Goal: Transaction & Acquisition: Purchase product/service

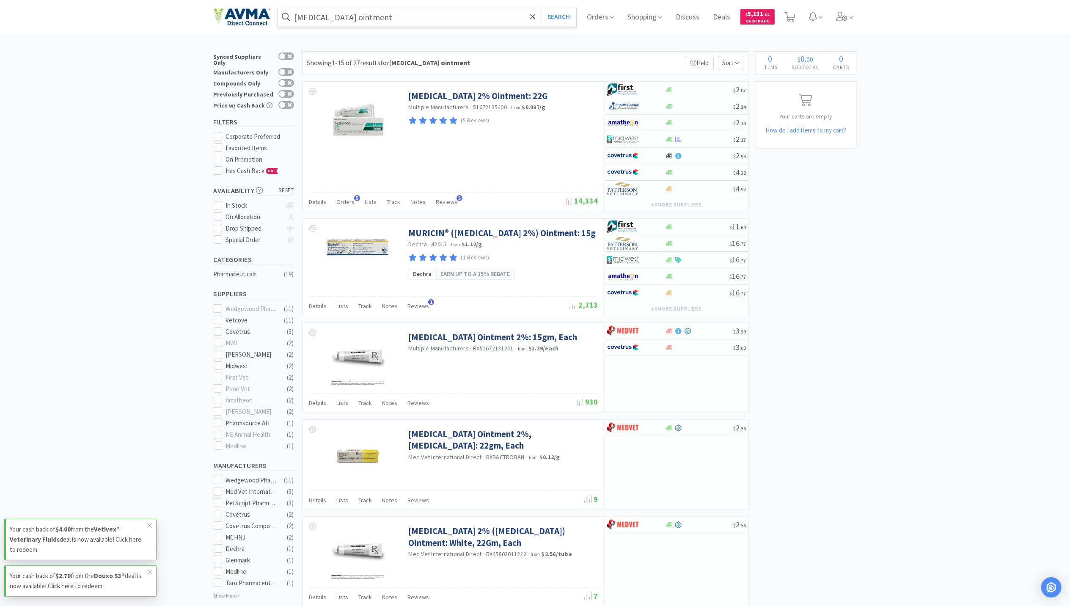
click at [400, 11] on input "[MEDICAL_DATA] ointment" at bounding box center [427, 16] width 299 height 19
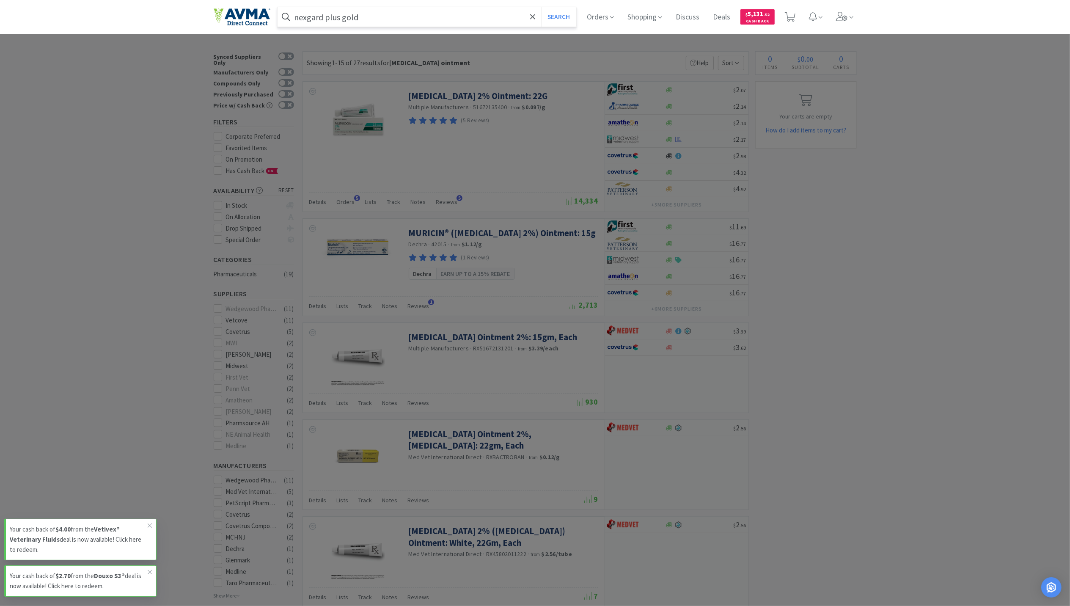
click at [541, 7] on button "Search" at bounding box center [558, 16] width 35 height 19
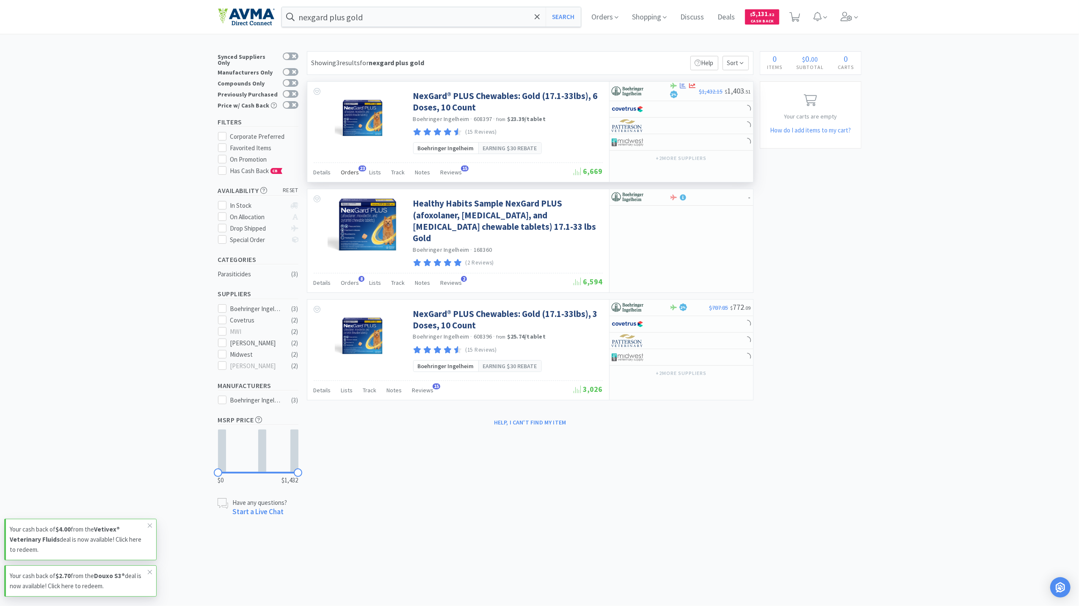
click at [351, 174] on span "Orders" at bounding box center [350, 172] width 18 height 8
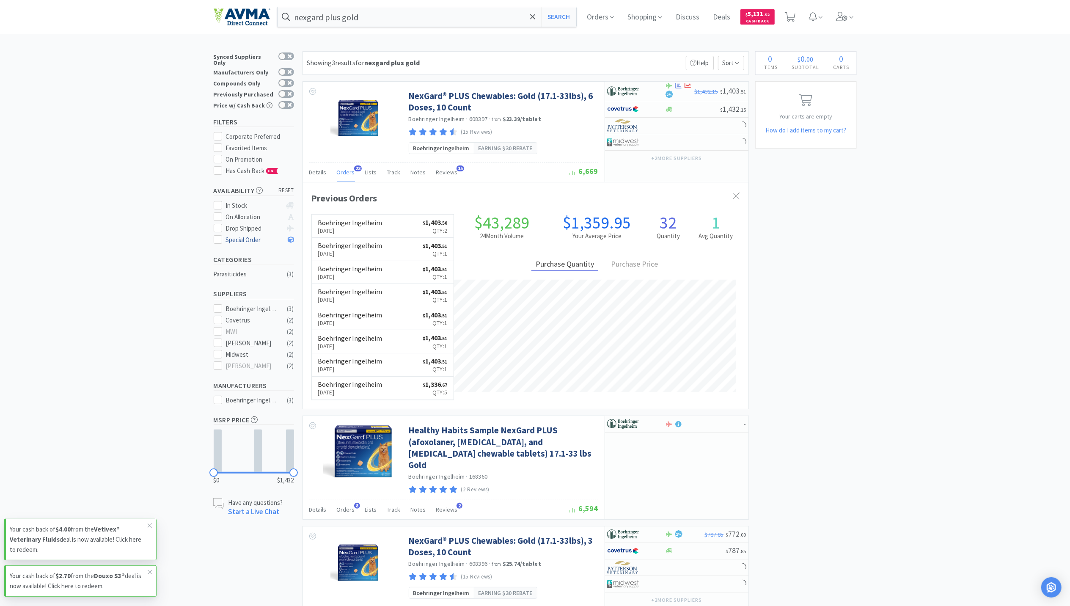
scroll to position [227, 446]
click at [412, 19] on input "nexgard plus gold" at bounding box center [427, 16] width 299 height 19
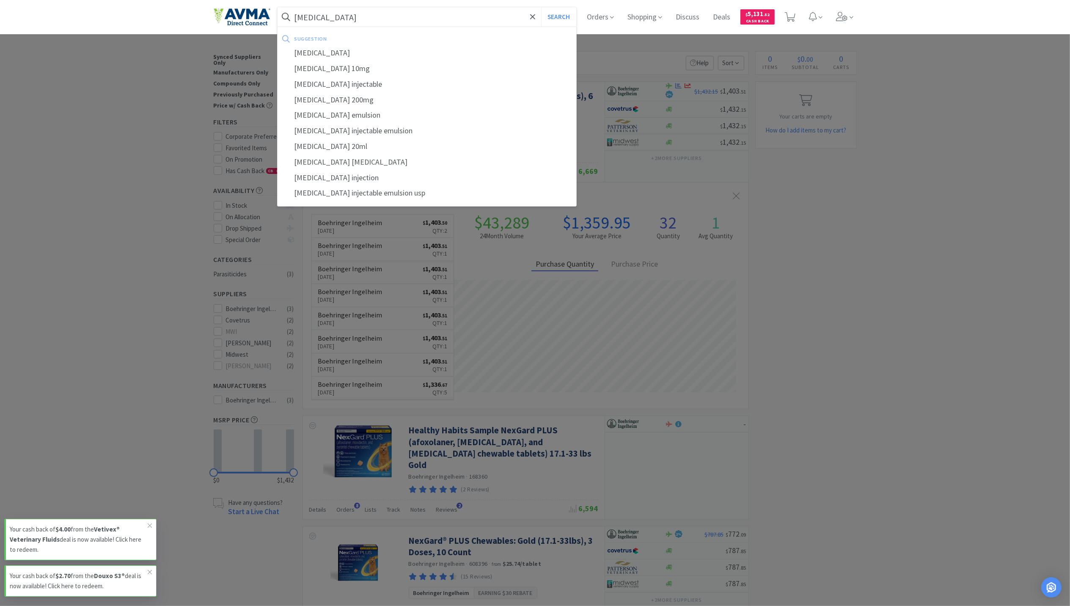
click at [541, 7] on button "Search" at bounding box center [558, 16] width 35 height 19
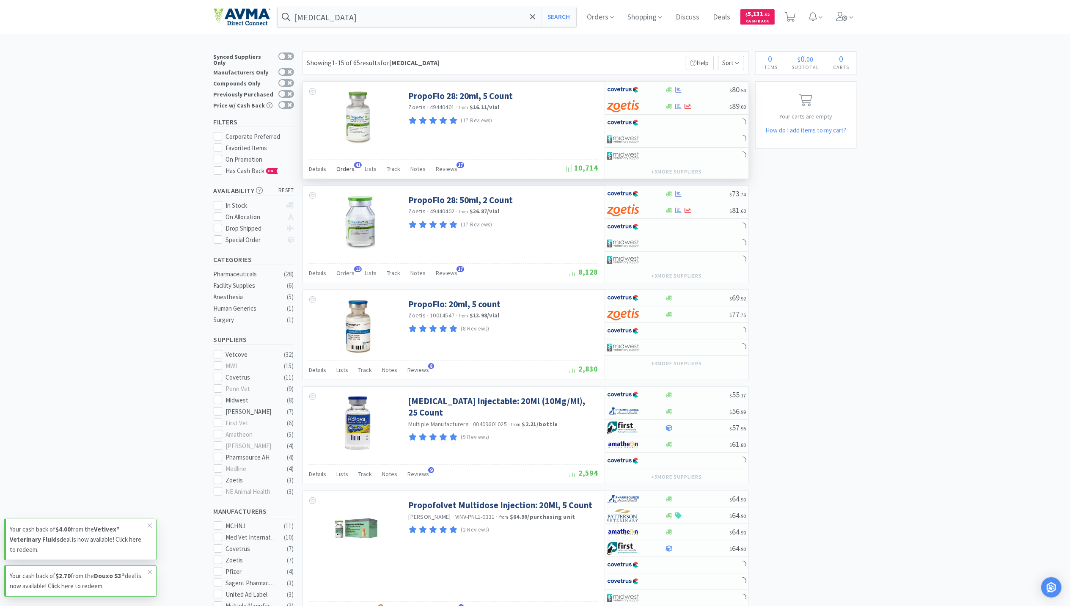
click at [340, 171] on span "Orders" at bounding box center [346, 169] width 18 height 8
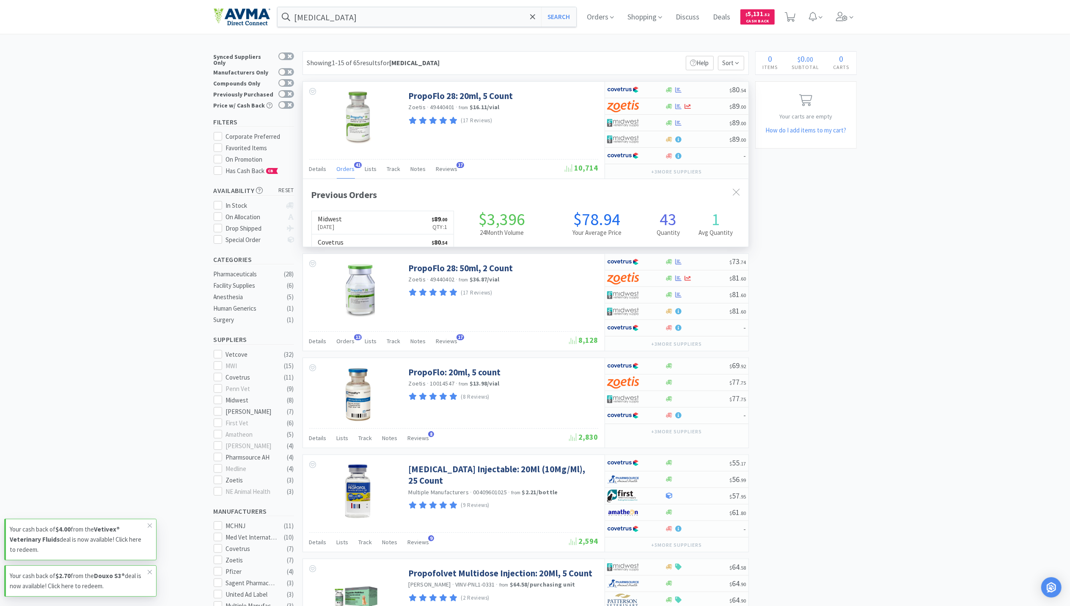
scroll to position [227, 446]
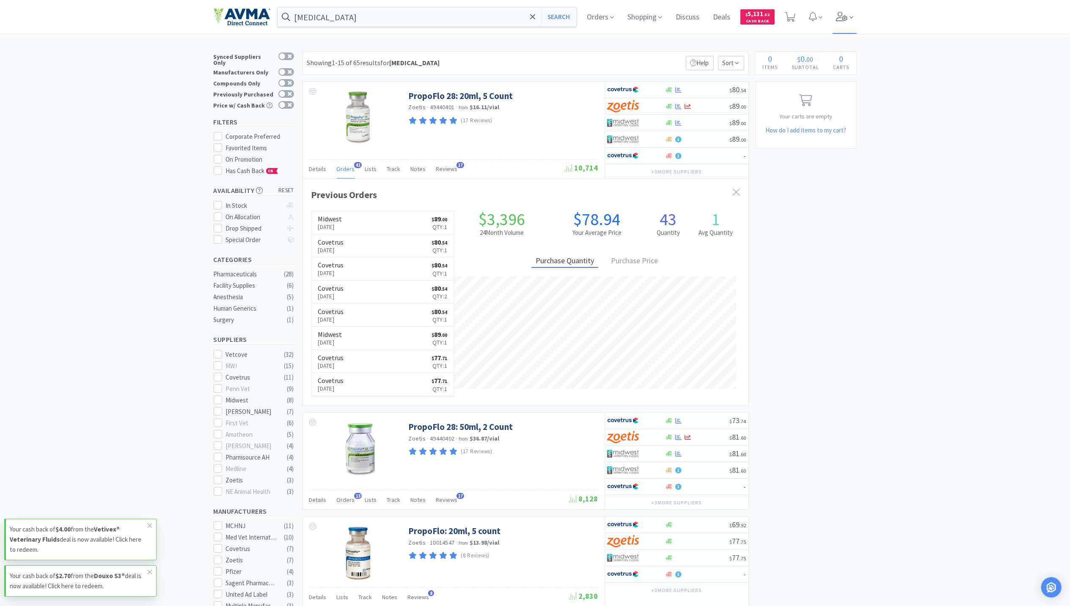
click at [855, 12] on span at bounding box center [845, 17] width 24 height 34
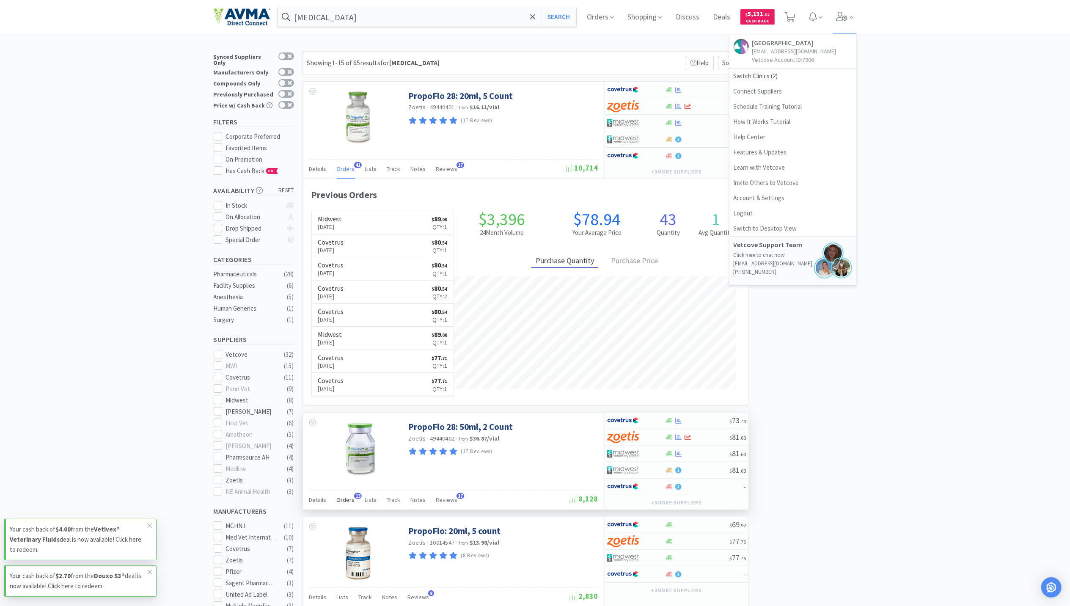
click at [345, 500] on span "Orders" at bounding box center [346, 500] width 18 height 8
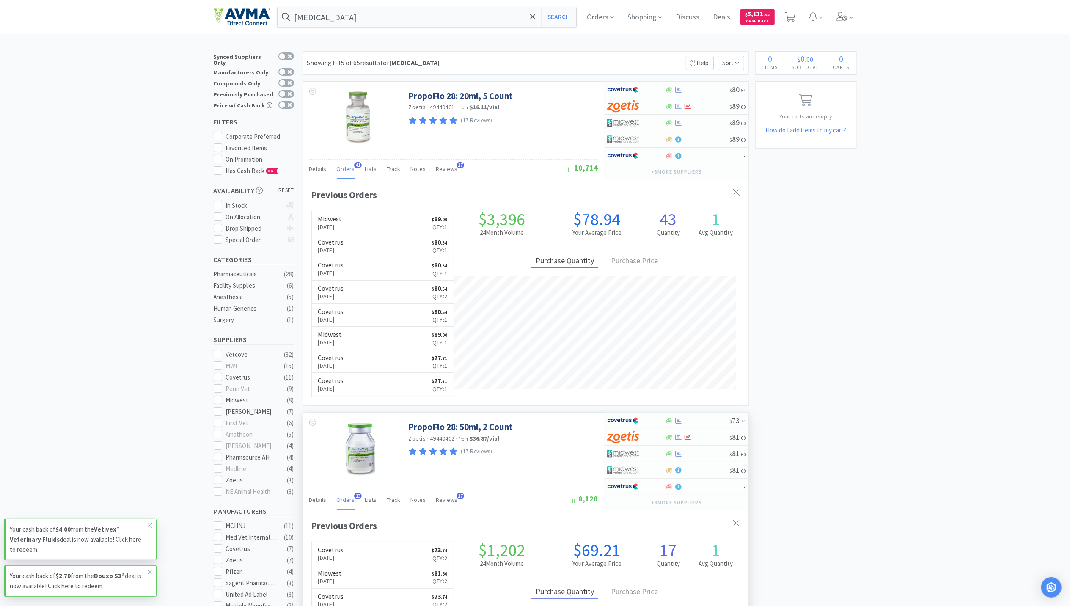
scroll to position [56, 0]
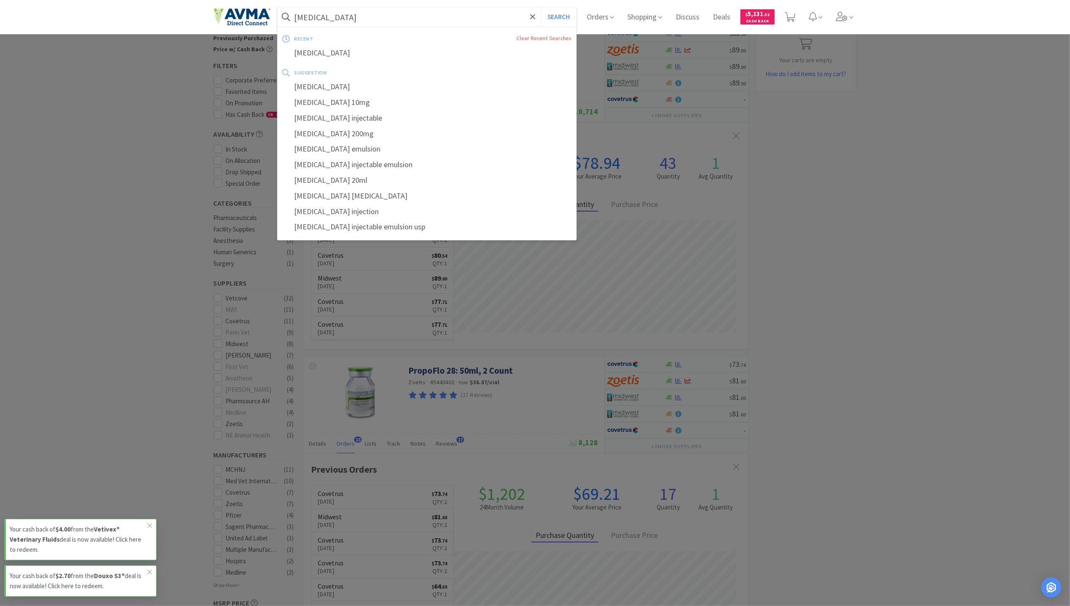
click at [354, 11] on input "[MEDICAL_DATA]" at bounding box center [427, 16] width 299 height 19
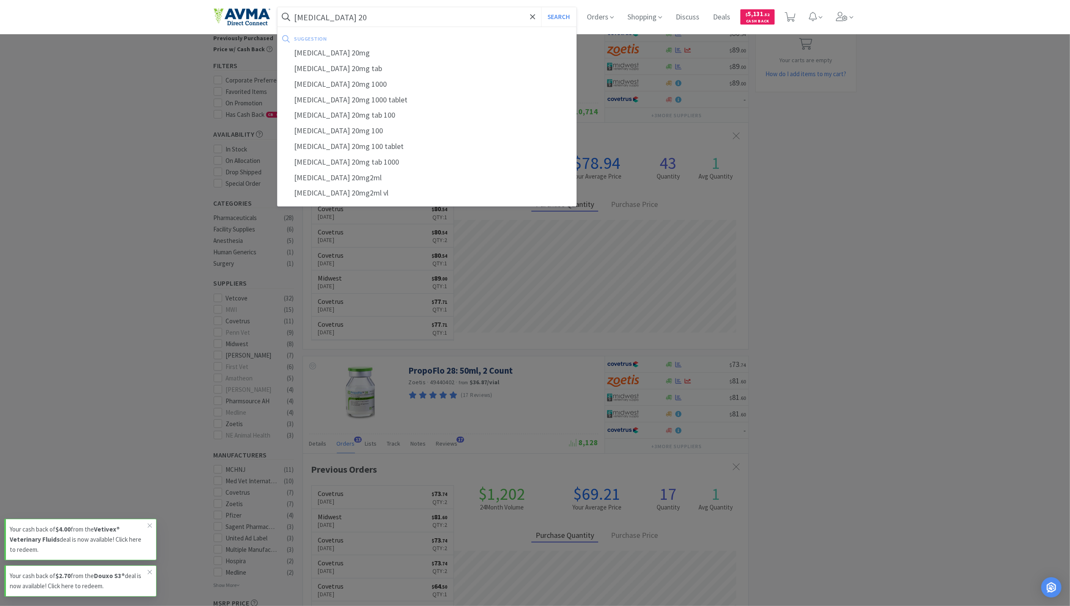
click at [541, 7] on button "Search" at bounding box center [558, 16] width 35 height 19
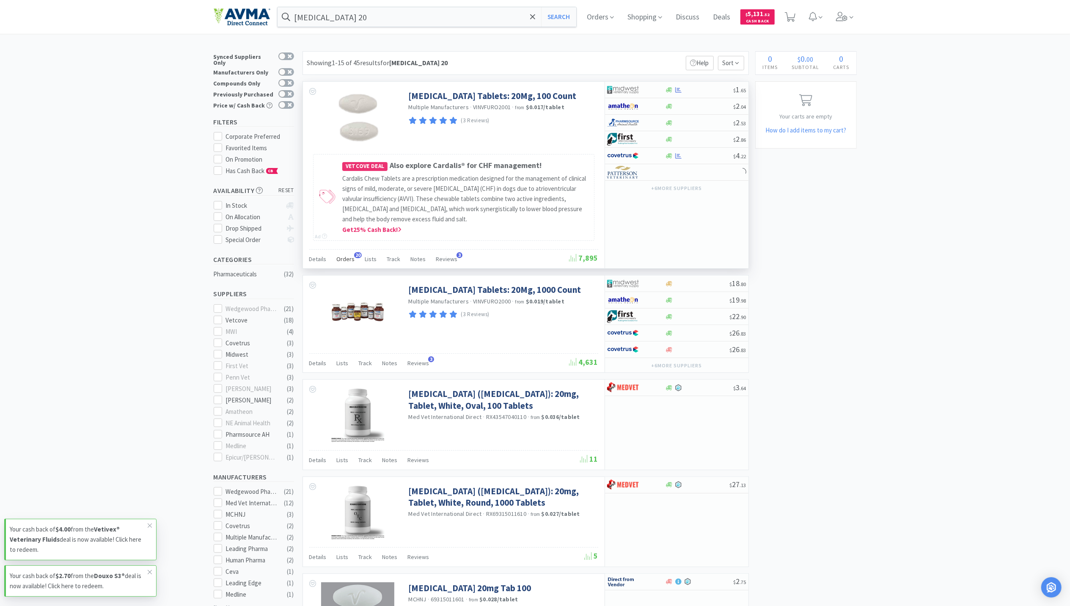
click at [346, 259] on span "Orders" at bounding box center [346, 259] width 18 height 8
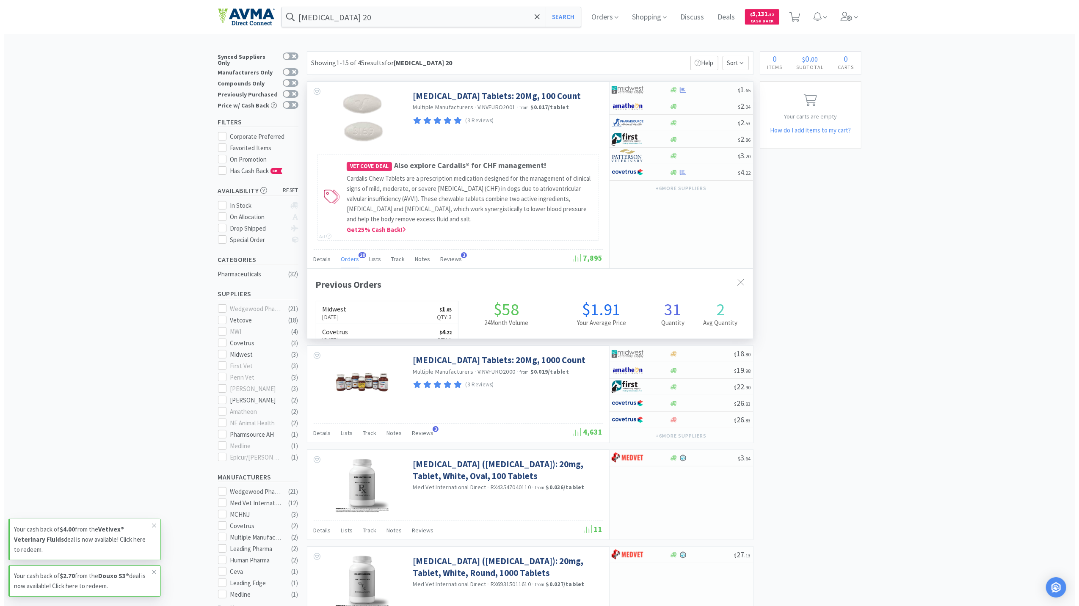
scroll to position [227, 446]
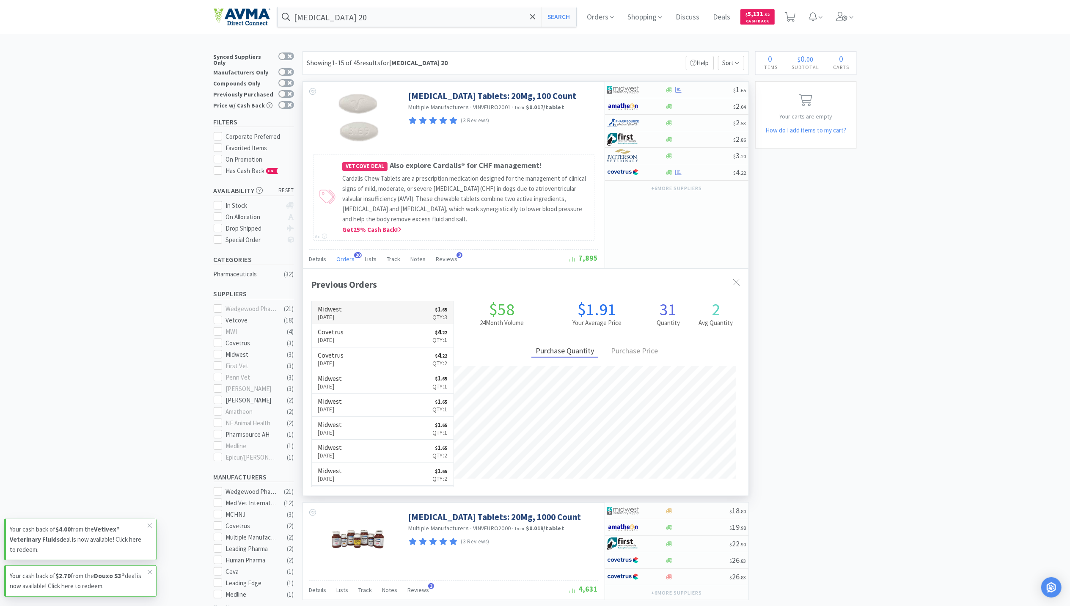
click at [342, 314] on p "[DATE]" at bounding box center [330, 316] width 24 height 9
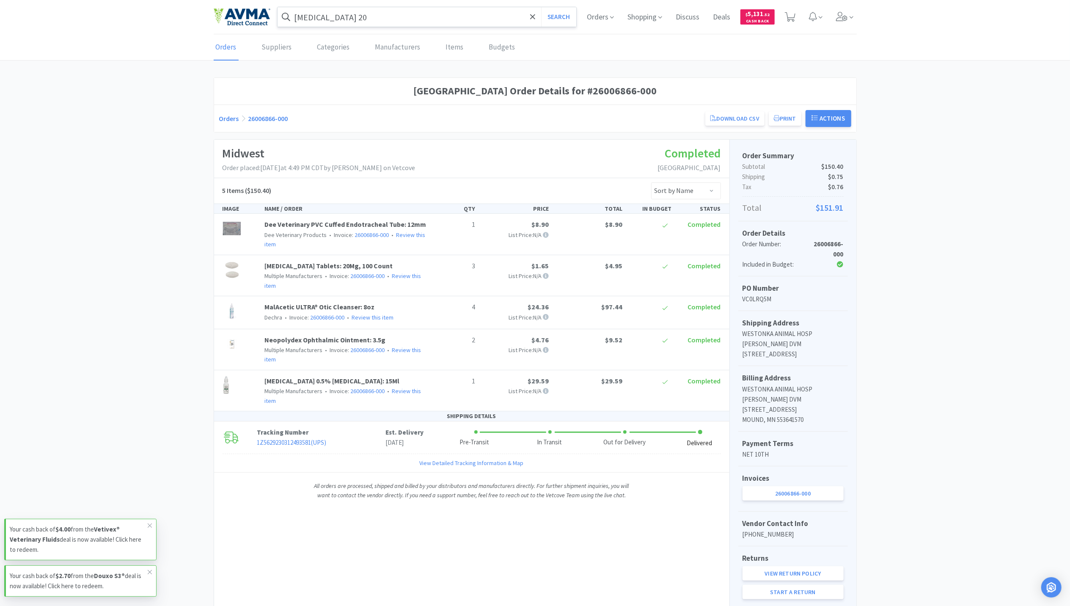
click at [356, 13] on input "[MEDICAL_DATA] 20" at bounding box center [427, 16] width 299 height 19
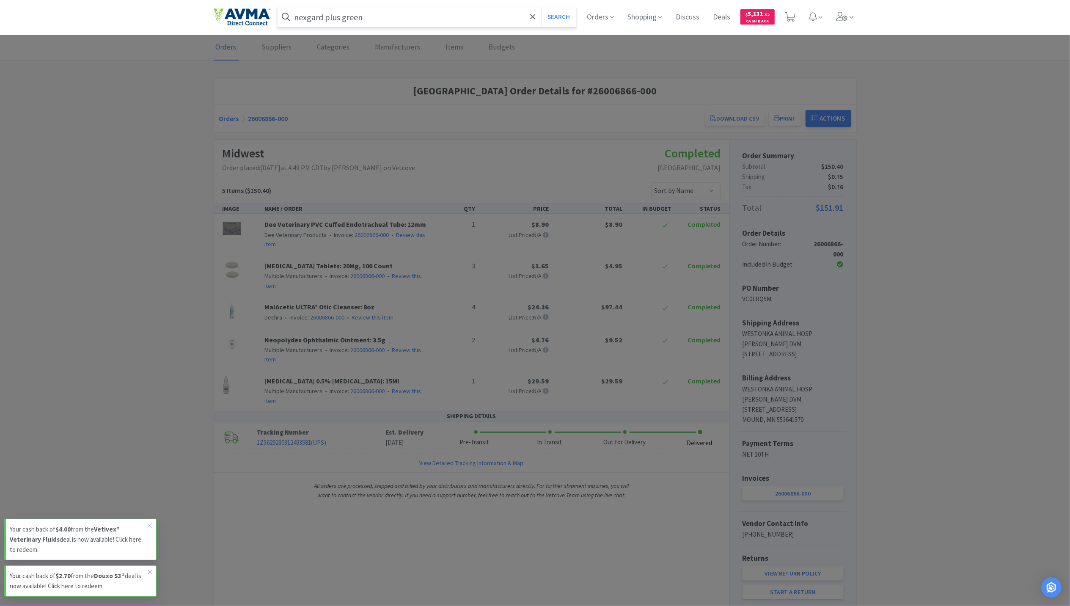
click at [541, 7] on button "Search" at bounding box center [558, 16] width 35 height 19
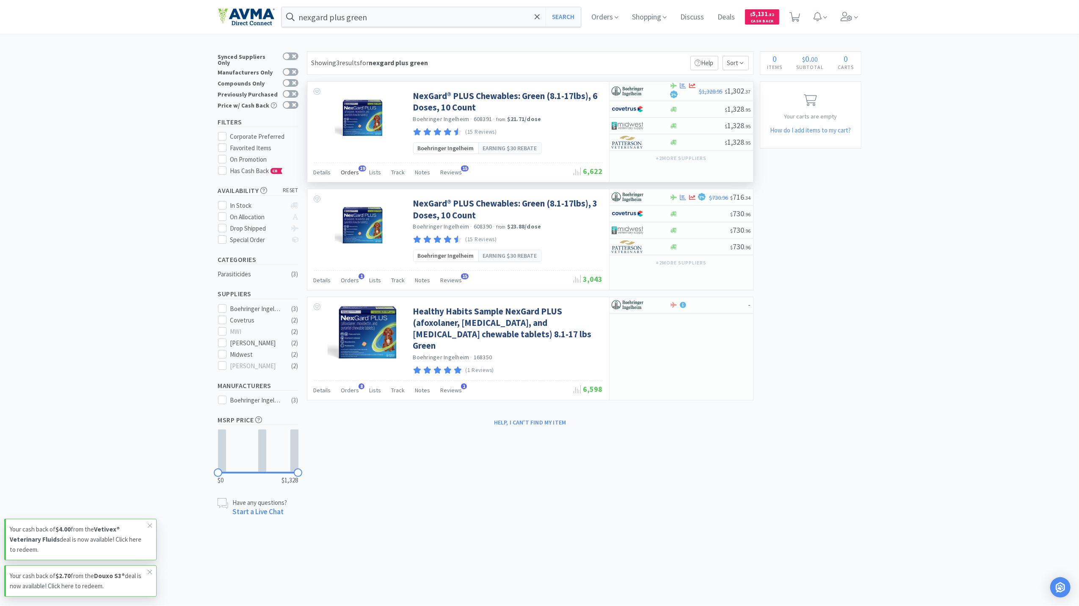
click at [346, 180] on div "Orders 19" at bounding box center [350, 173] width 18 height 16
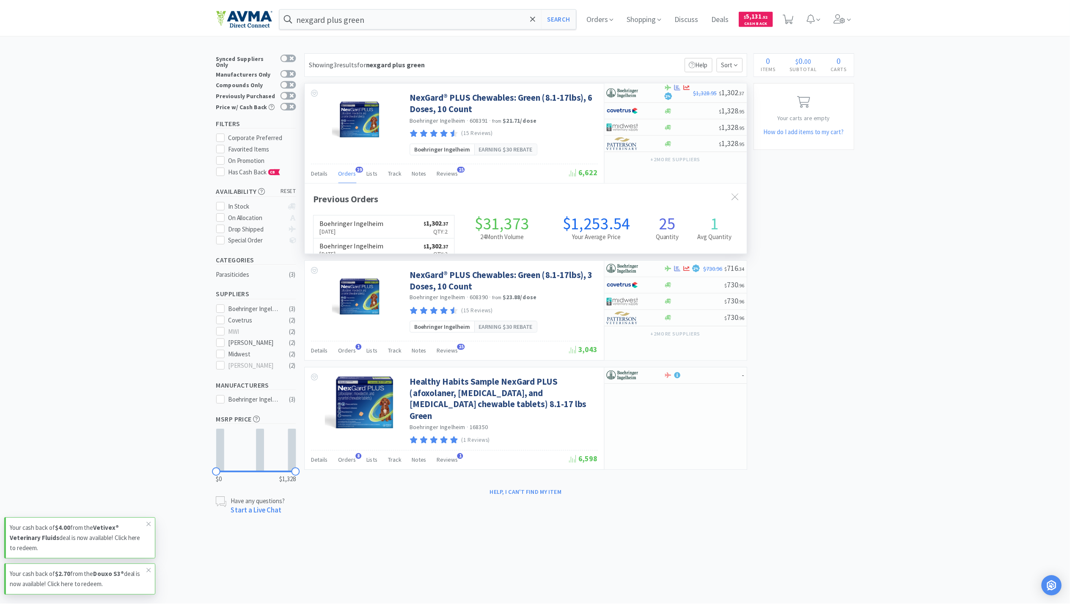
scroll to position [227, 446]
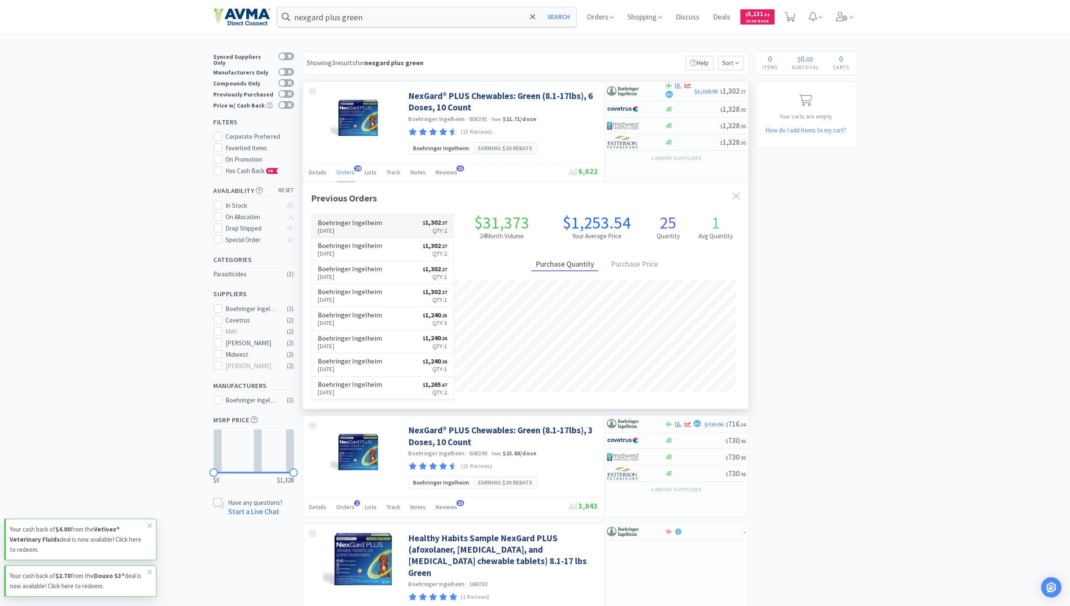
click at [341, 231] on p "[DATE]" at bounding box center [350, 230] width 64 height 9
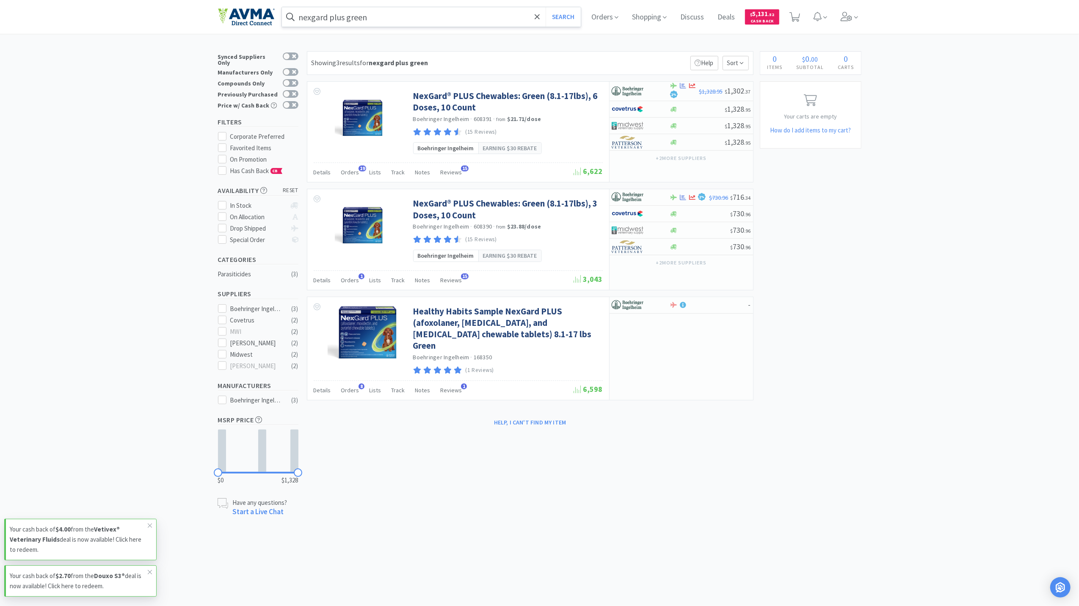
click at [461, 16] on input "nexgard plus green" at bounding box center [431, 16] width 299 height 19
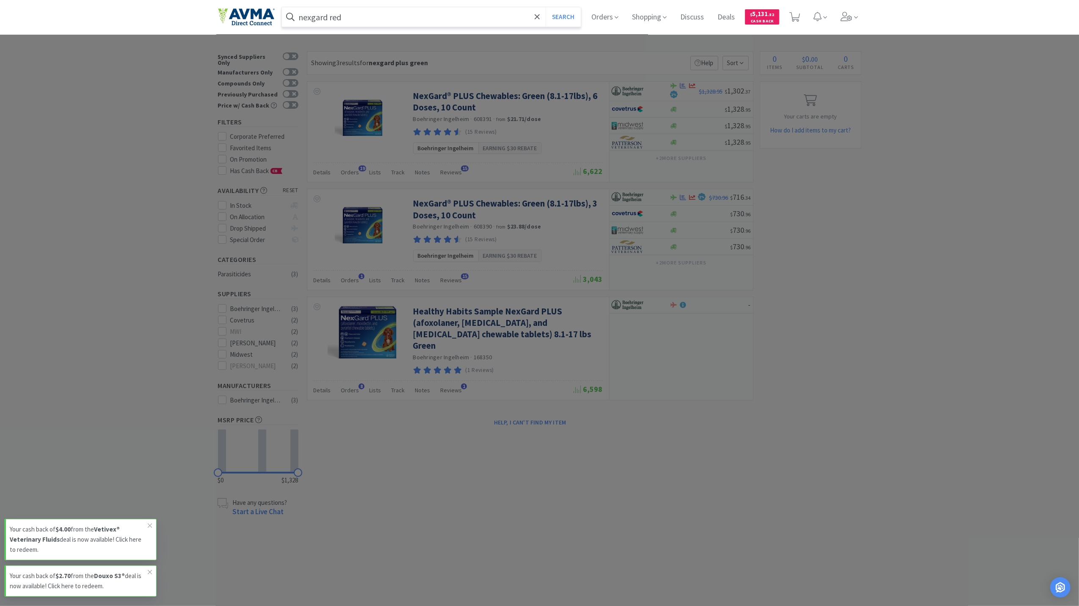
click at [546, 7] on button "Search" at bounding box center [563, 16] width 35 height 19
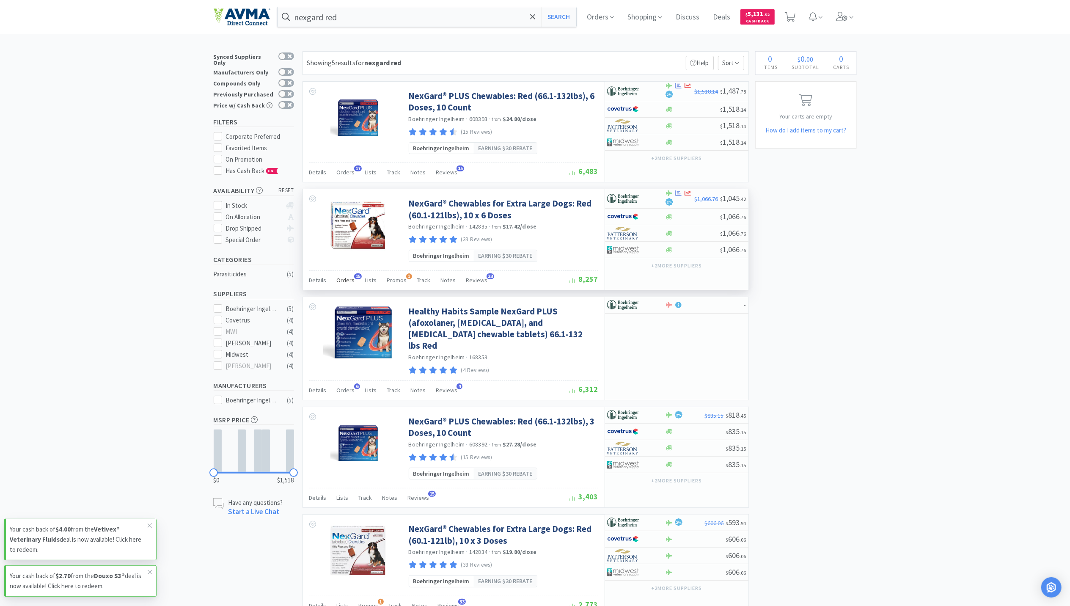
click at [348, 287] on div "Orders 15" at bounding box center [346, 281] width 18 height 16
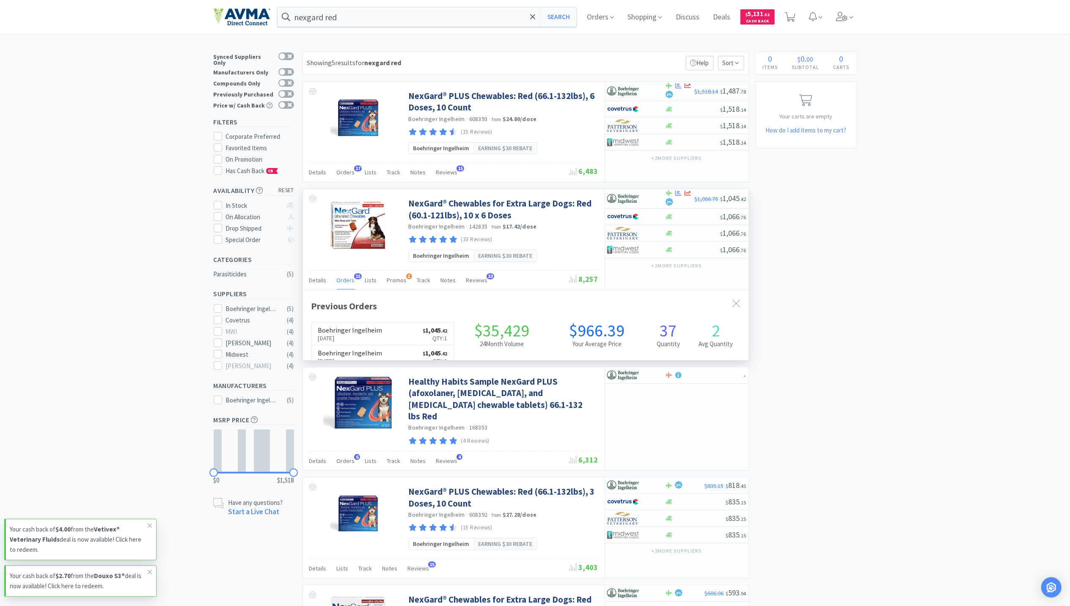
scroll to position [227, 446]
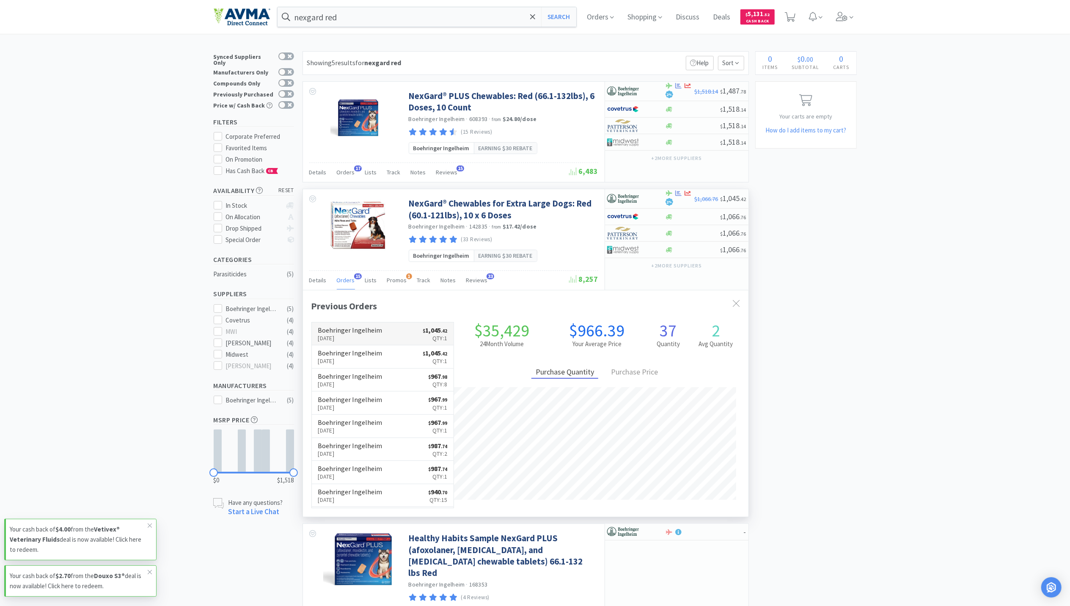
click at [342, 332] on h6 "Boehringer Ingelheim" at bounding box center [350, 330] width 64 height 7
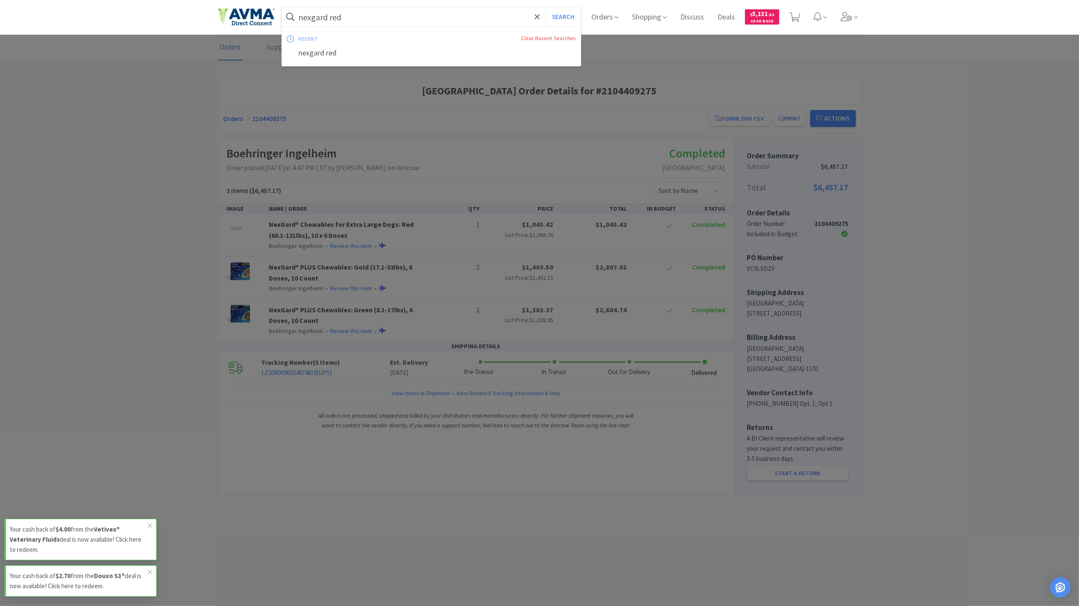
click at [354, 17] on input "nexgard red" at bounding box center [431, 16] width 299 height 19
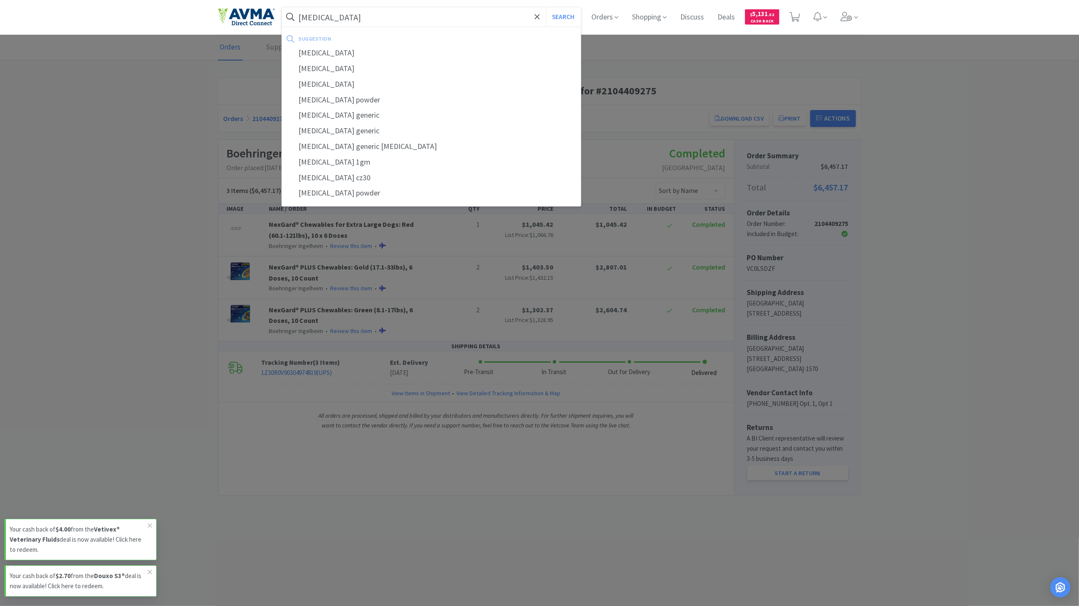
click at [546, 7] on button "Search" at bounding box center [563, 16] width 35 height 19
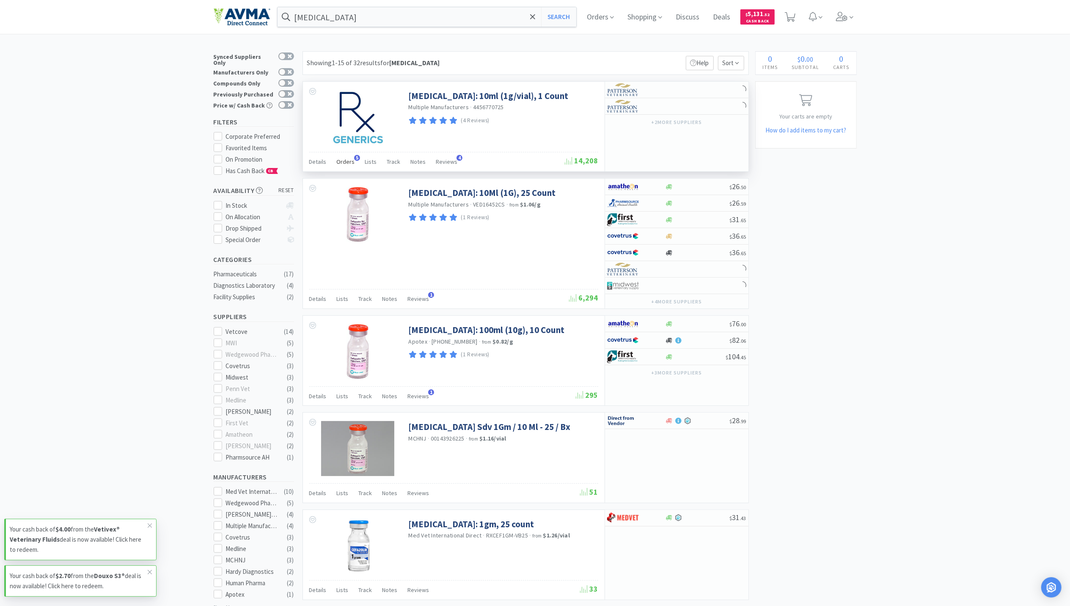
click at [344, 165] on span "Orders" at bounding box center [346, 162] width 18 height 8
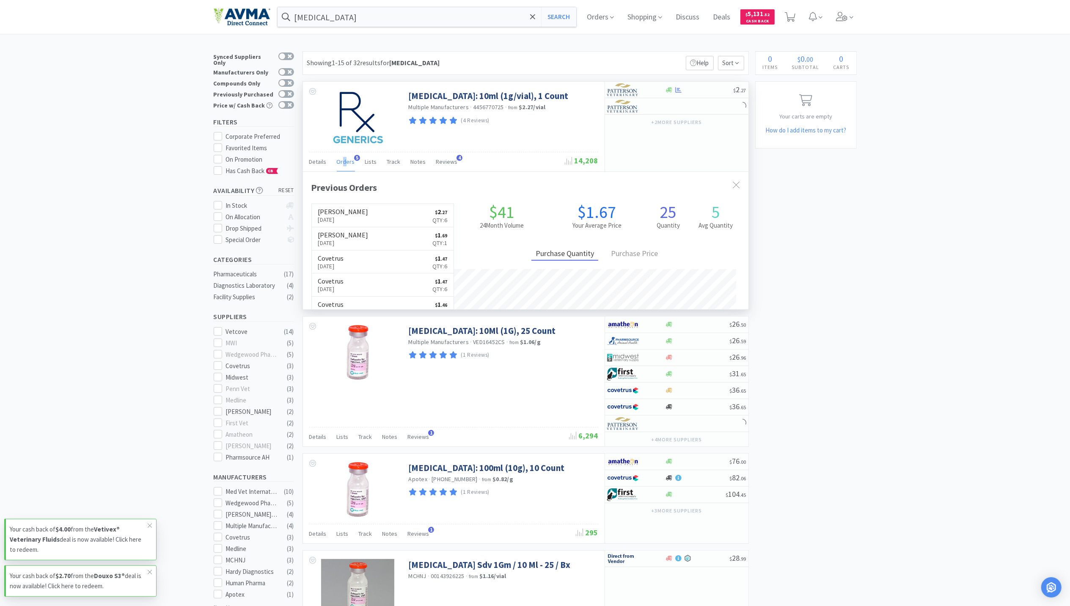
scroll to position [219, 446]
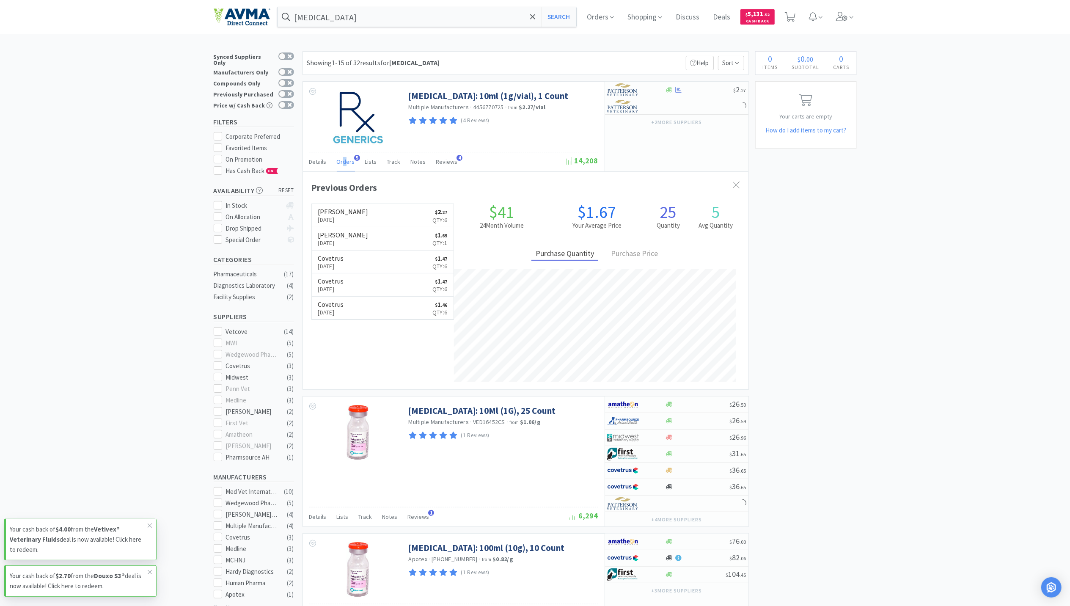
drag, startPoint x: 344, startPoint y: 165, endPoint x: 340, endPoint y: 217, distance: 52.2
click at [340, 217] on p "[DATE]" at bounding box center [343, 219] width 50 height 9
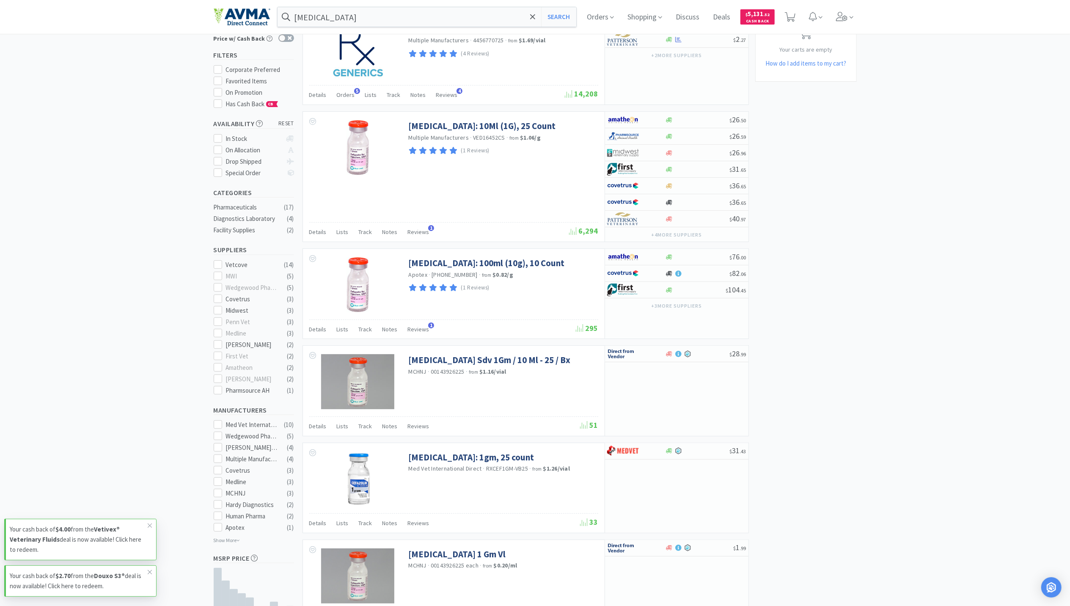
scroll to position [68, 0]
click at [841, 15] on icon at bounding box center [842, 16] width 12 height 9
click at [347, 8] on input "[MEDICAL_DATA]" at bounding box center [427, 16] width 299 height 19
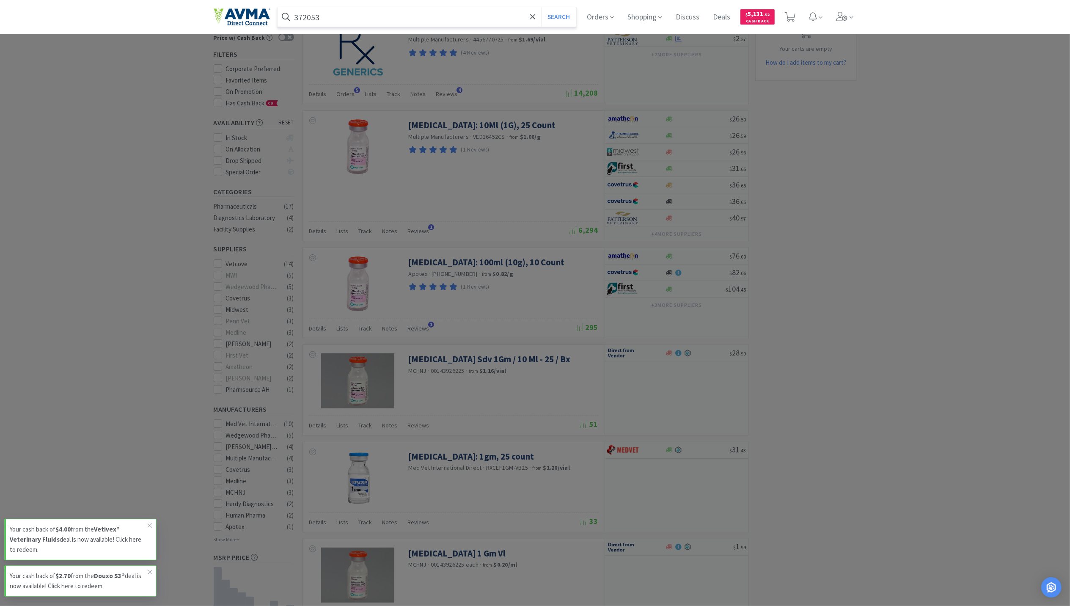
click at [541, 7] on button "Search" at bounding box center [558, 16] width 35 height 19
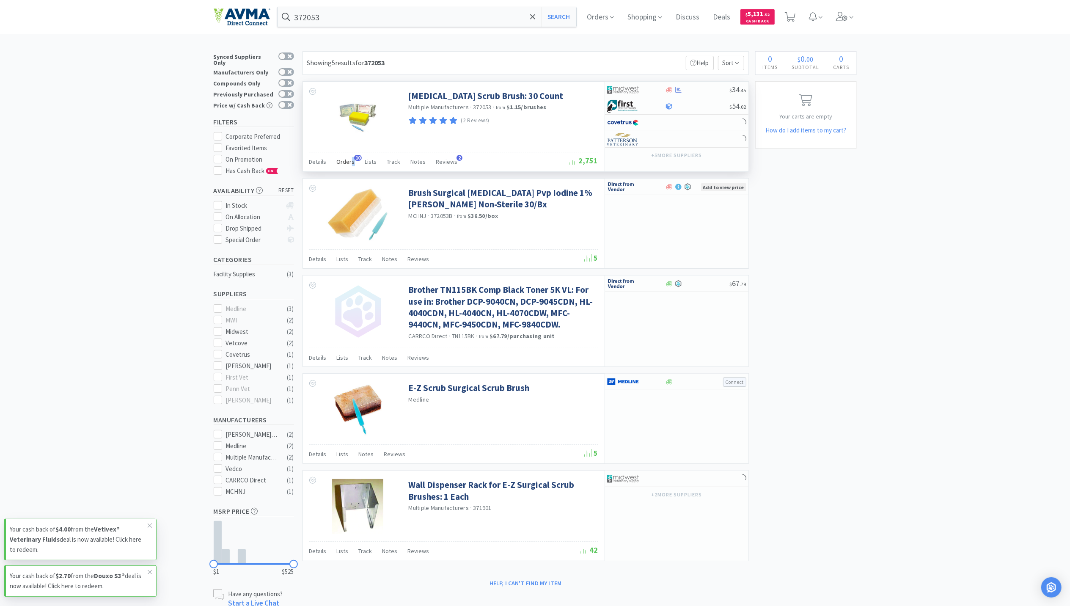
click at [351, 163] on span "Orders" at bounding box center [346, 162] width 18 height 8
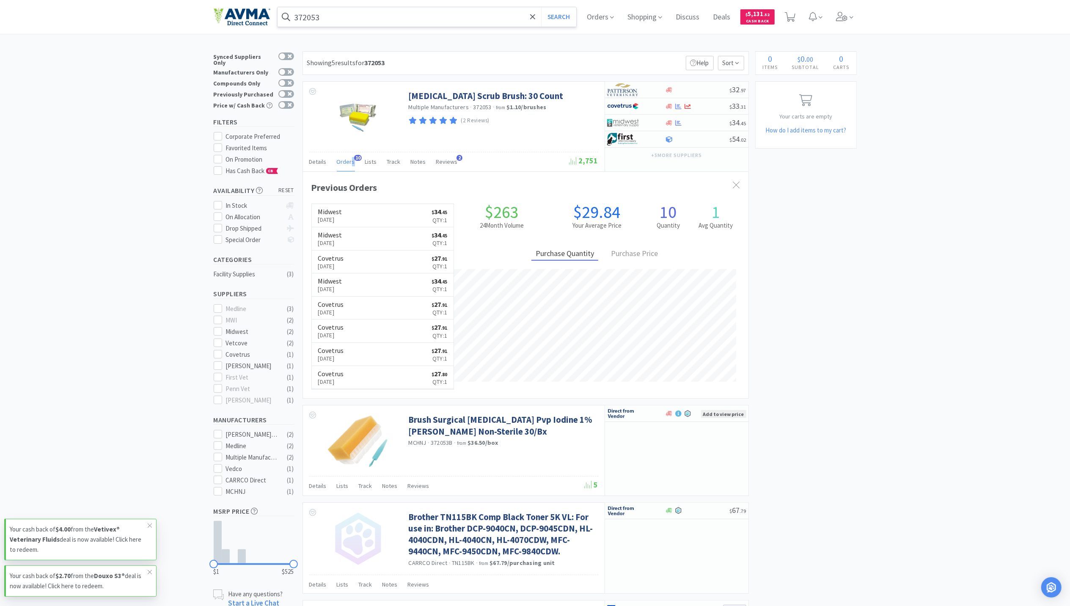
click at [336, 14] on input "372053" at bounding box center [427, 16] width 299 height 19
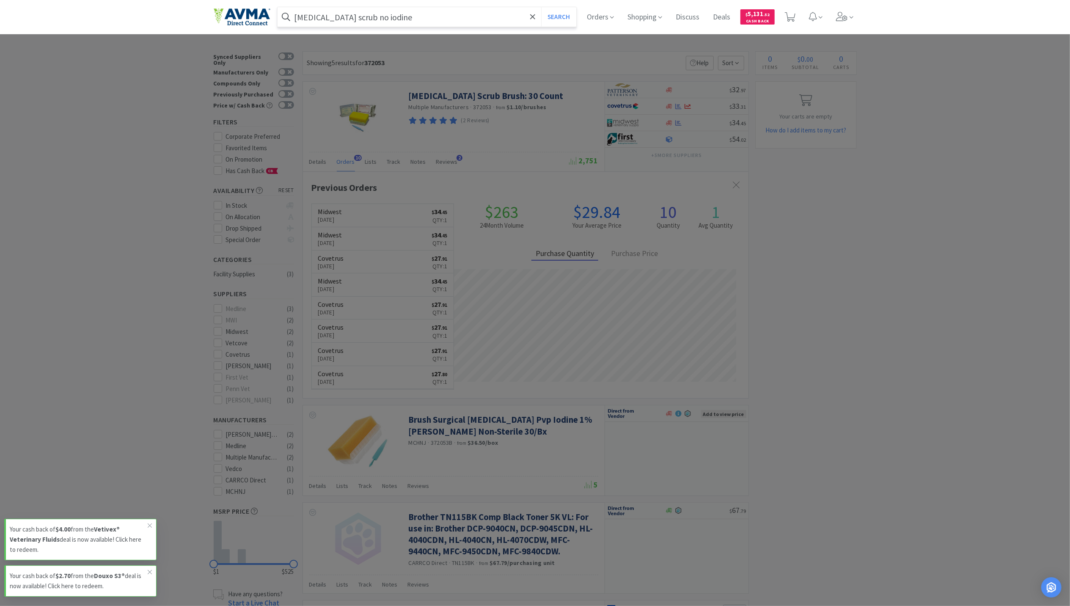
click at [541, 7] on button "Search" at bounding box center [558, 16] width 35 height 19
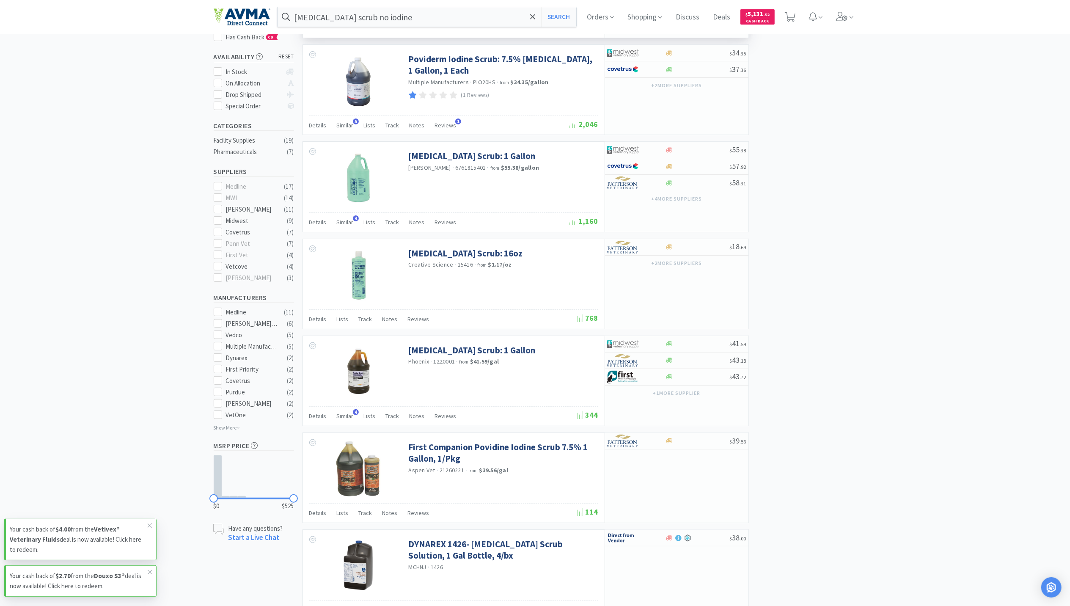
scroll to position [113, 0]
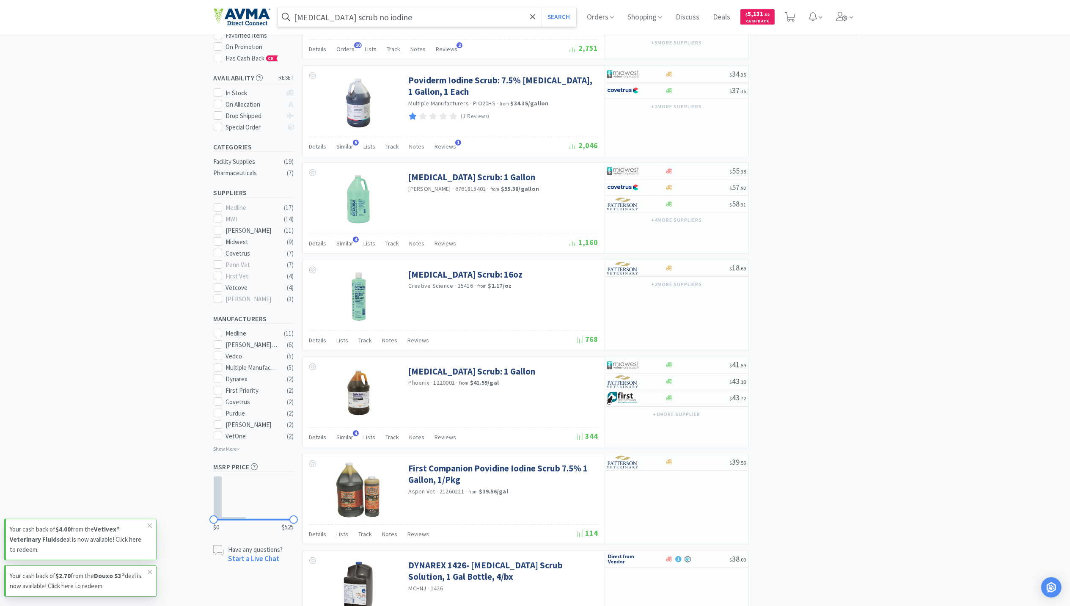
click at [427, 19] on input "[MEDICAL_DATA] scrub no iodine" at bounding box center [427, 16] width 299 height 19
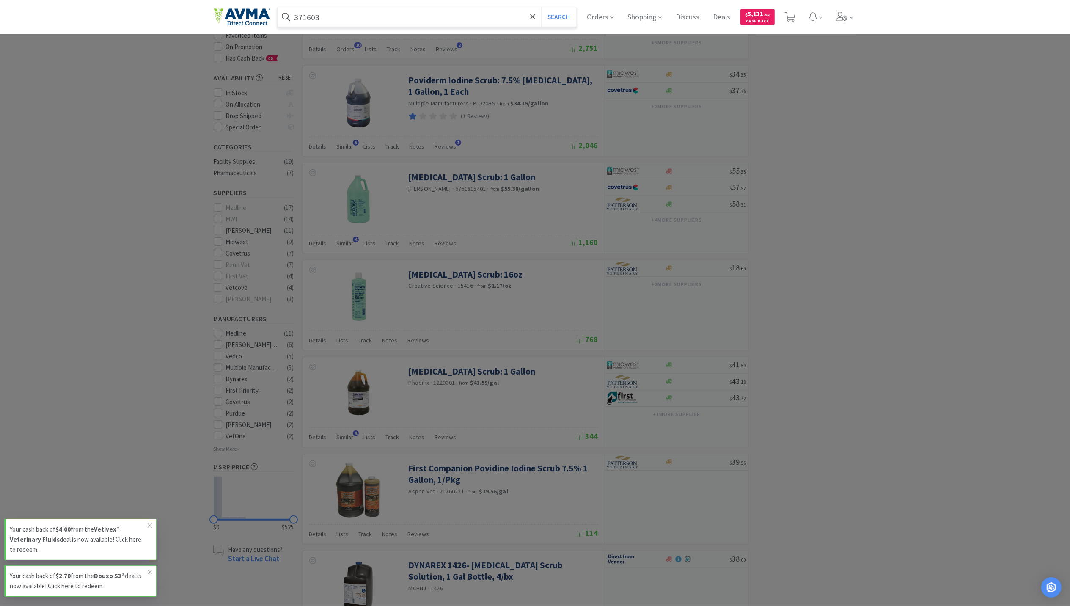
type input "371603"
click at [541, 7] on button "Search" at bounding box center [558, 16] width 35 height 19
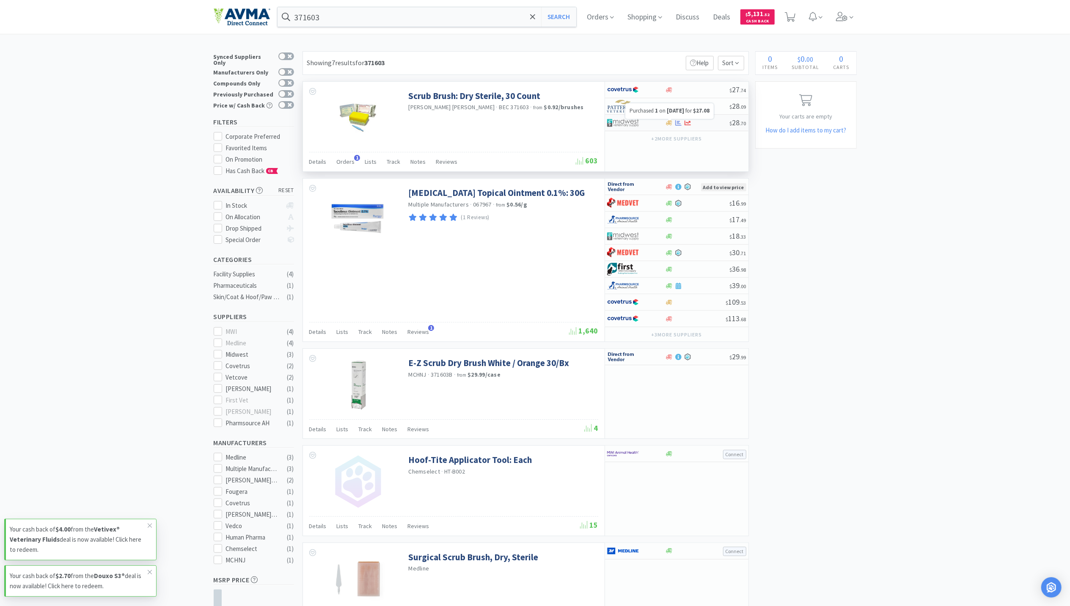
click at [679, 125] on icon at bounding box center [679, 123] width 6 height 6
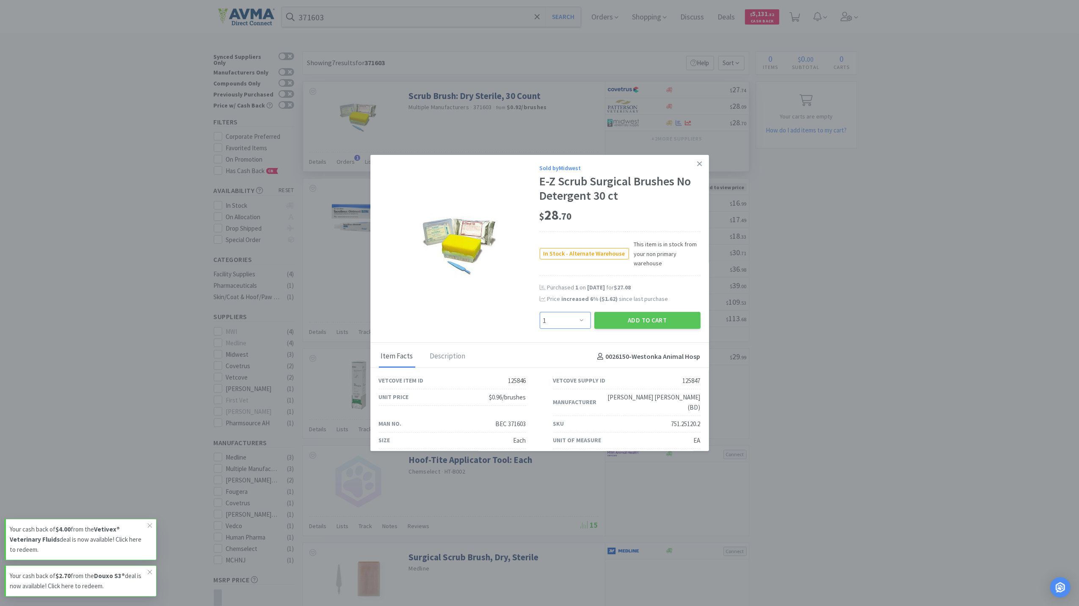
click at [572, 322] on select "Enter Quantity 1 2 3 4 5 6 7 8 9 10 11 12 13 14 15 16 17 18 19 20 Enter Quantity" at bounding box center [565, 320] width 51 height 17
select select "3"
click at [540, 312] on select "Enter Quantity 1 2 3 4 5 6 7 8 9 10 11 12 13 14 15 16 17 18 19 20 Enter Quantity" at bounding box center [565, 320] width 51 height 17
click at [647, 317] on button "Add to Cart" at bounding box center [647, 320] width 106 height 17
select select "3"
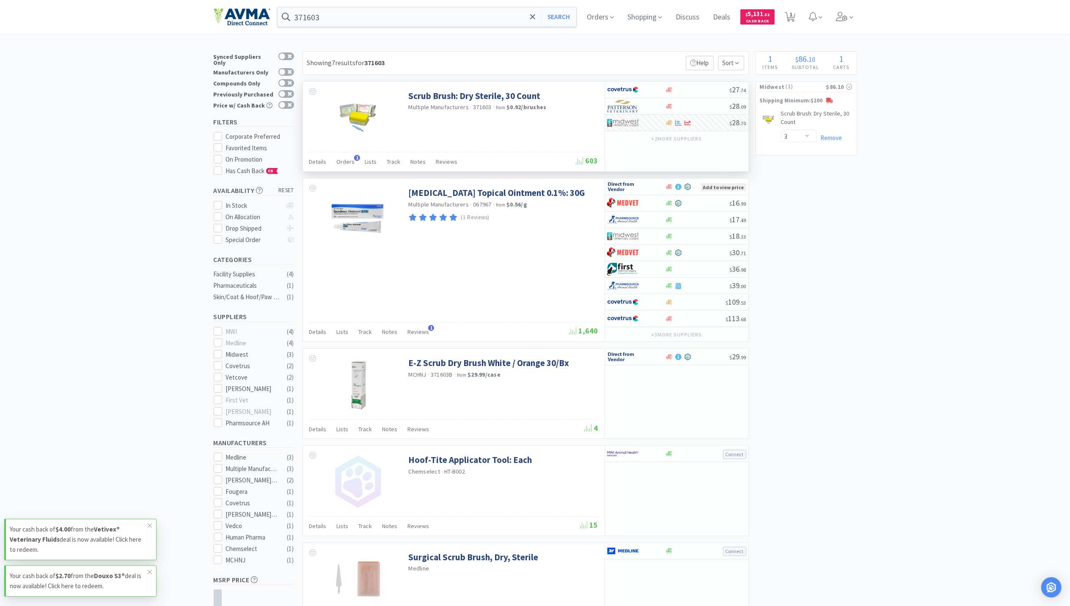
click at [855, 280] on div "× Filter Results Synced Suppliers Only Manufacturers Only Compounds Only Previo…" at bounding box center [535, 453] width 643 height 805
click at [127, 123] on div "× Filter Results Synced Suppliers Only Manufacturers Only Compounds Only Previo…" at bounding box center [535, 453] width 1070 height 805
click at [419, 18] on input "371603" at bounding box center [427, 16] width 299 height 19
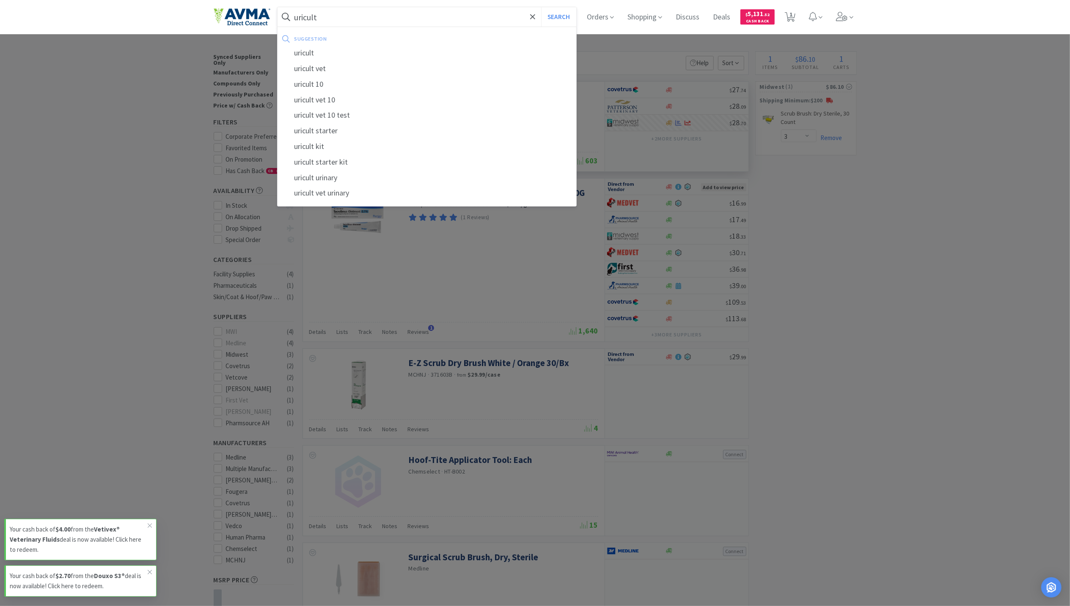
click at [541, 7] on button "Search" at bounding box center [558, 16] width 35 height 19
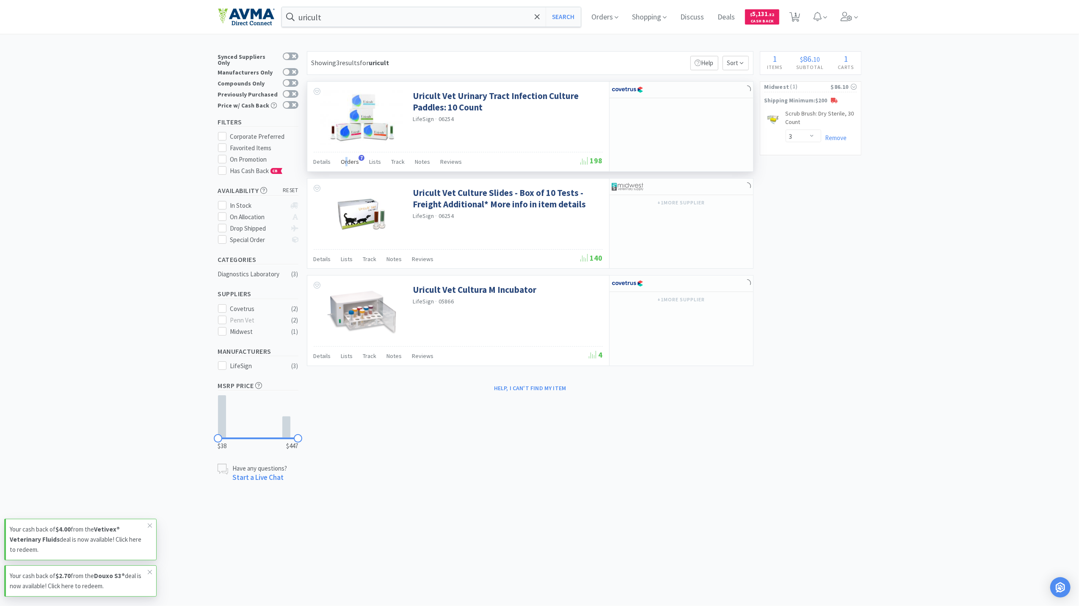
click at [346, 165] on span "Orders" at bounding box center [350, 162] width 18 height 8
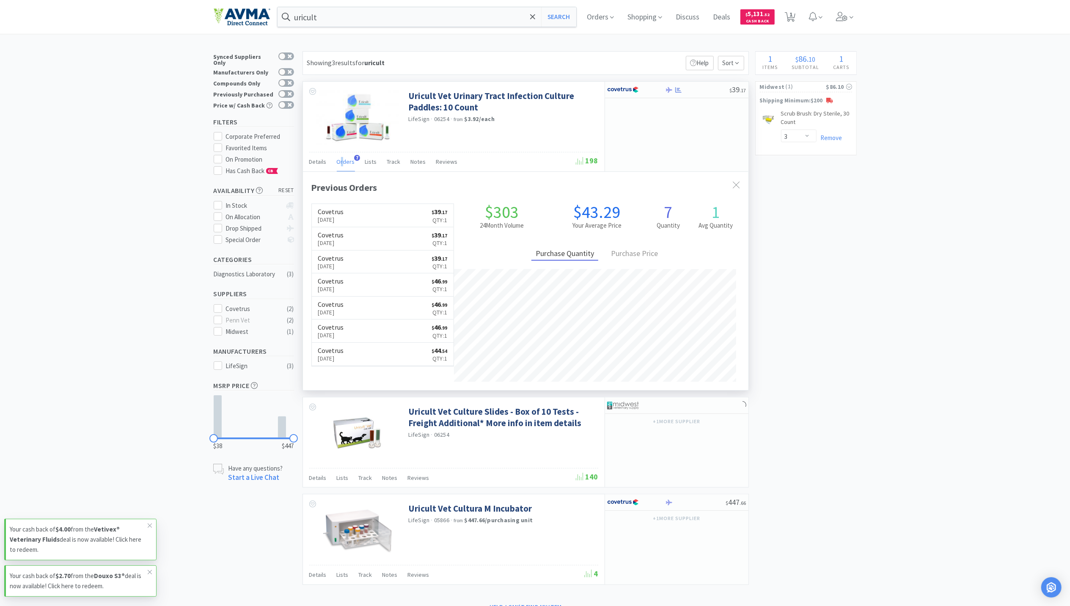
scroll to position [219, 446]
drag, startPoint x: 346, startPoint y: 165, endPoint x: 334, endPoint y: 221, distance: 56.8
click at [334, 221] on p "[DATE]" at bounding box center [331, 219] width 26 height 9
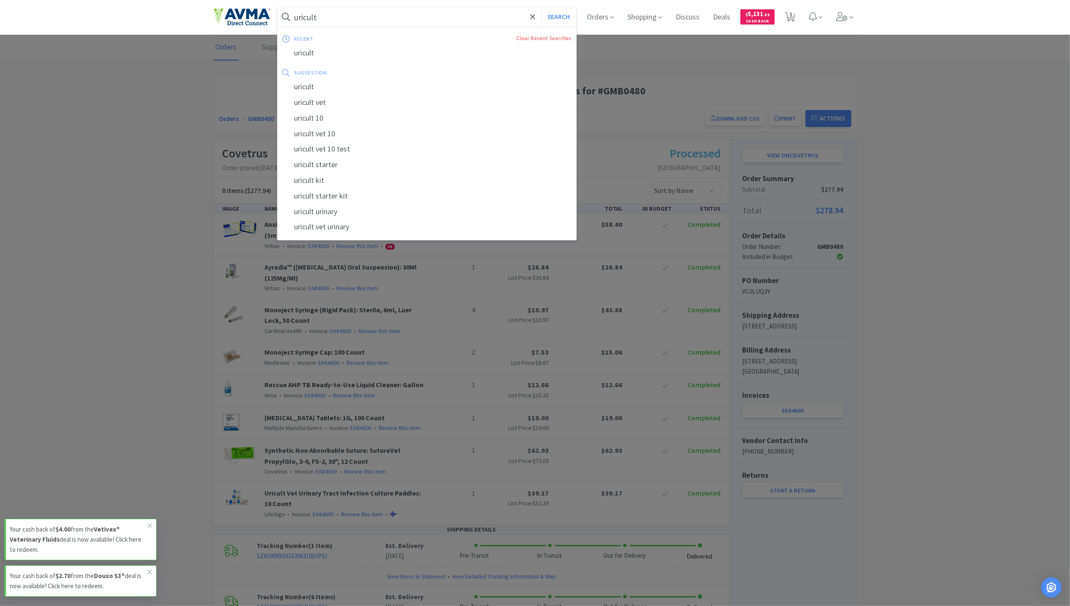
click at [347, 19] on input "uricult" at bounding box center [427, 16] width 299 height 19
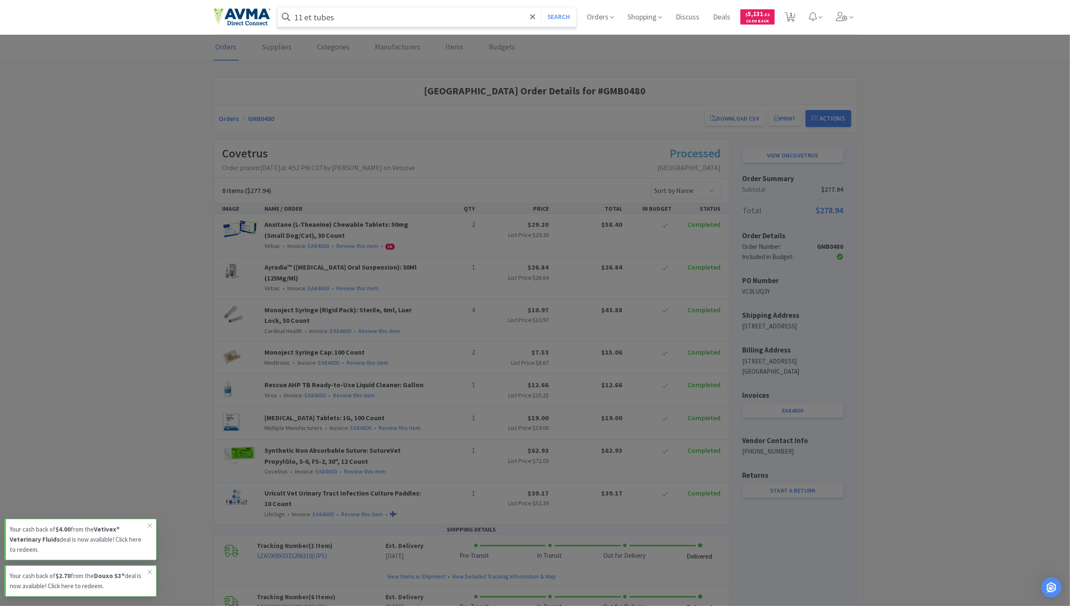
type input "11 et tubes"
click at [541, 7] on button "Search" at bounding box center [558, 16] width 35 height 19
select select "3"
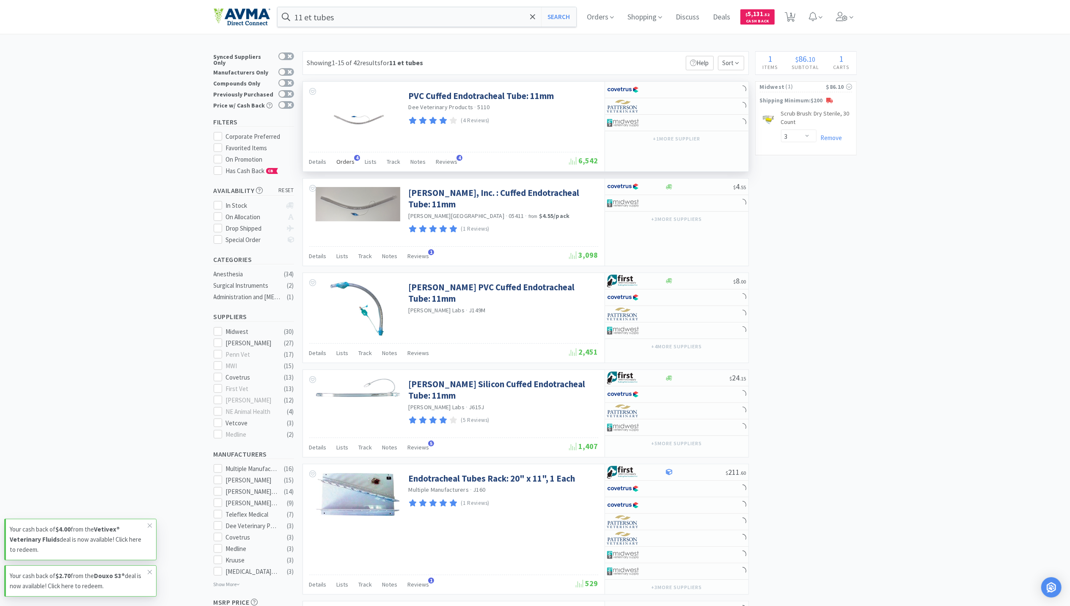
click at [350, 165] on span "Orders" at bounding box center [346, 162] width 18 height 8
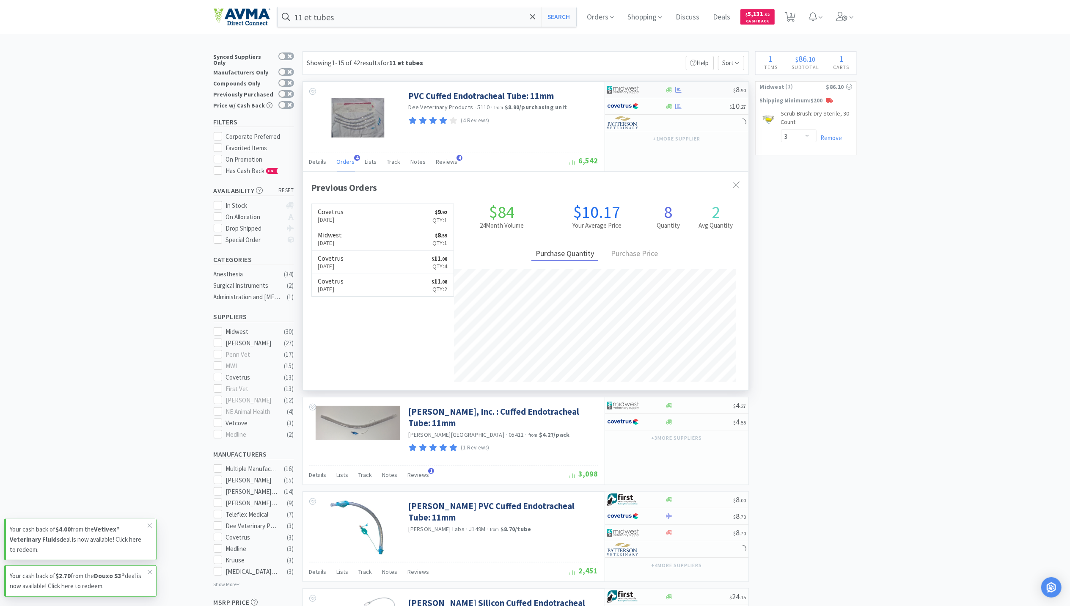
scroll to position [219, 446]
click at [848, 12] on icon at bounding box center [842, 16] width 12 height 9
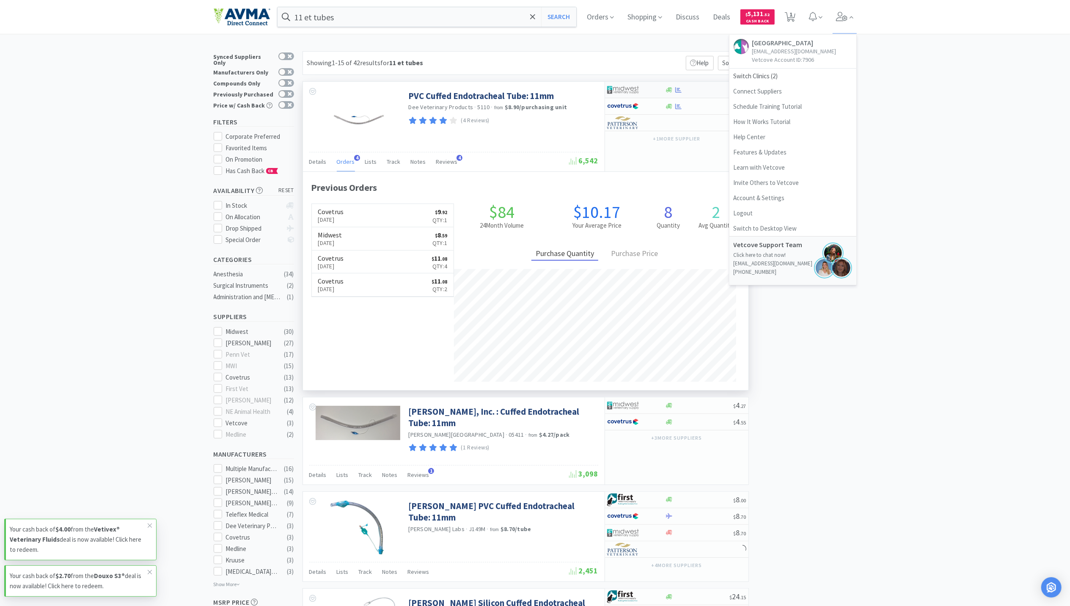
drag, startPoint x: 984, startPoint y: 99, endPoint x: 682, endPoint y: 94, distance: 301.8
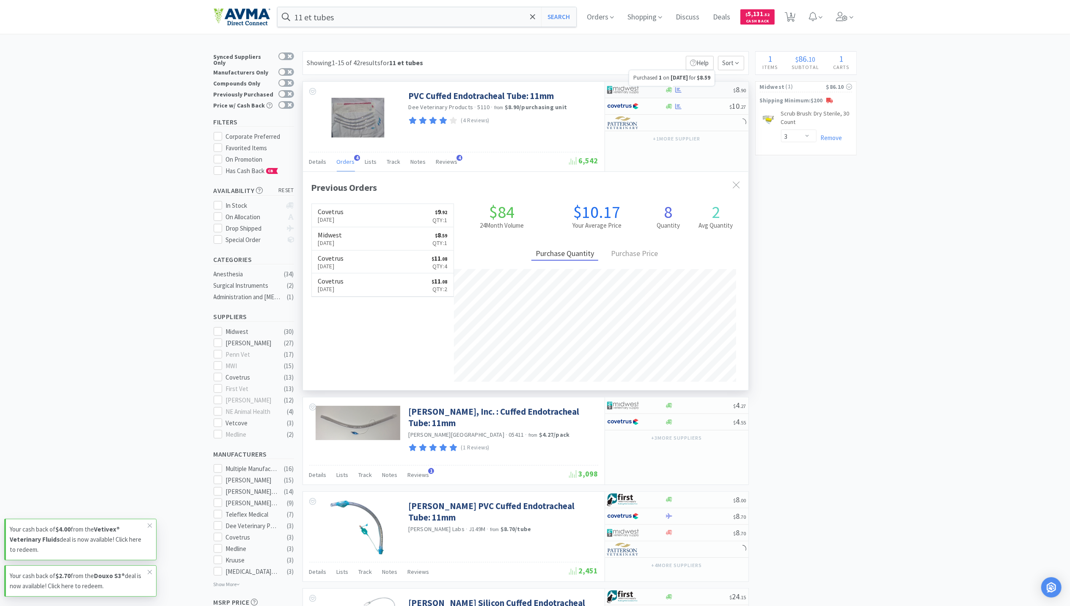
click at [679, 92] on icon at bounding box center [679, 90] width 6 height 6
select select "1"
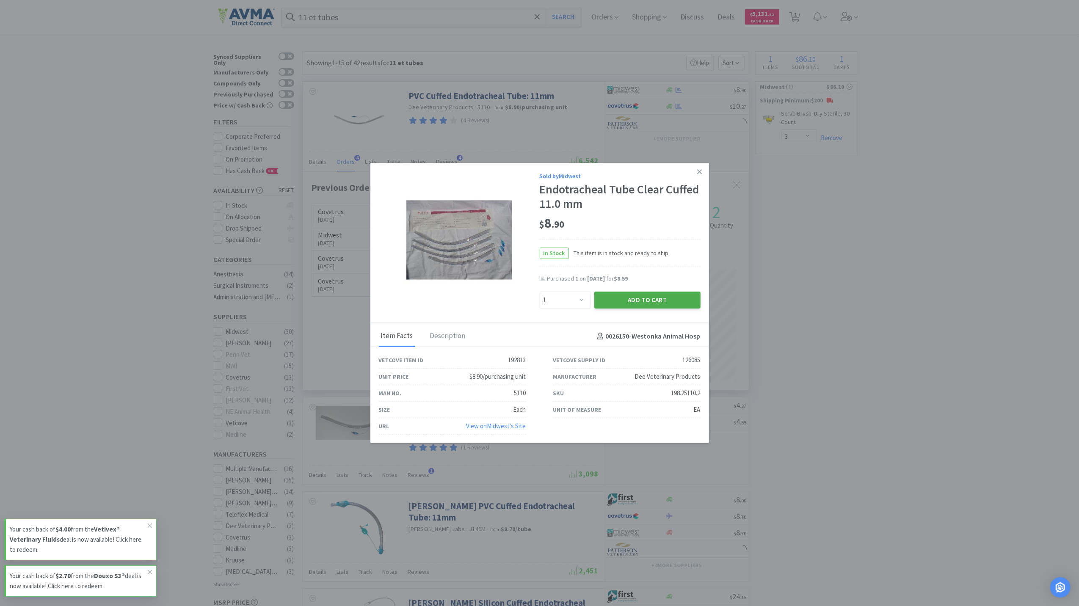
click at [652, 296] on button "Add to Cart" at bounding box center [647, 300] width 106 height 17
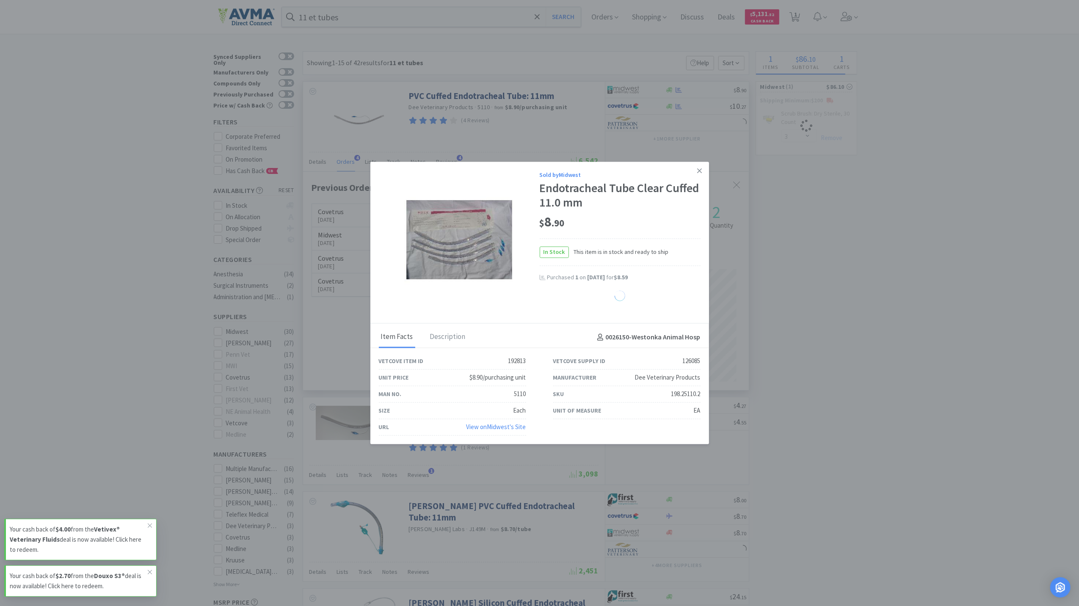
select select "1"
select select "3"
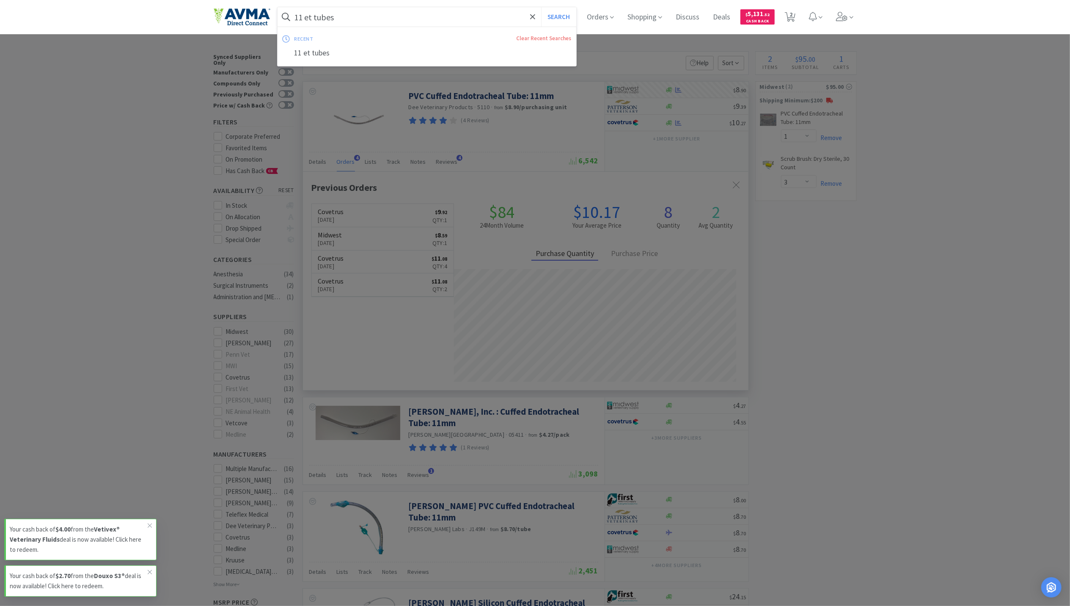
click at [372, 12] on input "11 et tubes" at bounding box center [427, 16] width 299 height 19
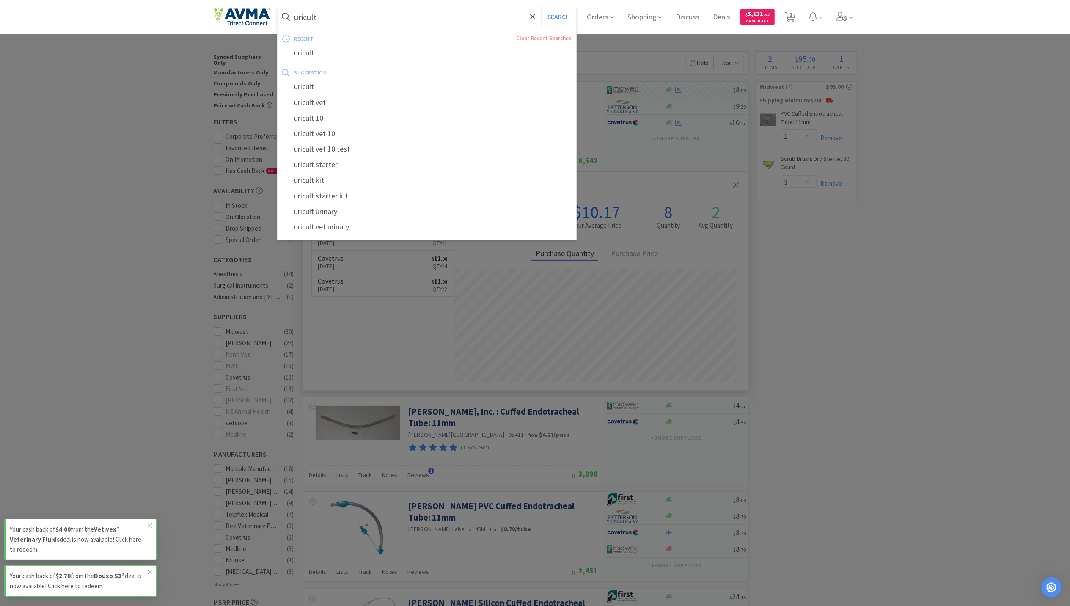
type input "uricult"
click at [541, 7] on button "Search" at bounding box center [558, 16] width 35 height 19
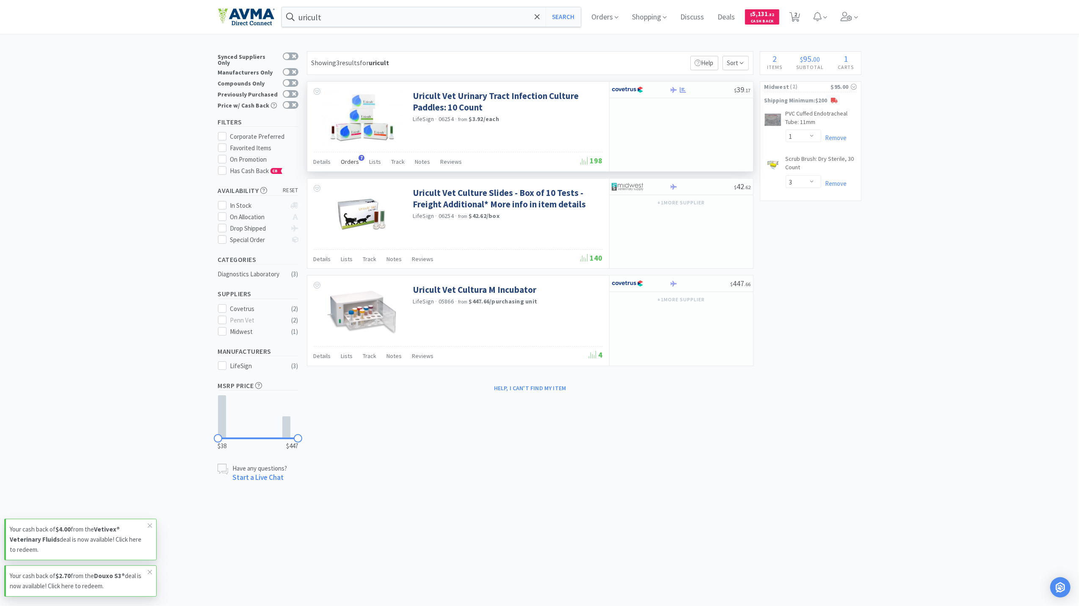
click at [341, 157] on div "Orders 7" at bounding box center [350, 163] width 18 height 16
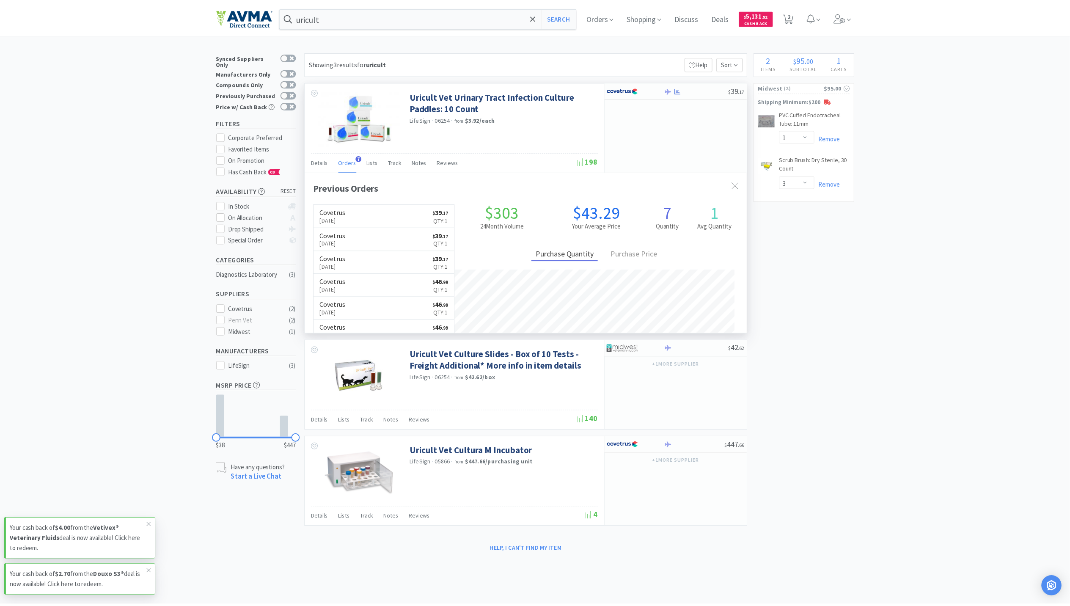
scroll to position [219, 446]
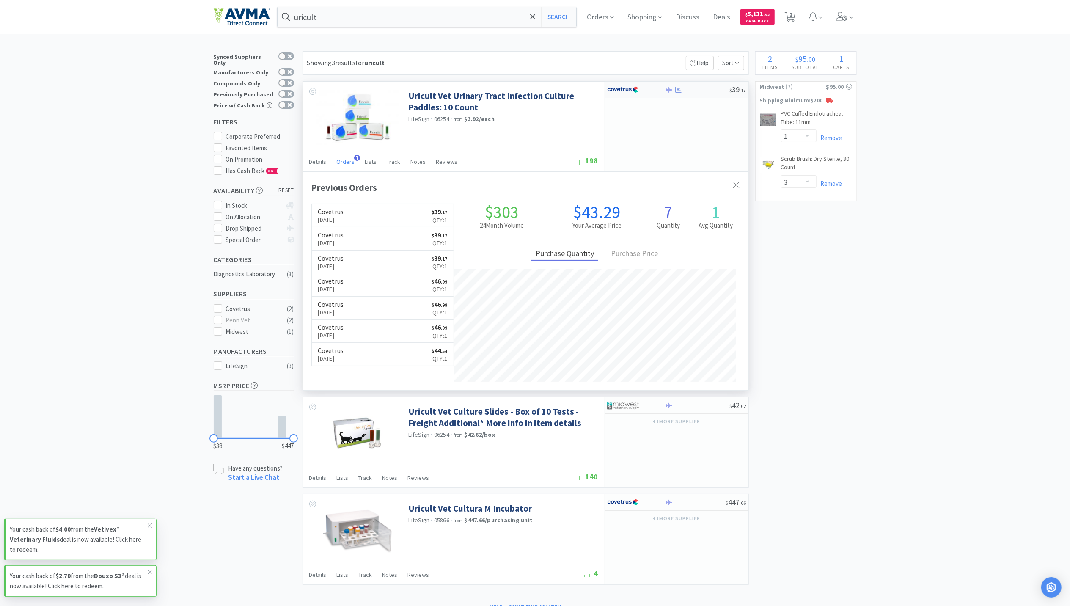
click at [678, 95] on div "$ 39 . 17" at bounding box center [676, 90] width 143 height 17
select select "1"
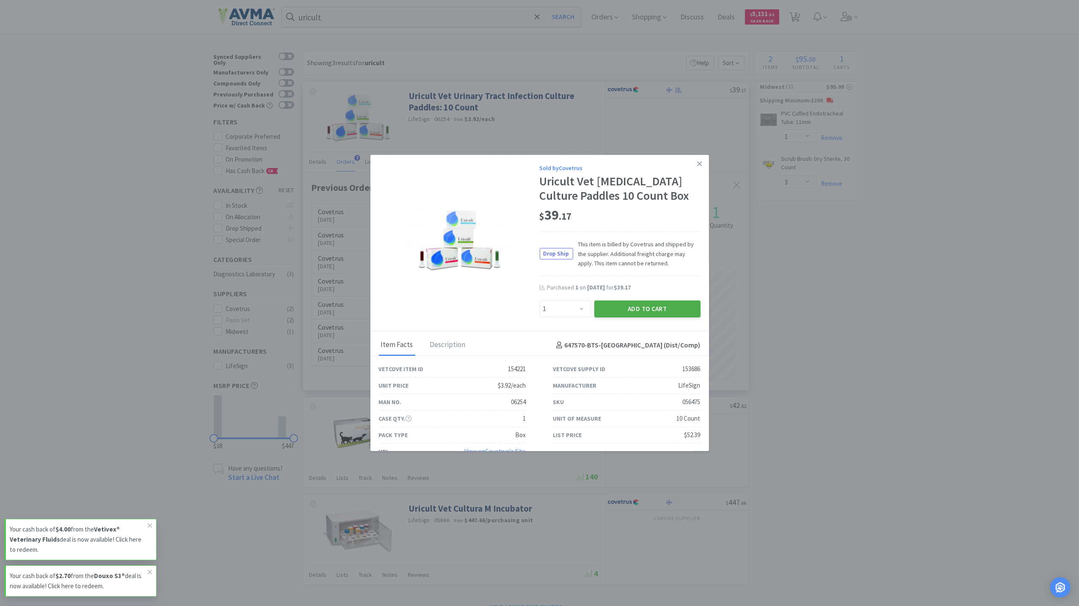
click at [667, 317] on button "Add to Cart" at bounding box center [647, 309] width 106 height 17
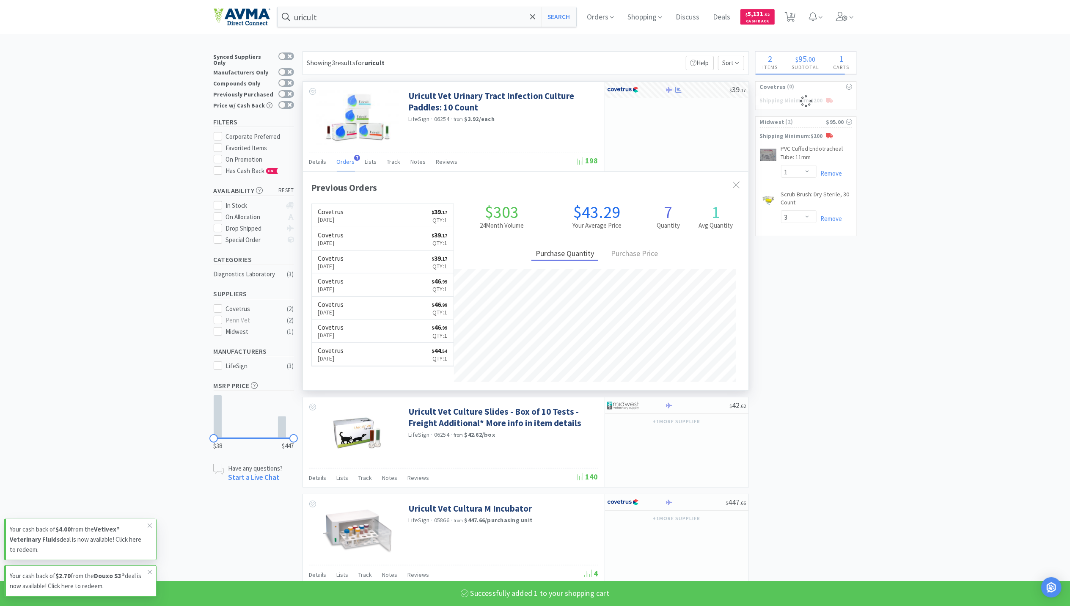
select select "1"
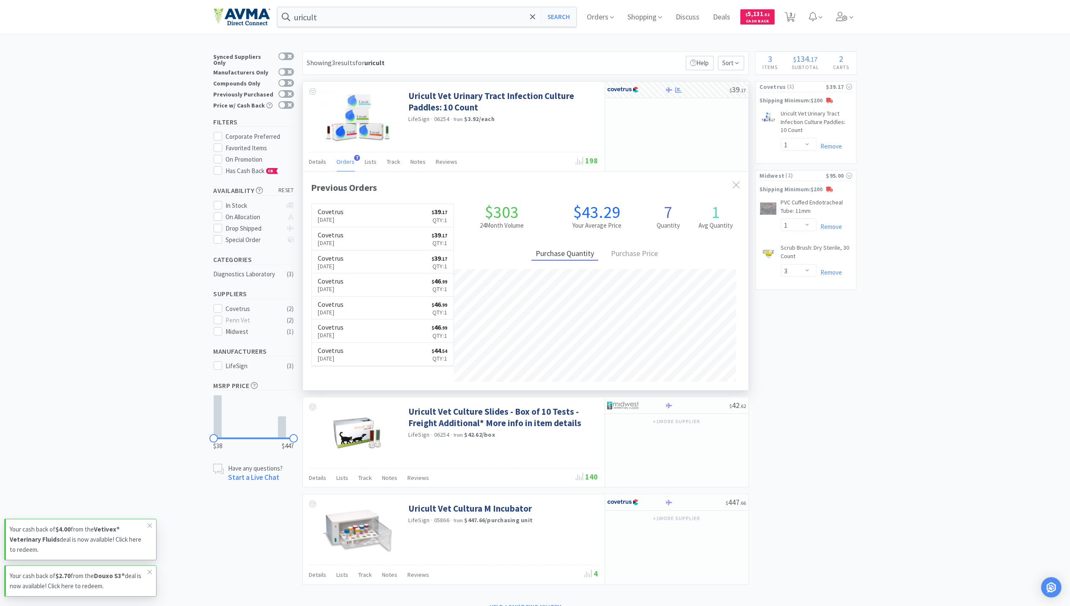
click at [400, 38] on div "uricult Search Orders Shopping Discuss Discuss Deals Deals $ 5,131 . 52 Cash Ba…" at bounding box center [535, 307] width 1070 height 614
click at [402, 24] on input "uricult" at bounding box center [427, 16] width 299 height 19
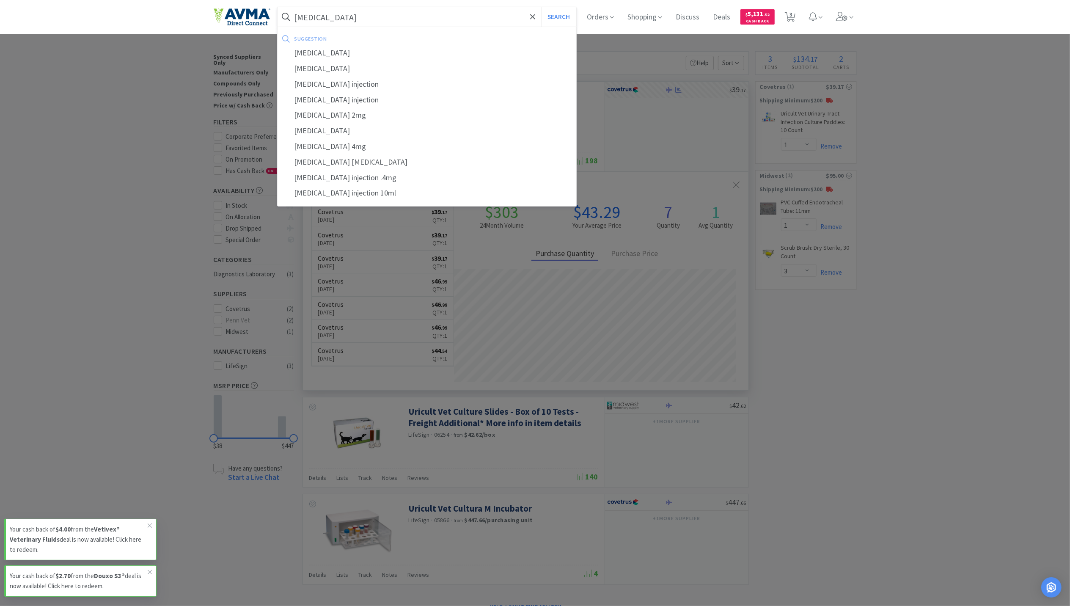
click at [541, 7] on button "Search" at bounding box center [558, 16] width 35 height 19
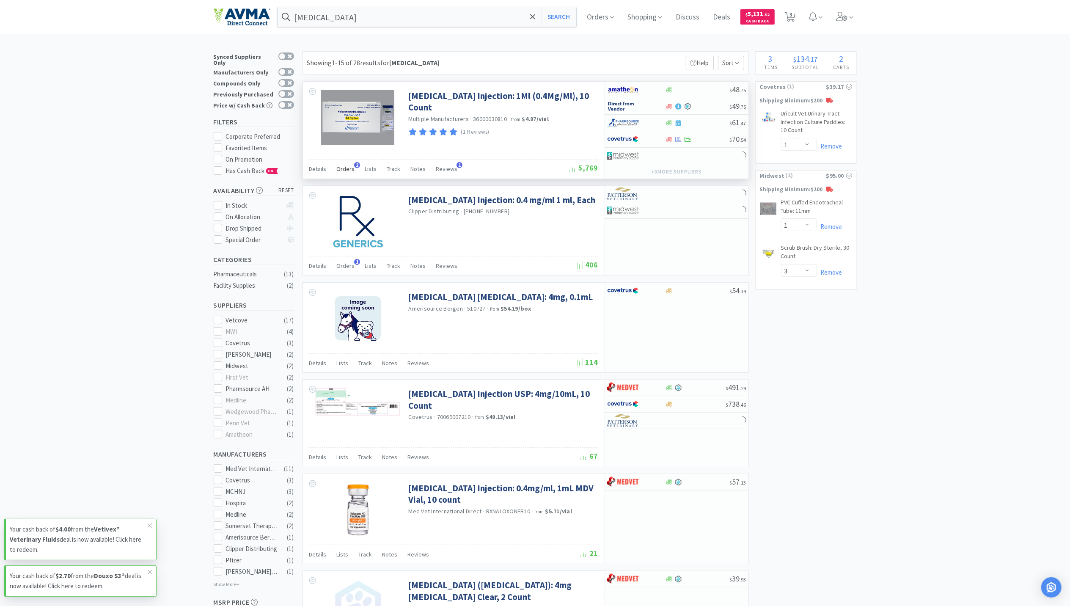
click at [341, 168] on span "Orders" at bounding box center [346, 169] width 18 height 8
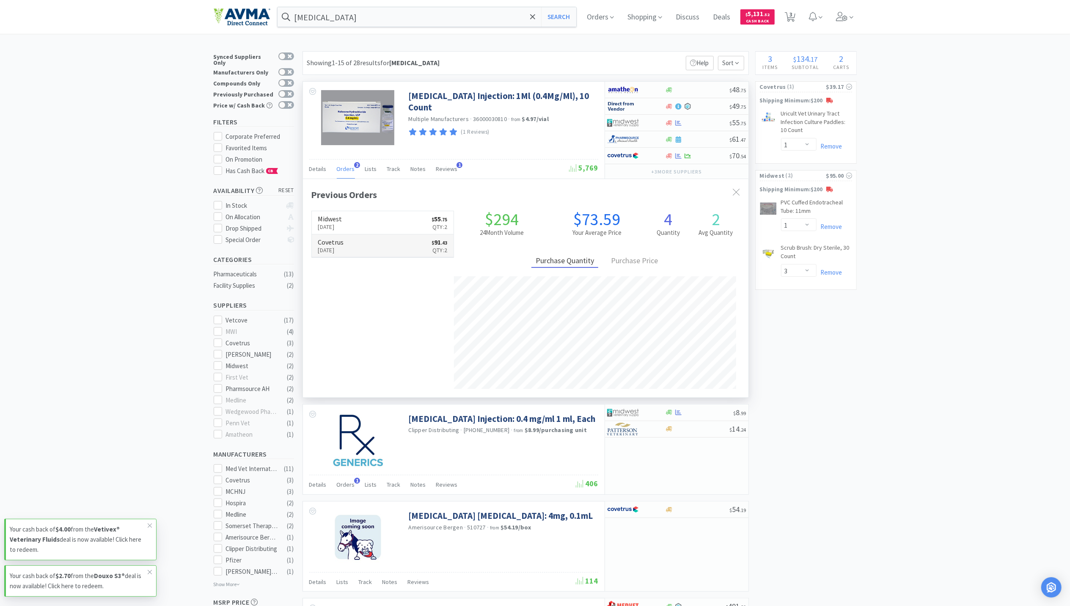
scroll to position [219, 446]
click at [312, 170] on span "Details" at bounding box center [317, 169] width 17 height 8
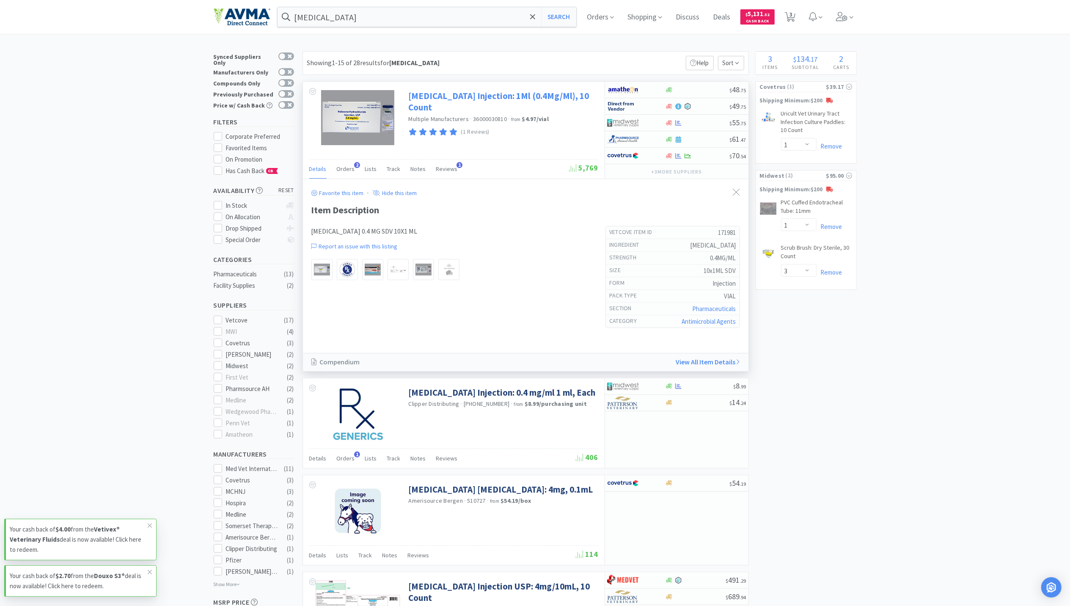
click at [481, 98] on link "[MEDICAL_DATA] Injection: 1Ml (0.4Mg/Ml), 10 Count" at bounding box center [503, 101] width 188 height 23
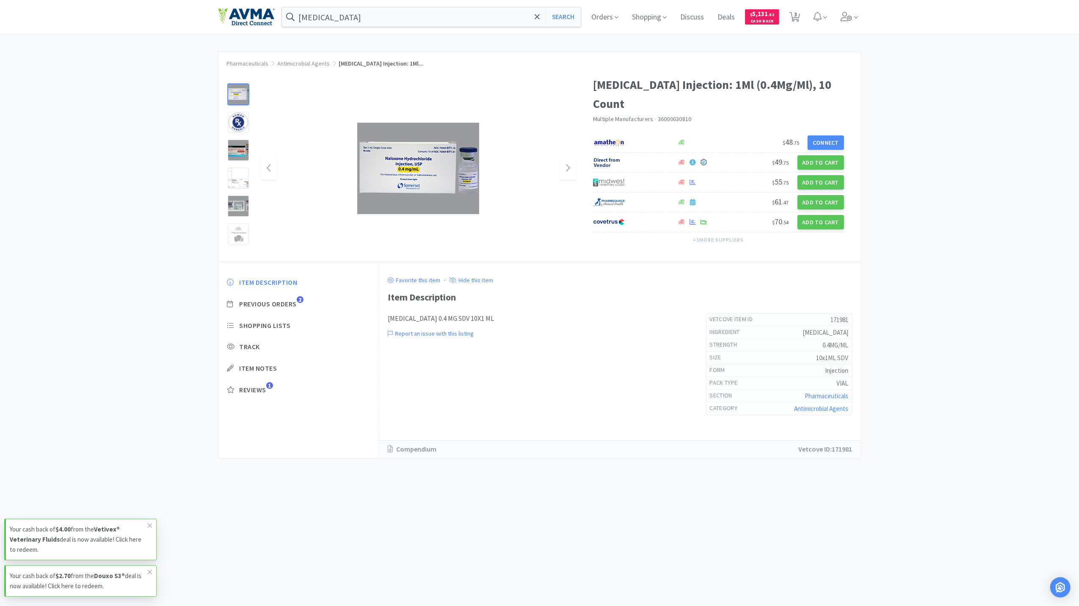
click at [391, 155] on img at bounding box center [418, 168] width 122 height 91
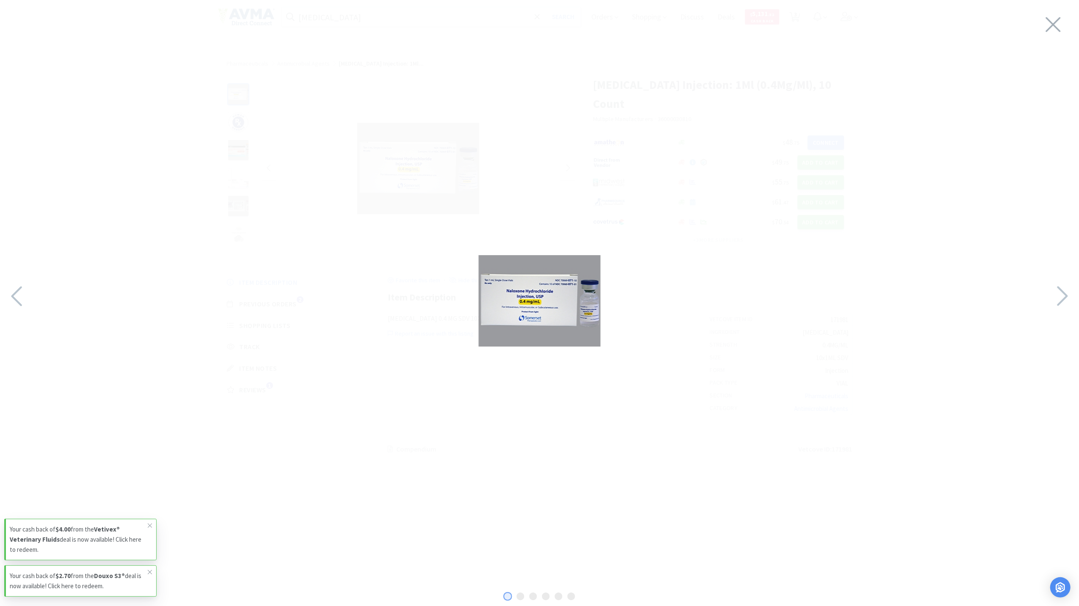
click at [551, 290] on img at bounding box center [540, 300] width 122 height 91
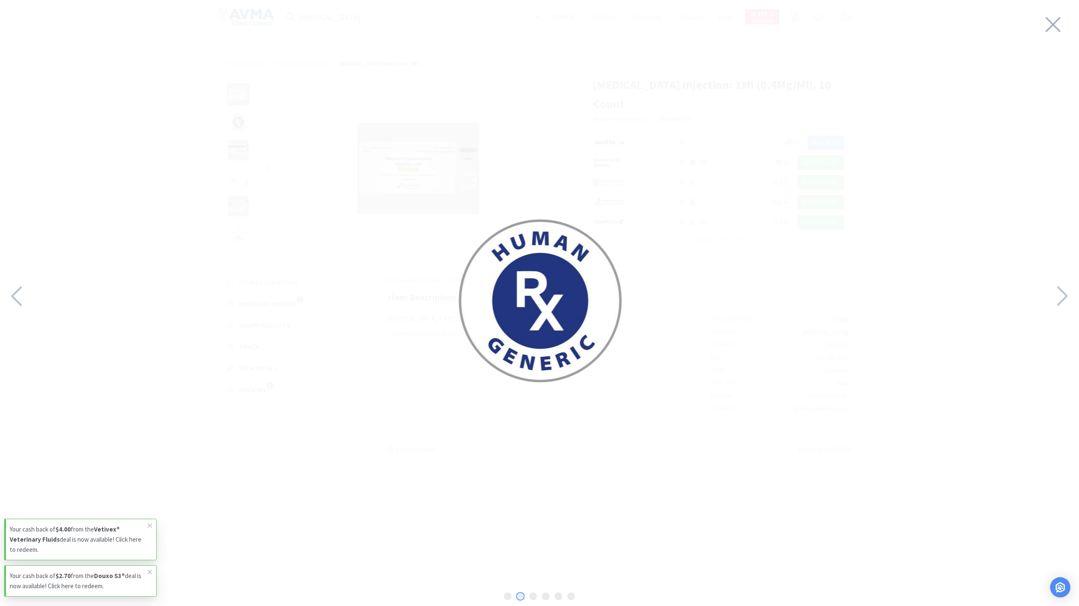
click at [549, 288] on img at bounding box center [540, 300] width 169 height 169
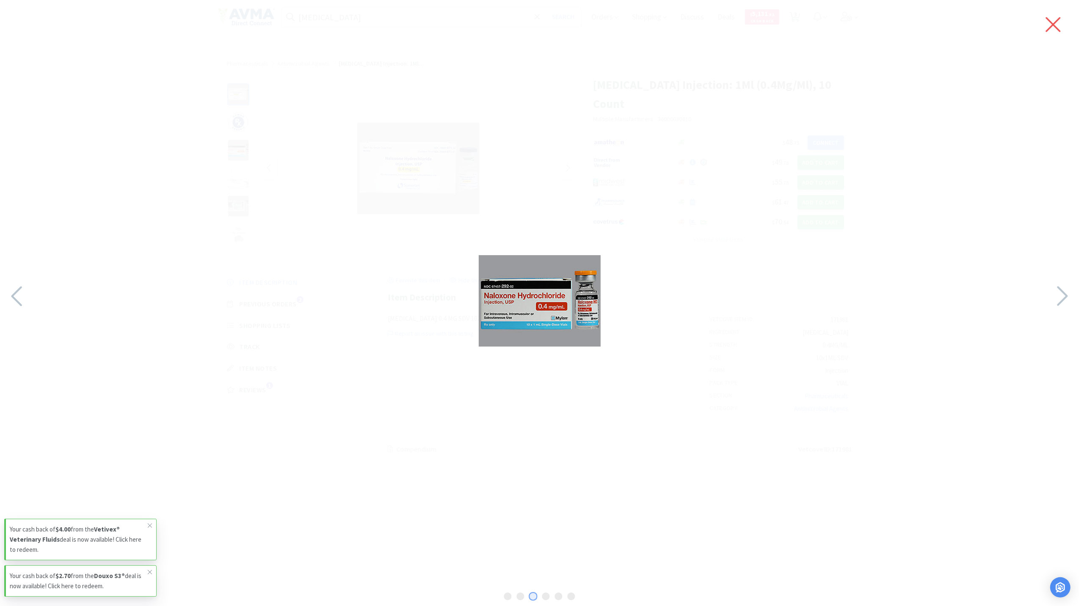
click at [1059, 21] on icon at bounding box center [1053, 25] width 18 height 24
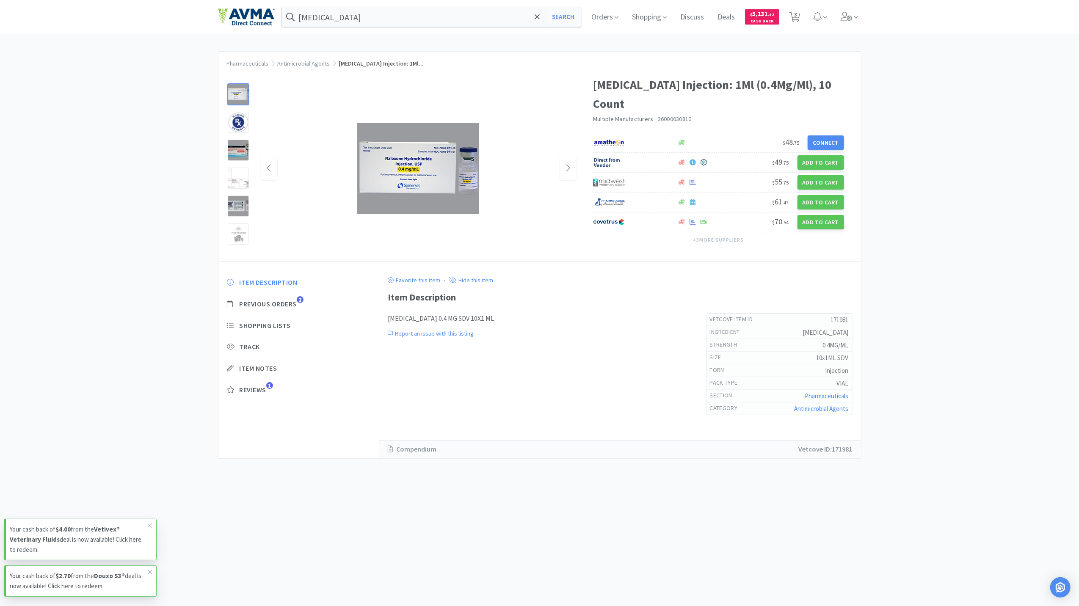
click at [930, 55] on div "Pharmaceuticals Antimicrobial Agents [MEDICAL_DATA] Injection: 1Ml... [MEDICAL_…" at bounding box center [539, 255] width 1079 height 408
click at [367, 14] on input "[MEDICAL_DATA]" at bounding box center [431, 16] width 299 height 19
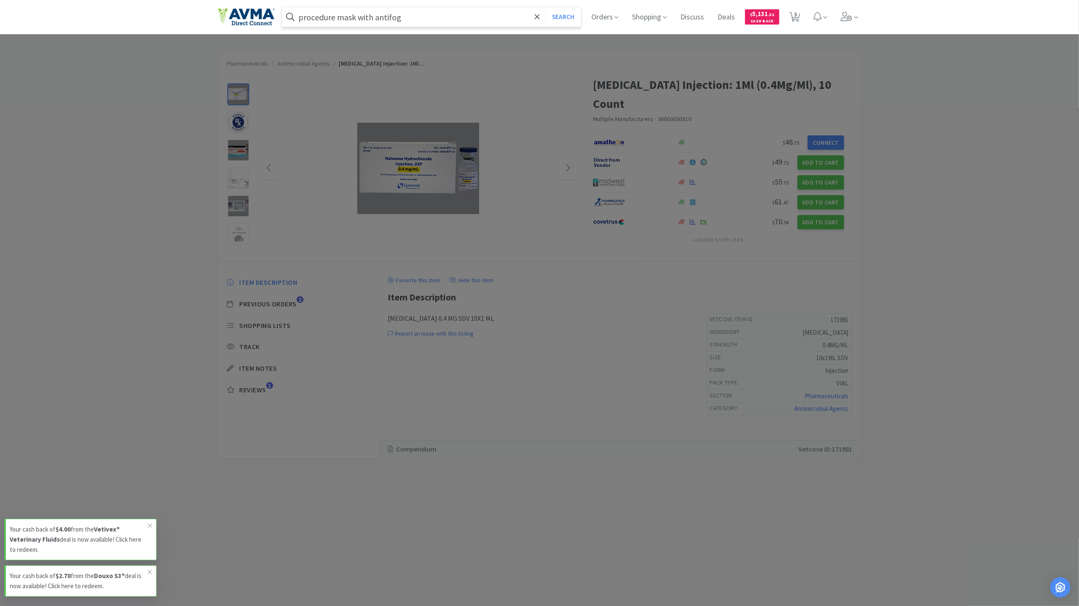
type input "procedure mask with antifog"
click at [546, 7] on button "Search" at bounding box center [563, 16] width 35 height 19
select select "1"
select select "3"
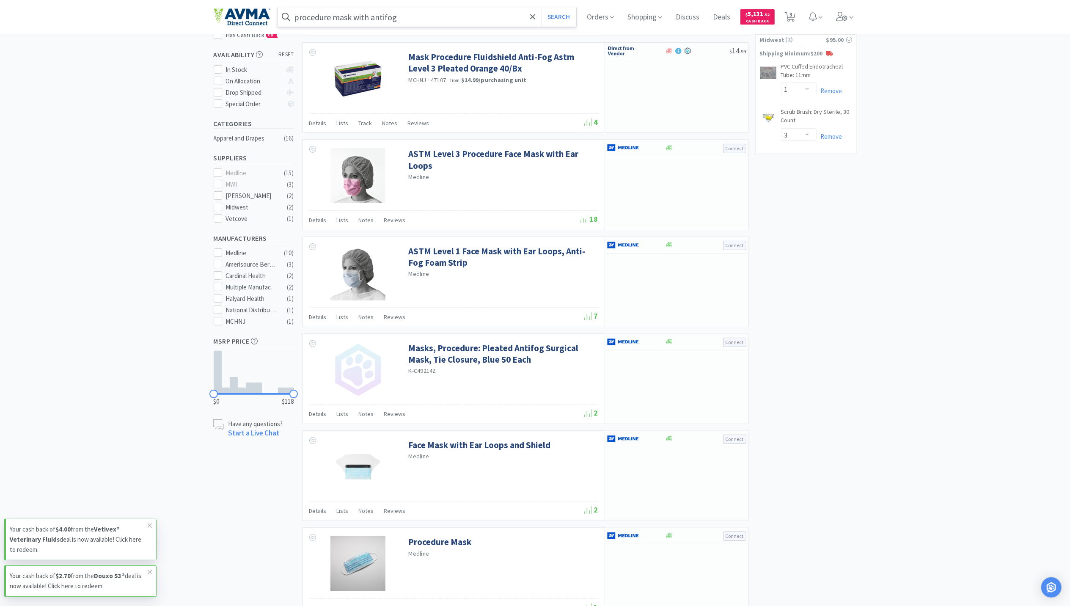
scroll to position [113, 0]
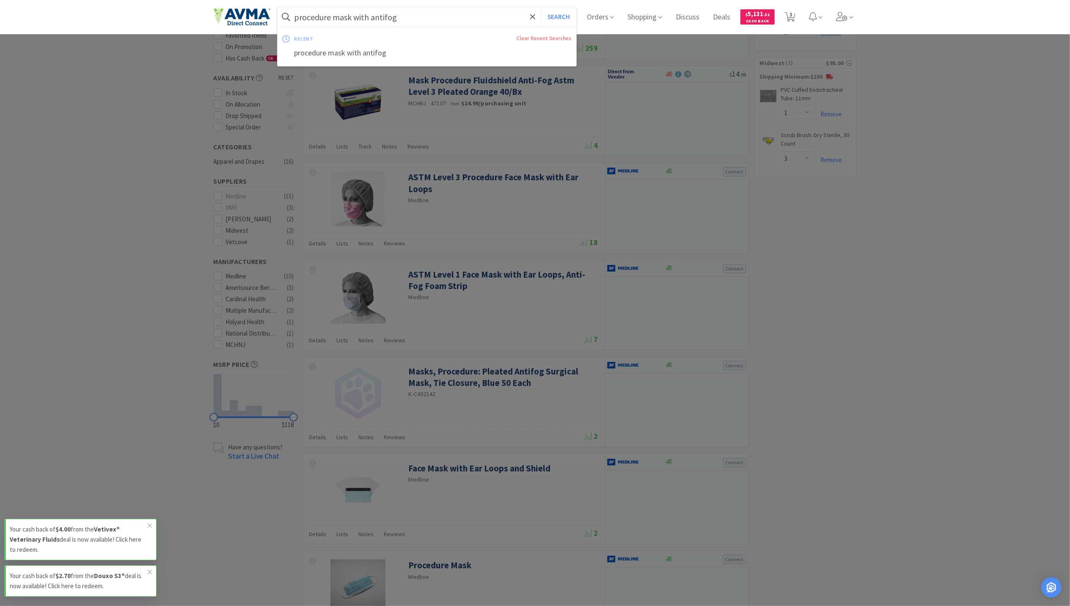
click at [407, 23] on input "procedure mask with antifog" at bounding box center [427, 16] width 299 height 19
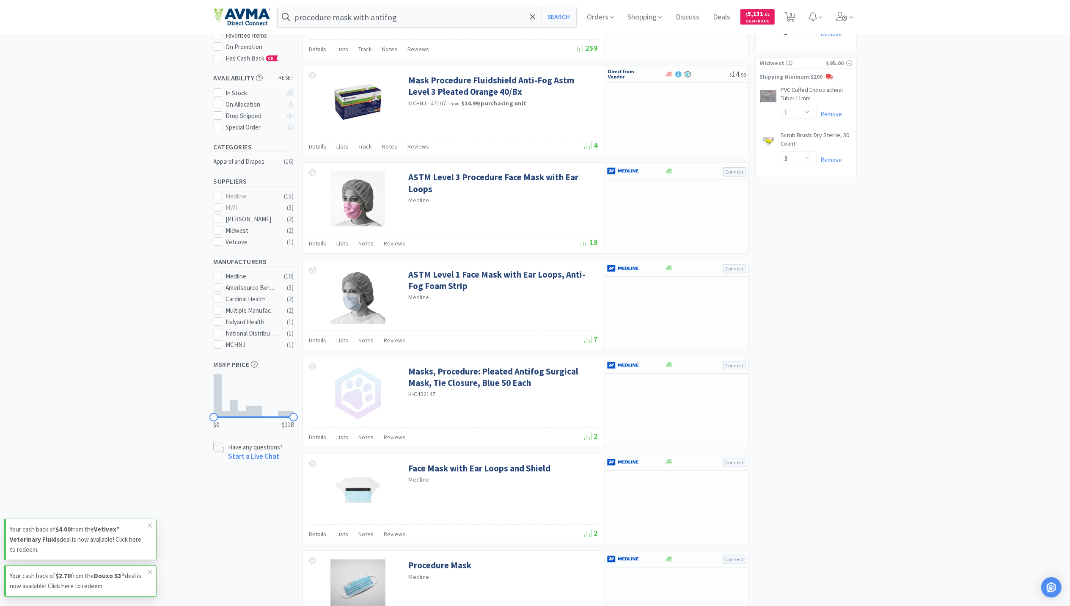
click at [785, 254] on div at bounding box center [535, 303] width 1070 height 606
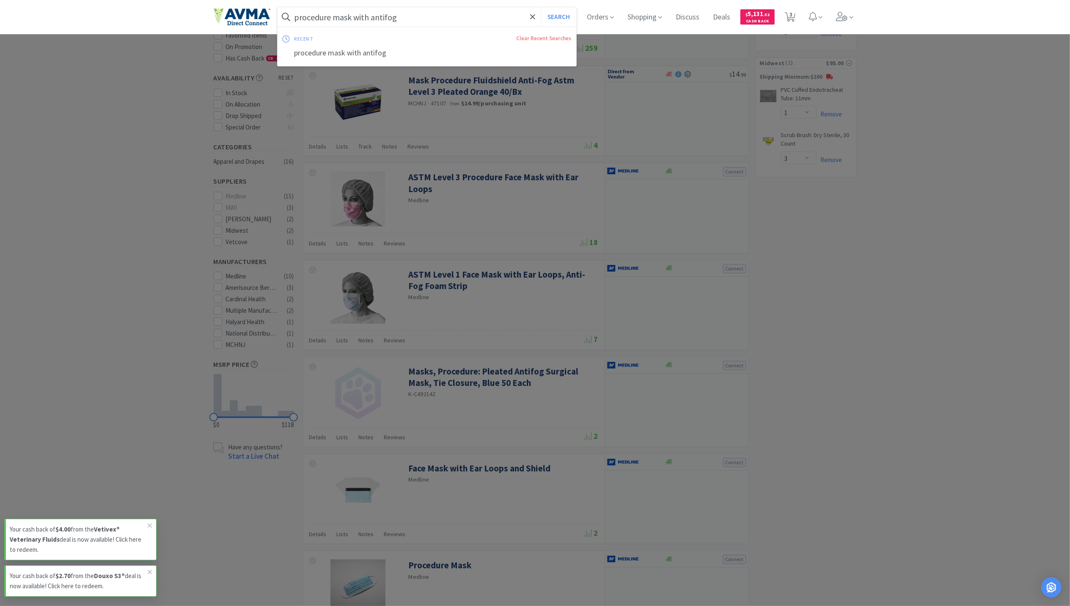
click at [408, 19] on input "procedure mask with antifog" at bounding box center [427, 16] width 299 height 19
click at [541, 7] on button "Search" at bounding box center [558, 16] width 35 height 19
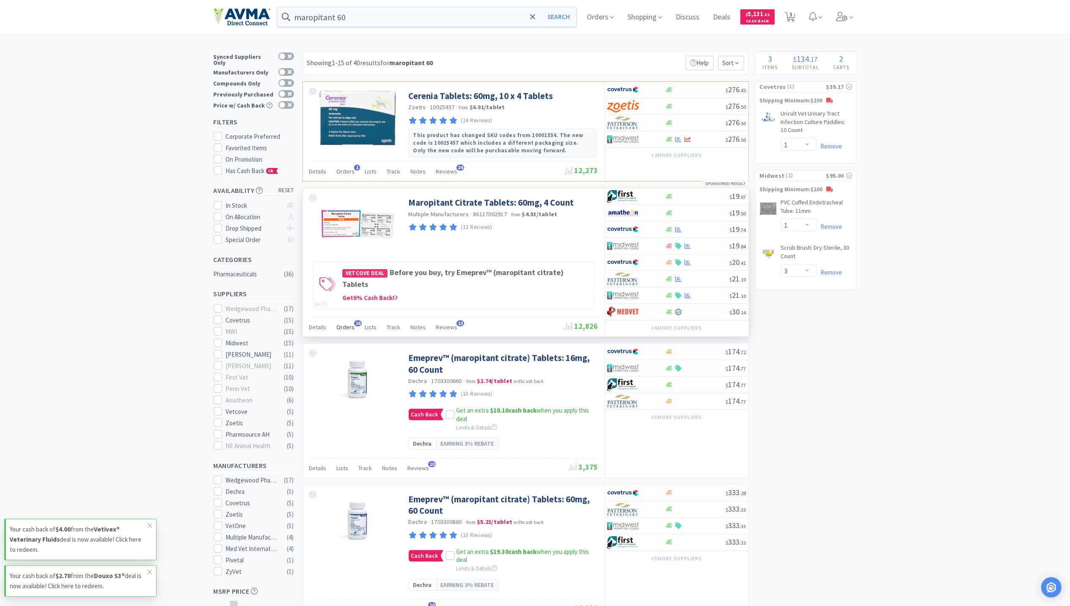
click at [339, 328] on span "Orders" at bounding box center [346, 327] width 18 height 8
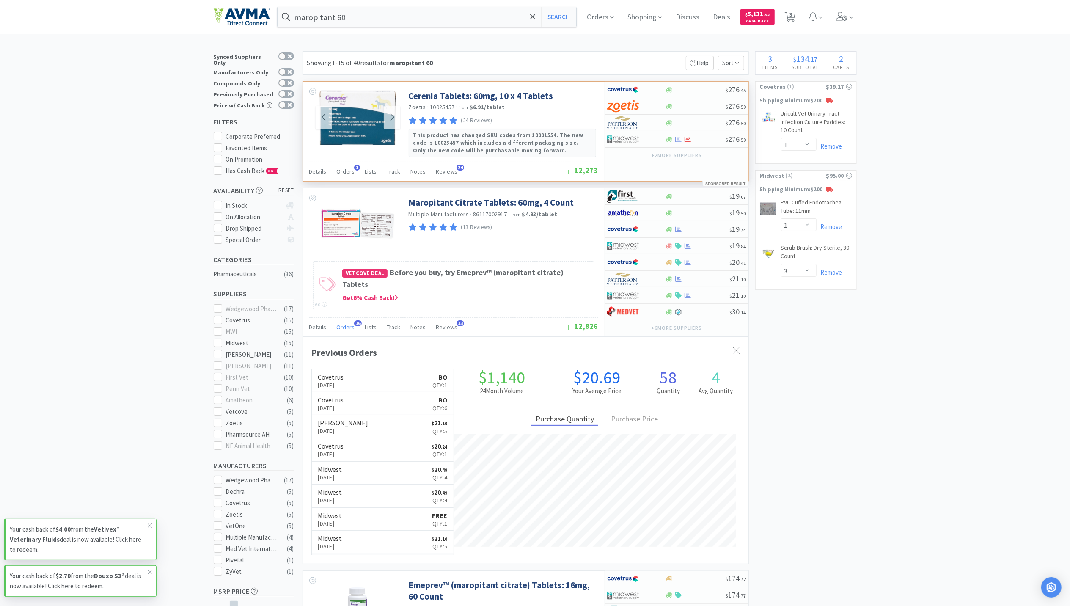
click at [368, 119] on img at bounding box center [358, 117] width 77 height 55
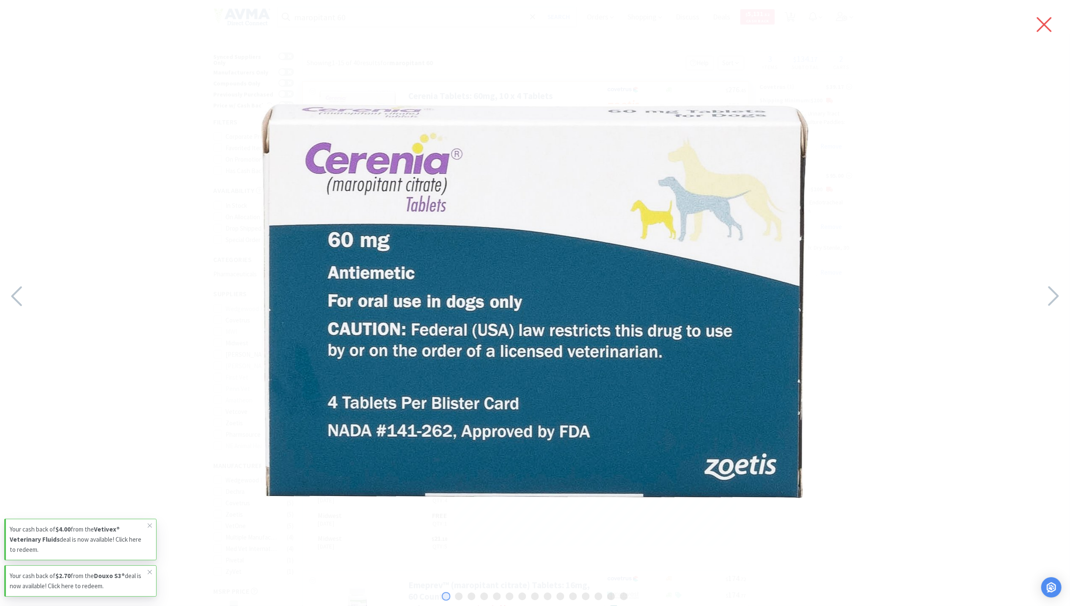
click at [1051, 21] on icon at bounding box center [1045, 25] width 18 height 24
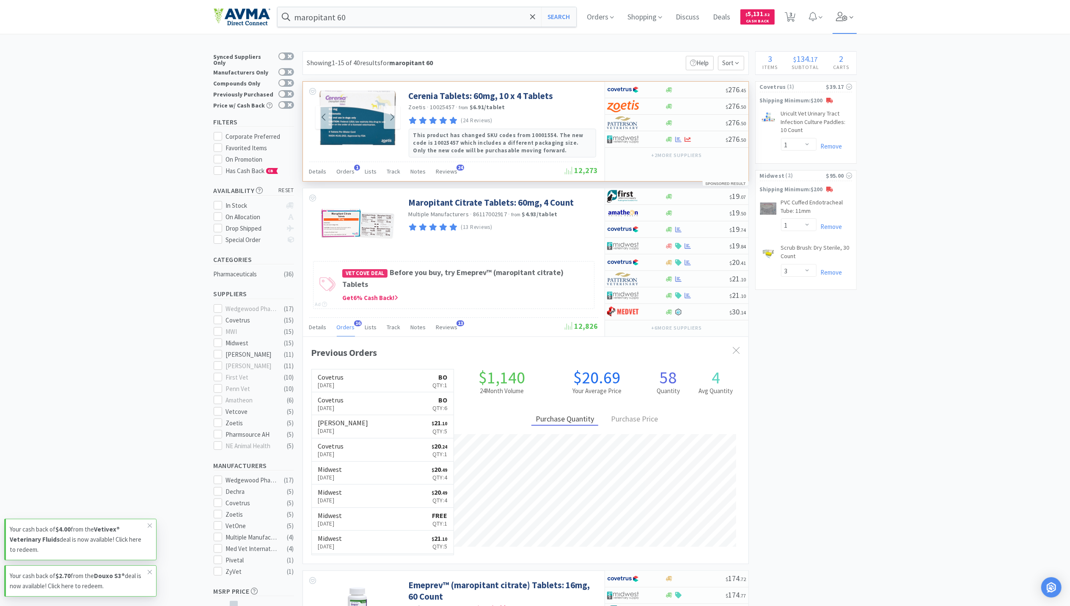
click at [844, 19] on icon at bounding box center [842, 16] width 12 height 9
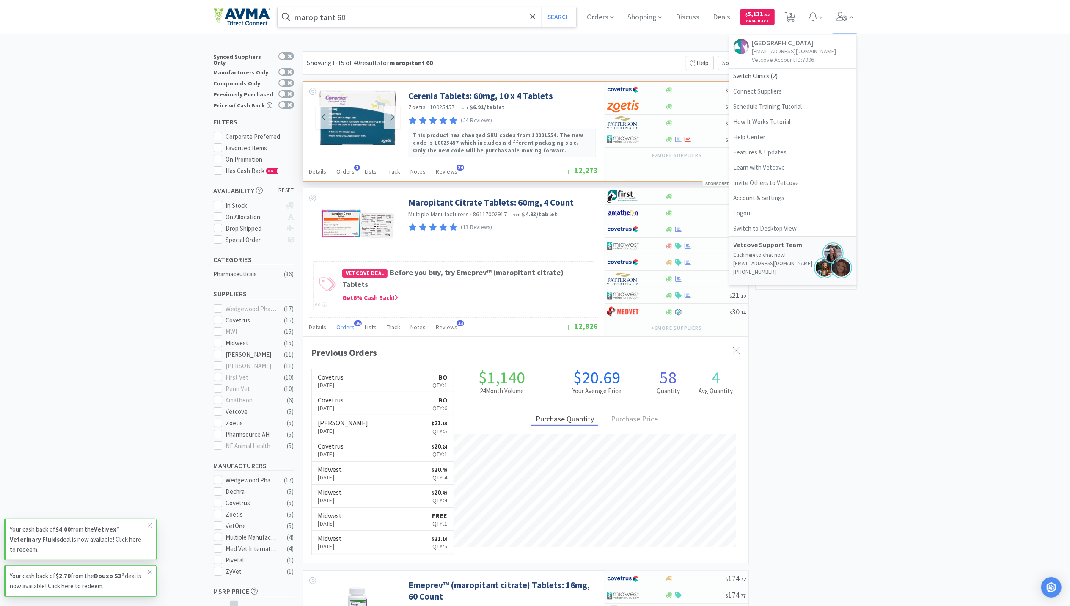
click at [386, 24] on input "maropitant 60" at bounding box center [427, 16] width 299 height 19
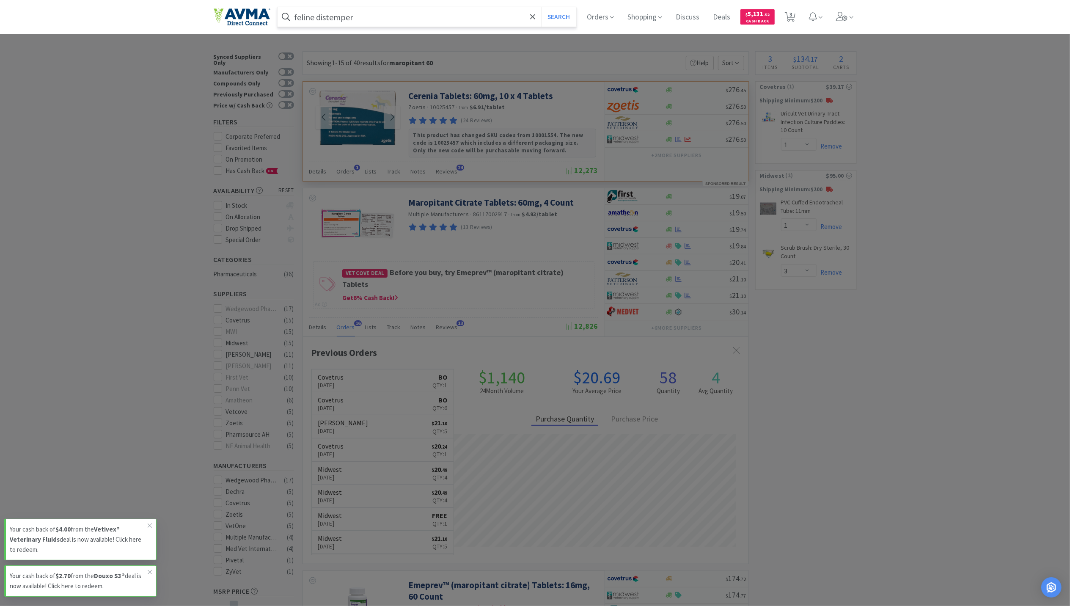
type input "feline distemper"
click at [541, 7] on button "Search" at bounding box center [558, 16] width 35 height 19
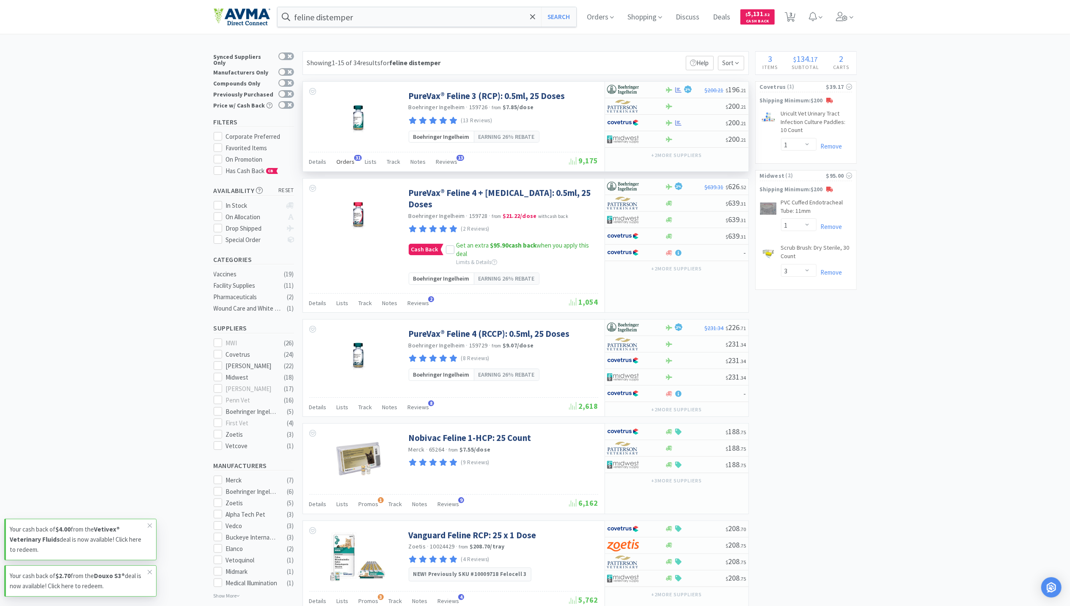
click at [339, 167] on div "Orders 31" at bounding box center [346, 163] width 18 height 16
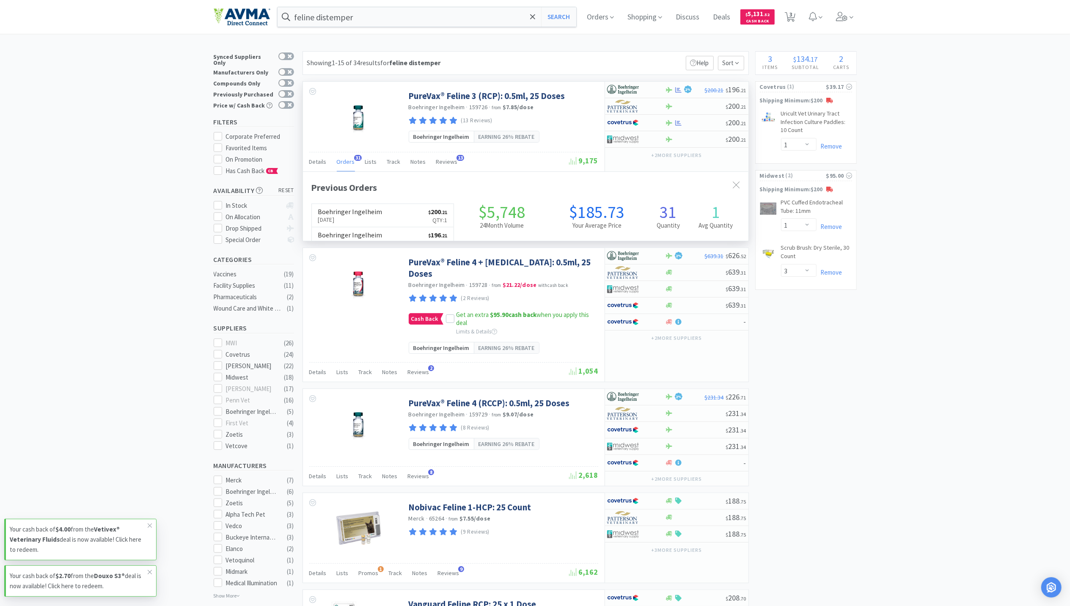
scroll to position [227, 446]
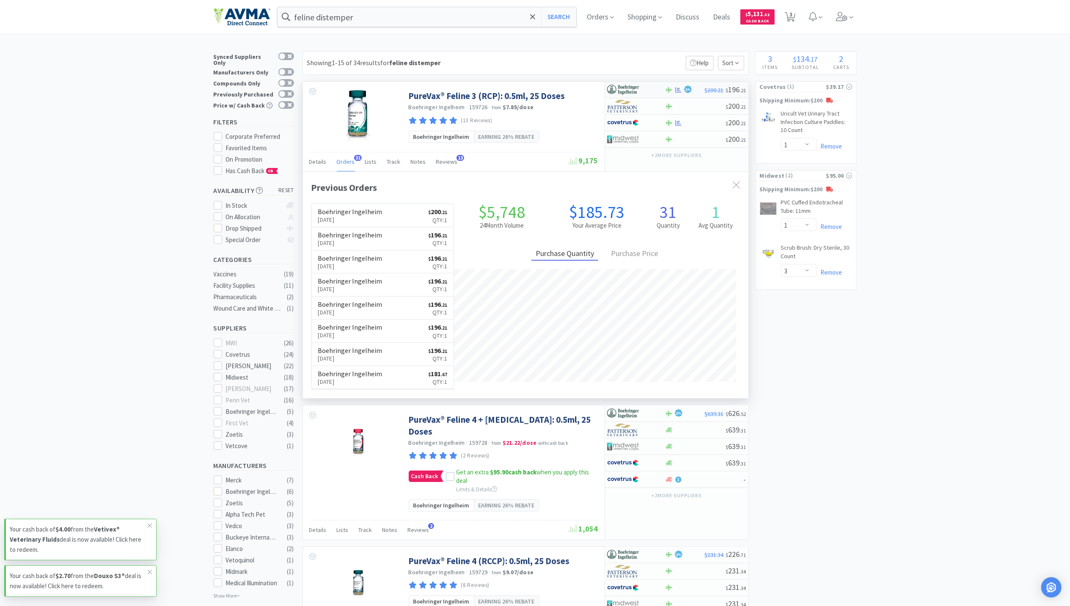
click at [677, 92] on icon at bounding box center [679, 90] width 6 height 6
select select "1"
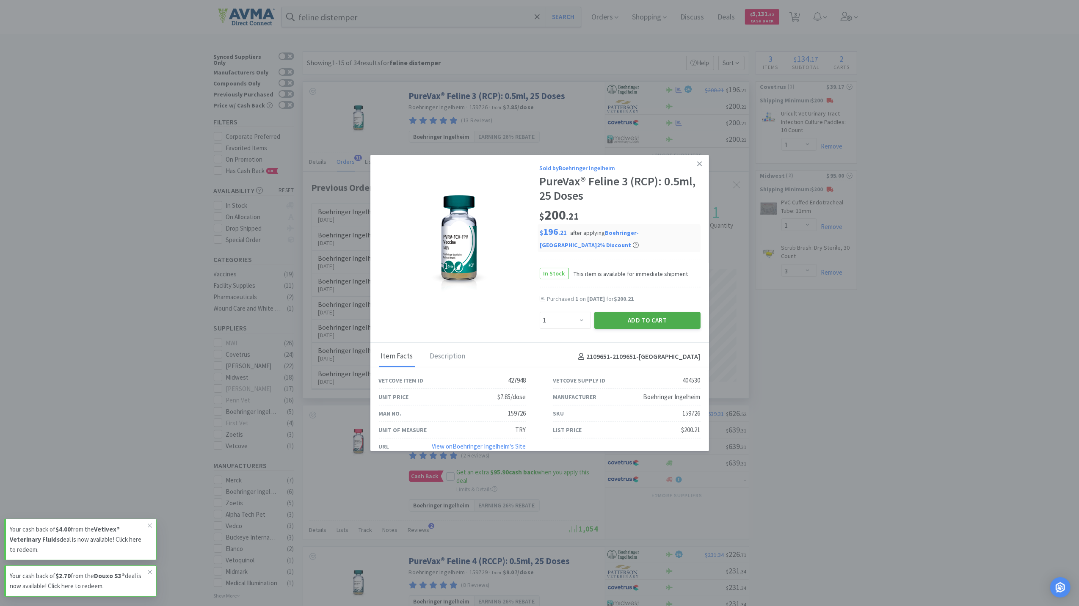
click at [658, 319] on button "Add to Cart" at bounding box center [647, 320] width 106 height 17
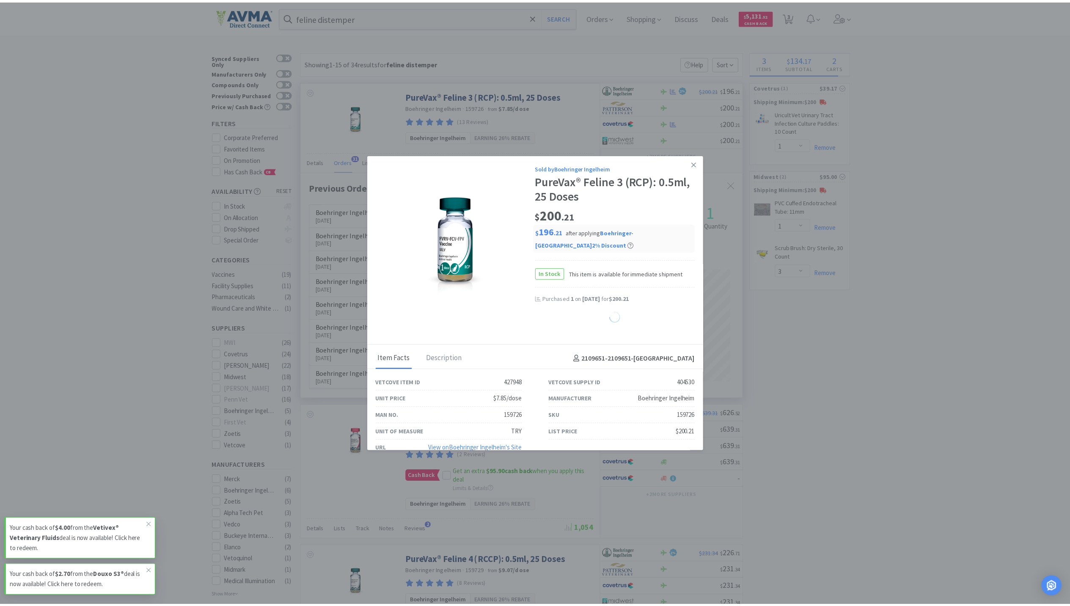
select select "1"
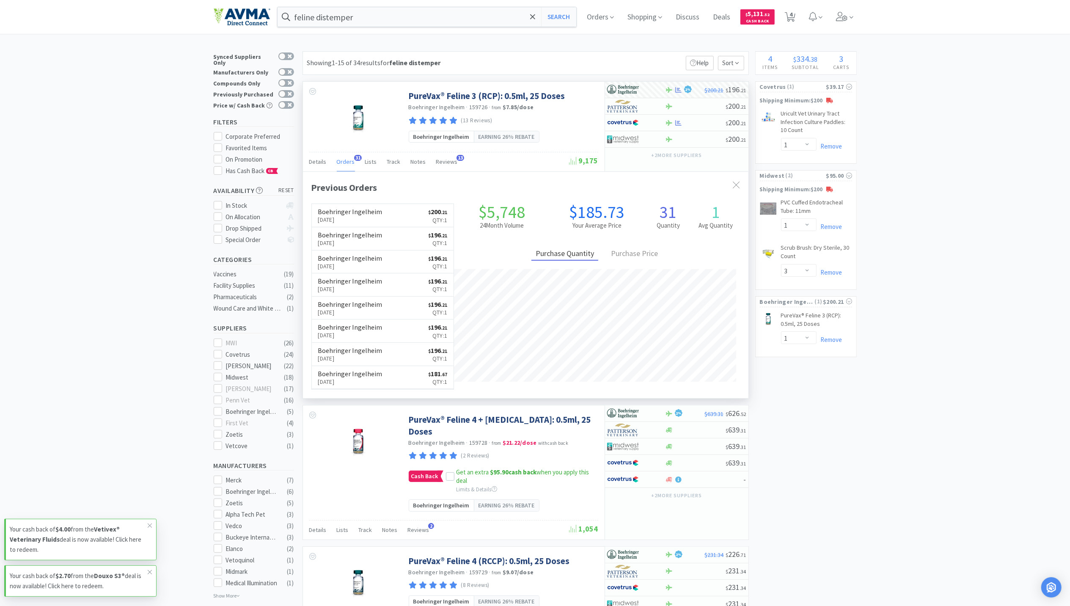
type input "maropitant 60"
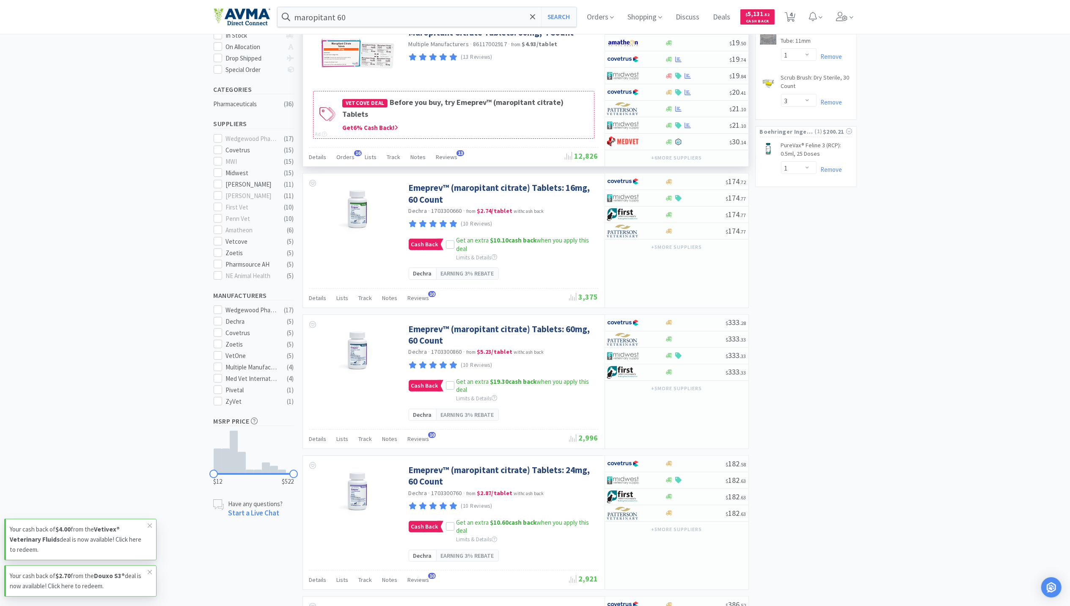
scroll to position [226, 0]
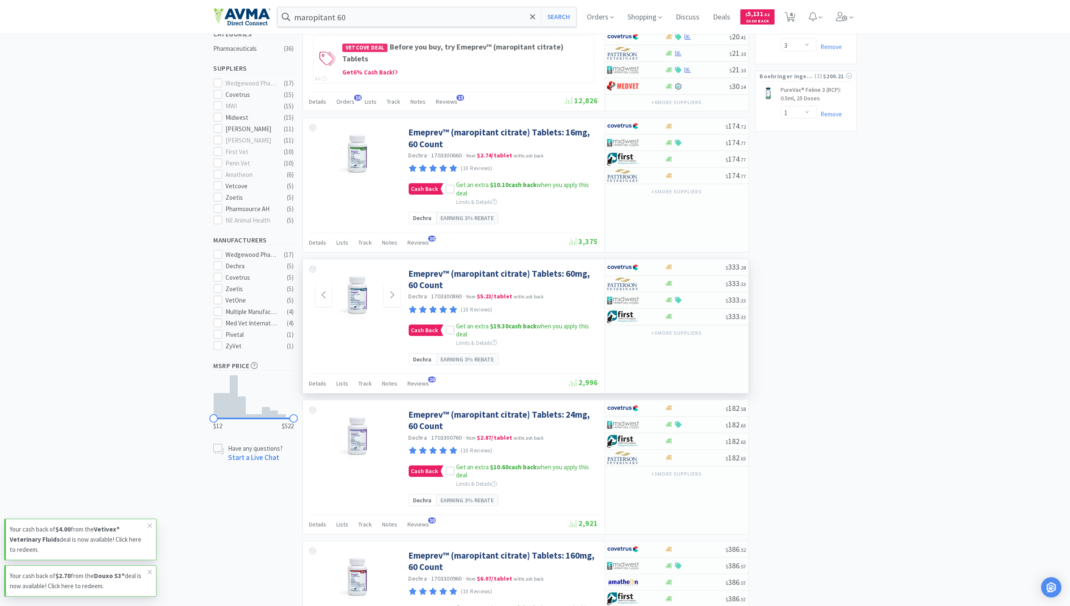
click at [363, 305] on img at bounding box center [358, 295] width 55 height 55
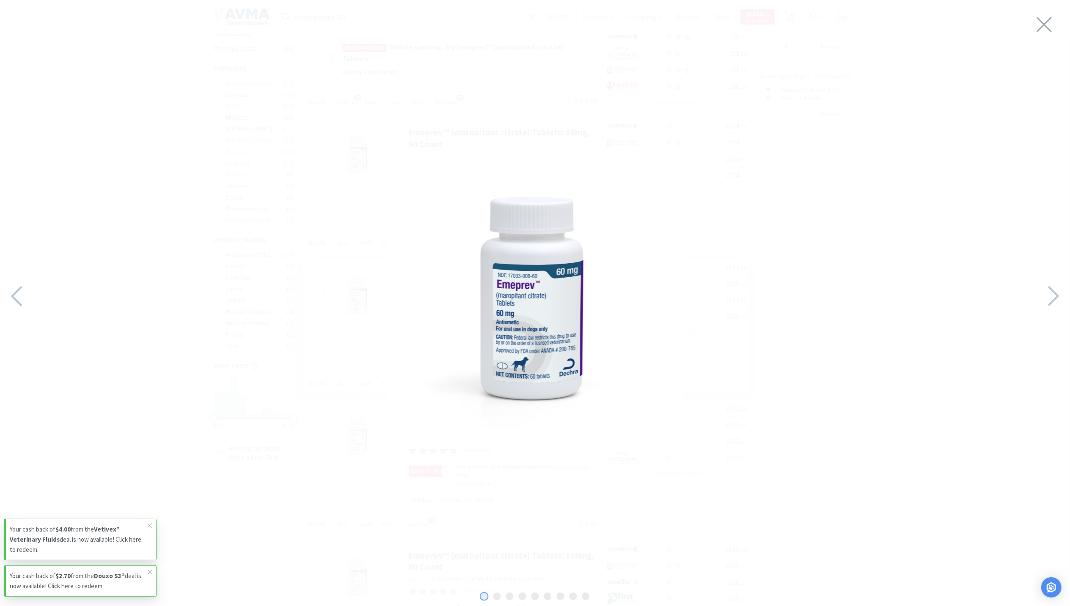
click at [548, 288] on img at bounding box center [535, 301] width 296 height 296
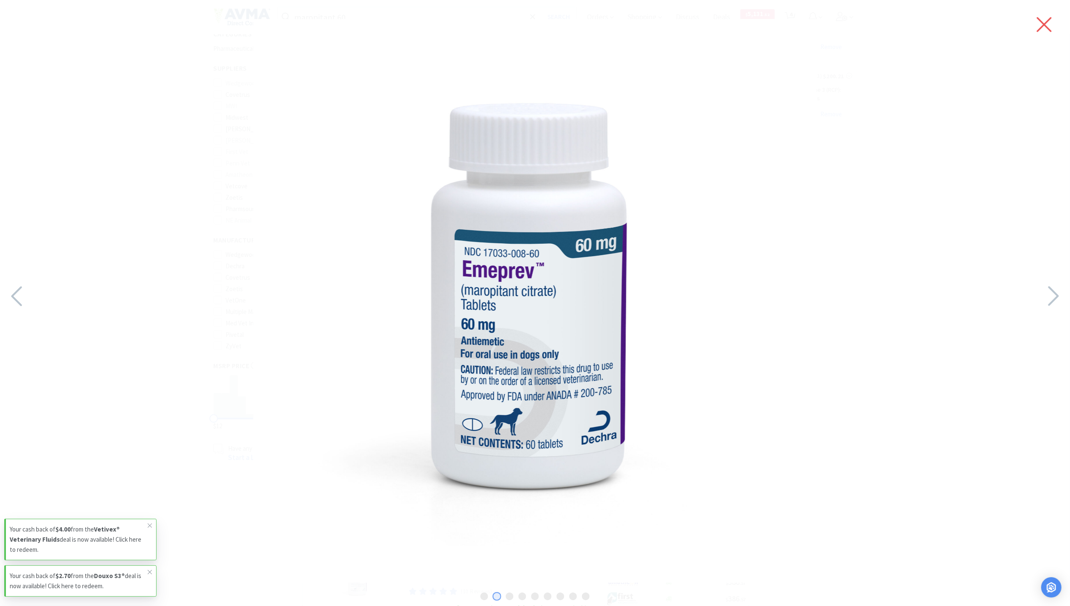
click at [1048, 30] on icon at bounding box center [1045, 25] width 18 height 24
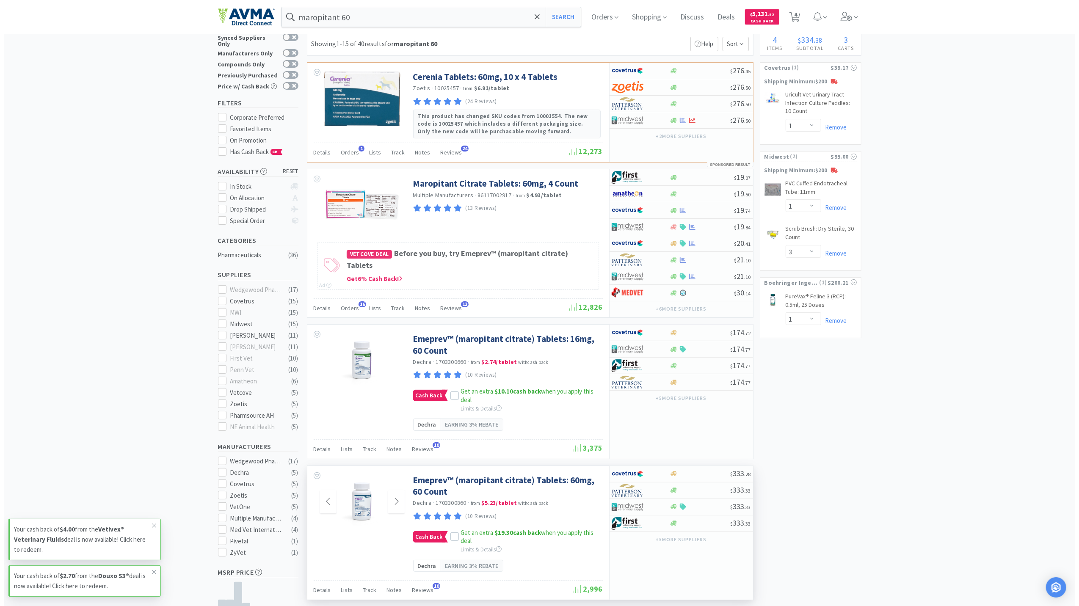
scroll to position [0, 0]
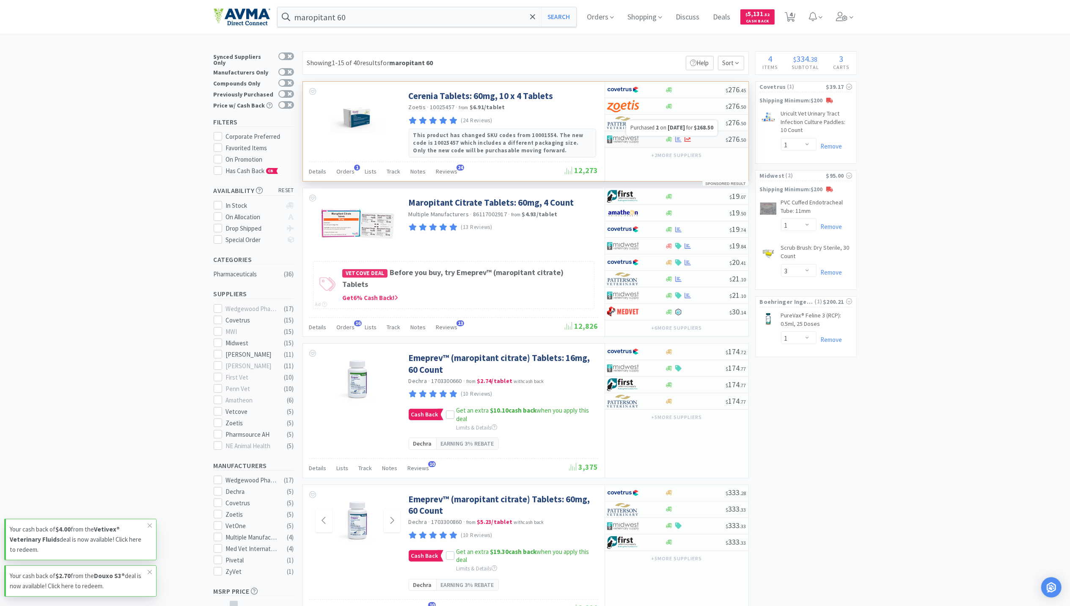
click at [679, 142] on icon at bounding box center [679, 139] width 6 height 6
select select "1"
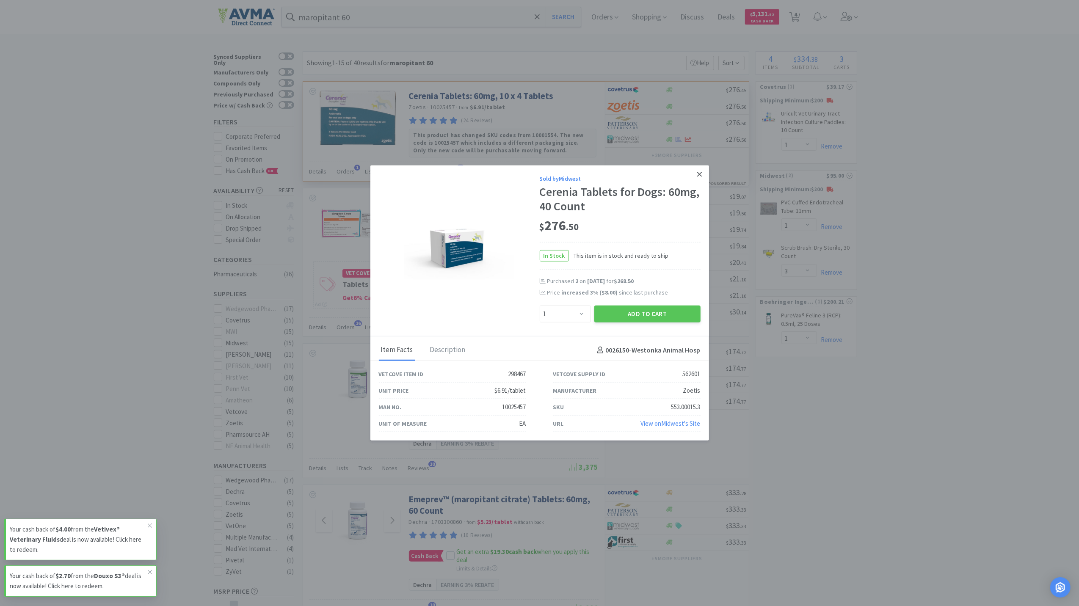
click at [700, 171] on icon at bounding box center [699, 175] width 5 height 8
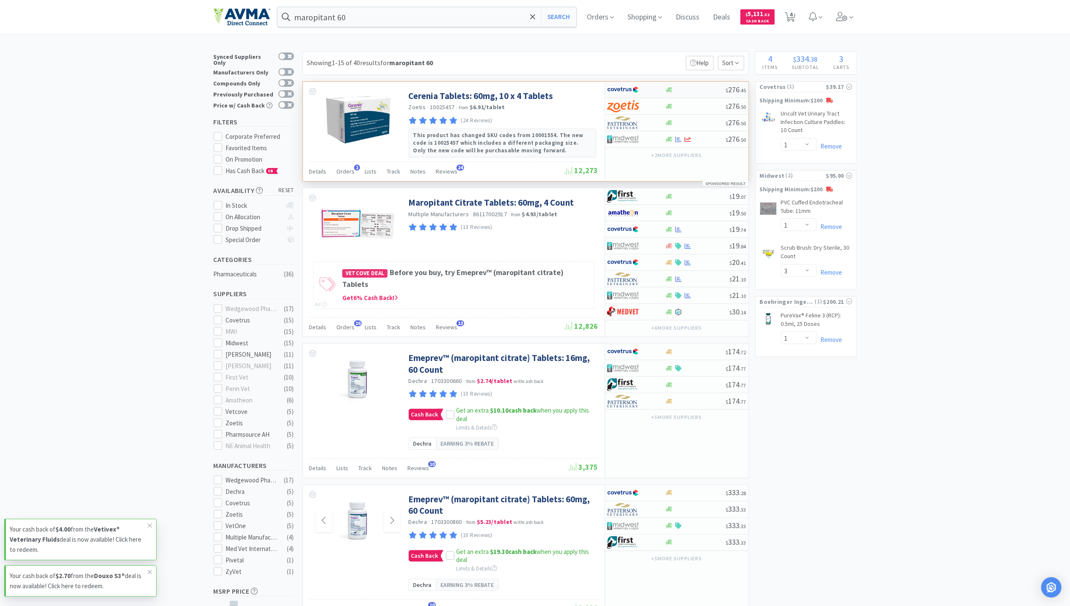
click at [669, 95] on div "$ 276 . 45" at bounding box center [676, 90] width 143 height 17
select select "1"
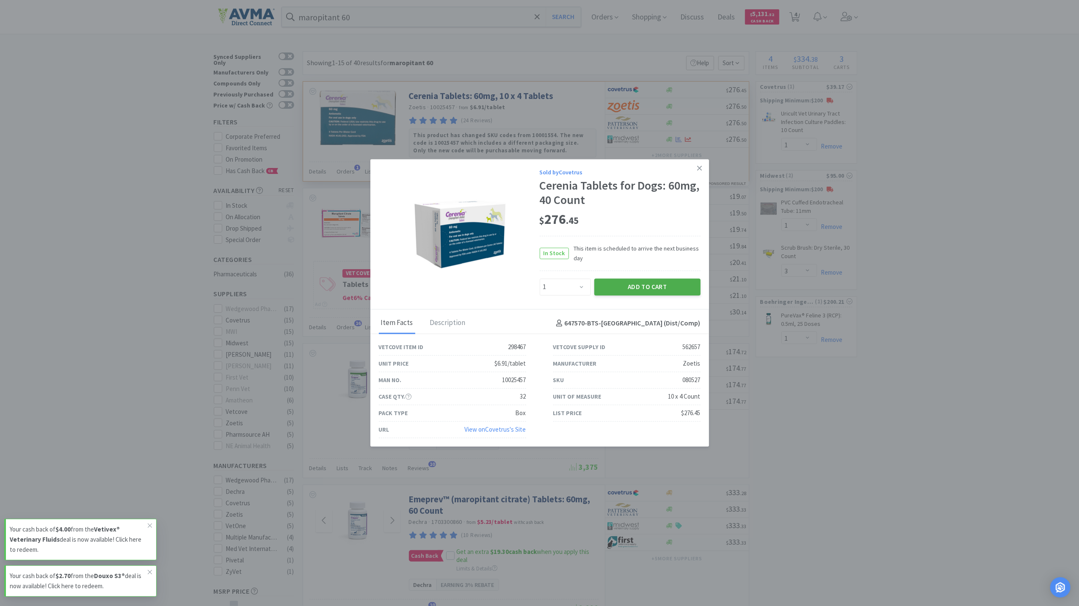
click at [645, 290] on button "Add to Cart" at bounding box center [647, 287] width 106 height 17
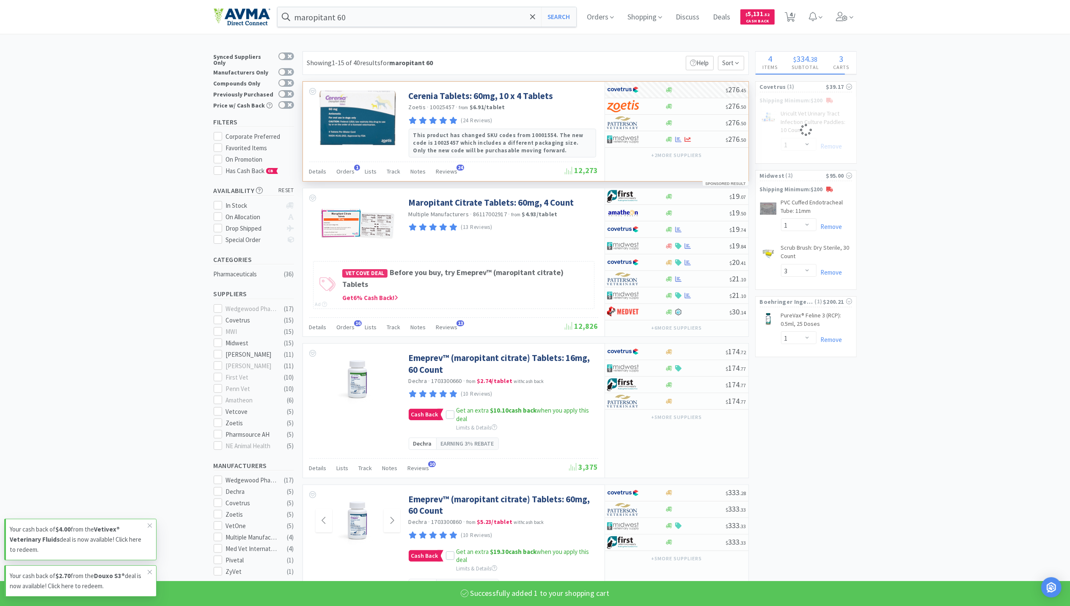
select select "1"
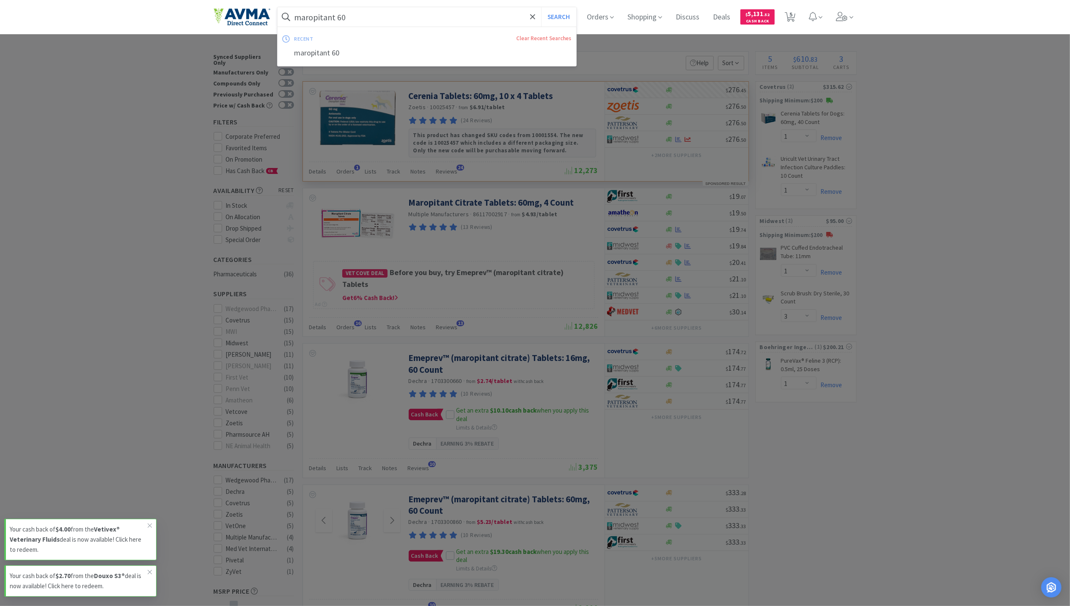
click at [387, 16] on input "maropitant 60" at bounding box center [427, 16] width 299 height 19
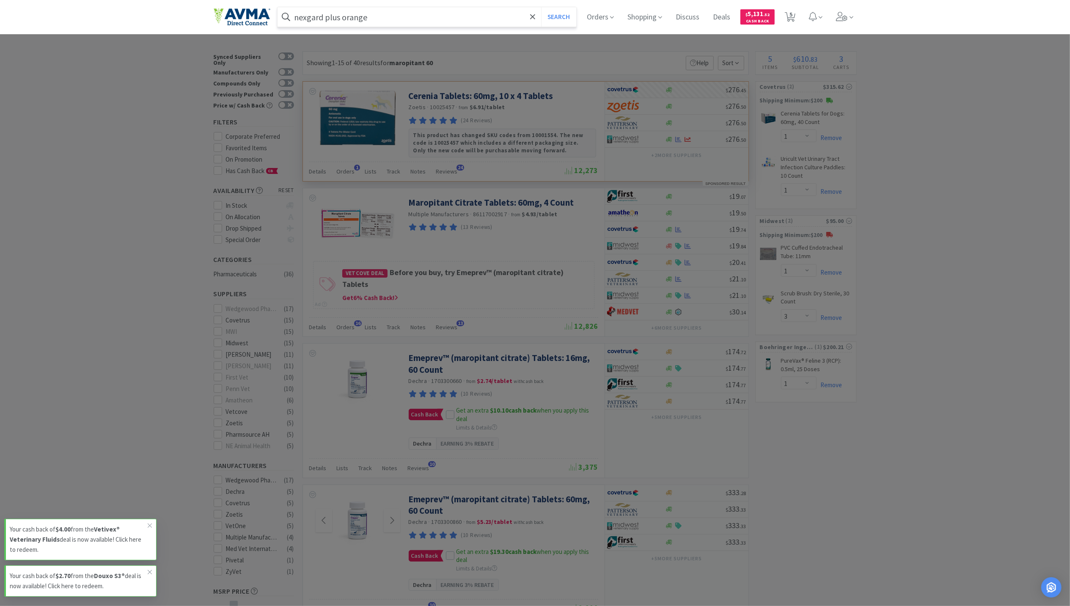
type input "nexgard plus orange"
click at [541, 7] on button "Search" at bounding box center [558, 16] width 35 height 19
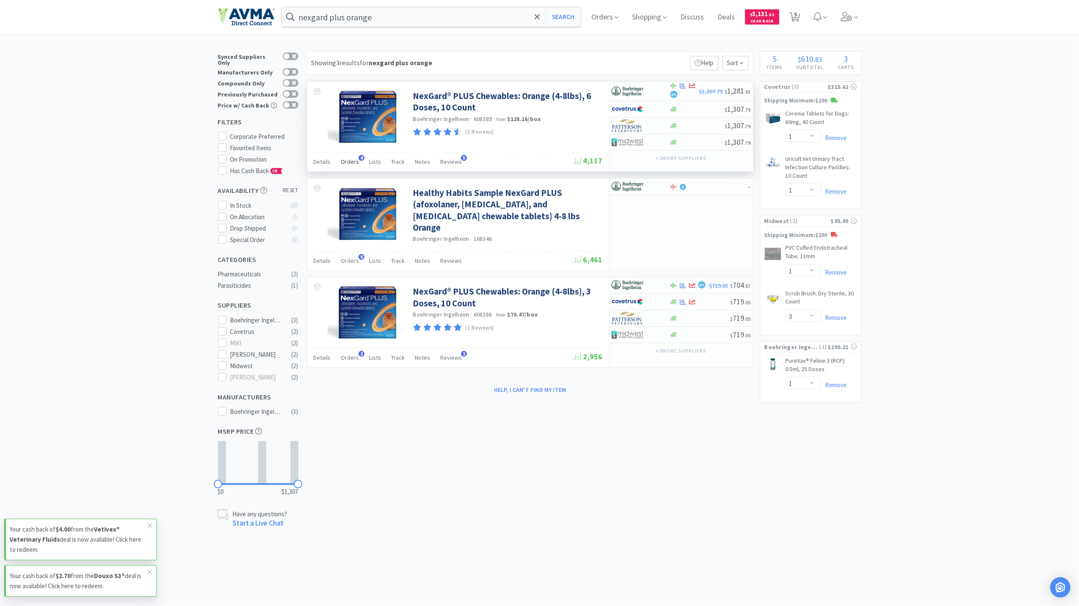
click at [348, 163] on span "Orders" at bounding box center [350, 162] width 18 height 8
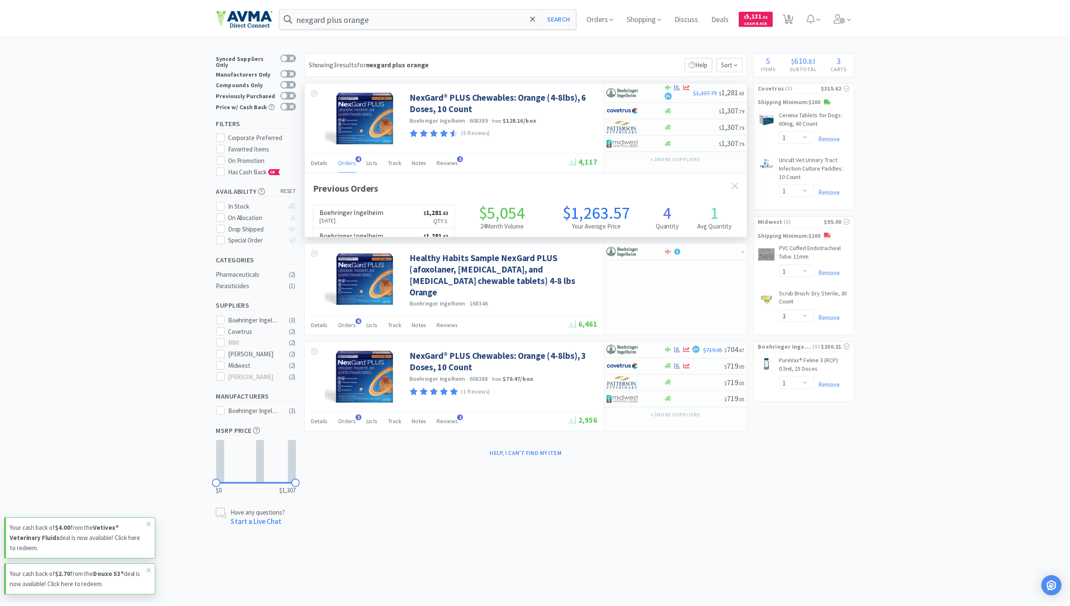
scroll to position [219, 446]
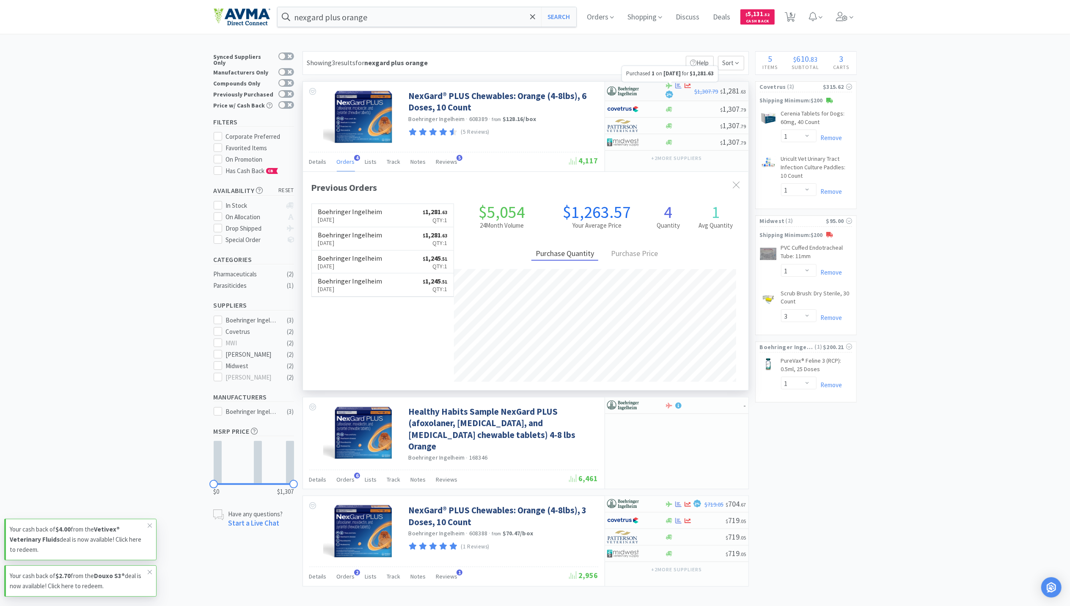
click at [677, 83] on icon at bounding box center [679, 86] width 6 height 6
select select "1"
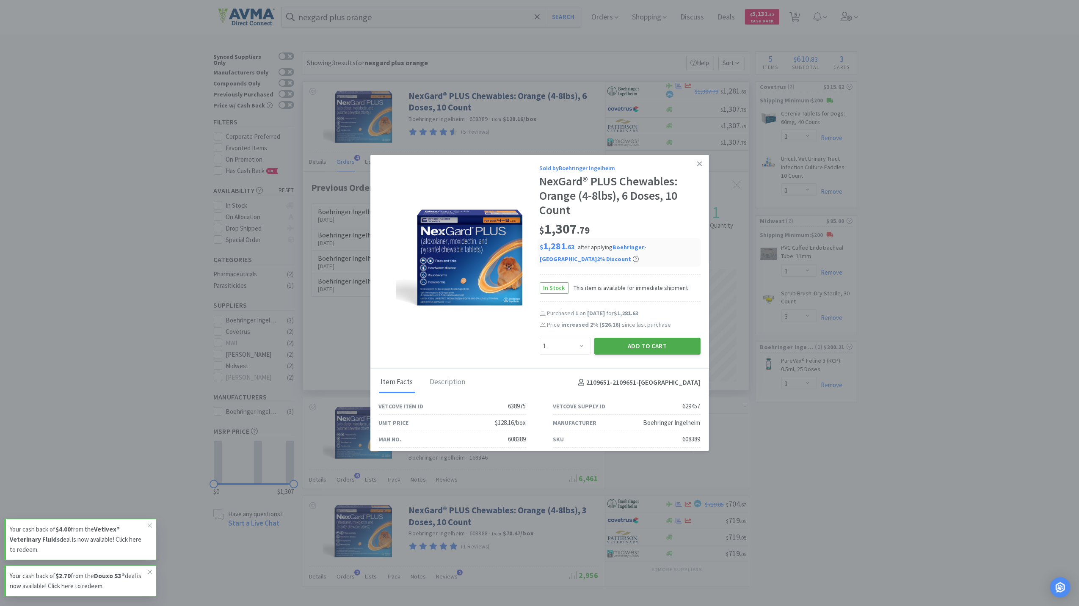
click at [642, 350] on button "Add to Cart" at bounding box center [647, 346] width 106 height 17
select select "1"
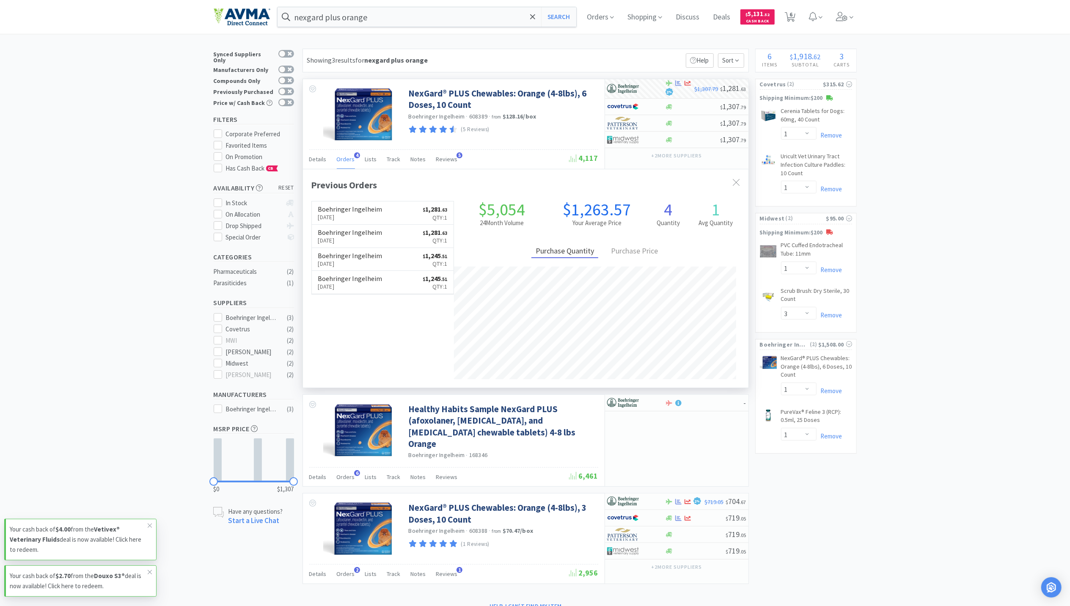
scroll to position [0, 0]
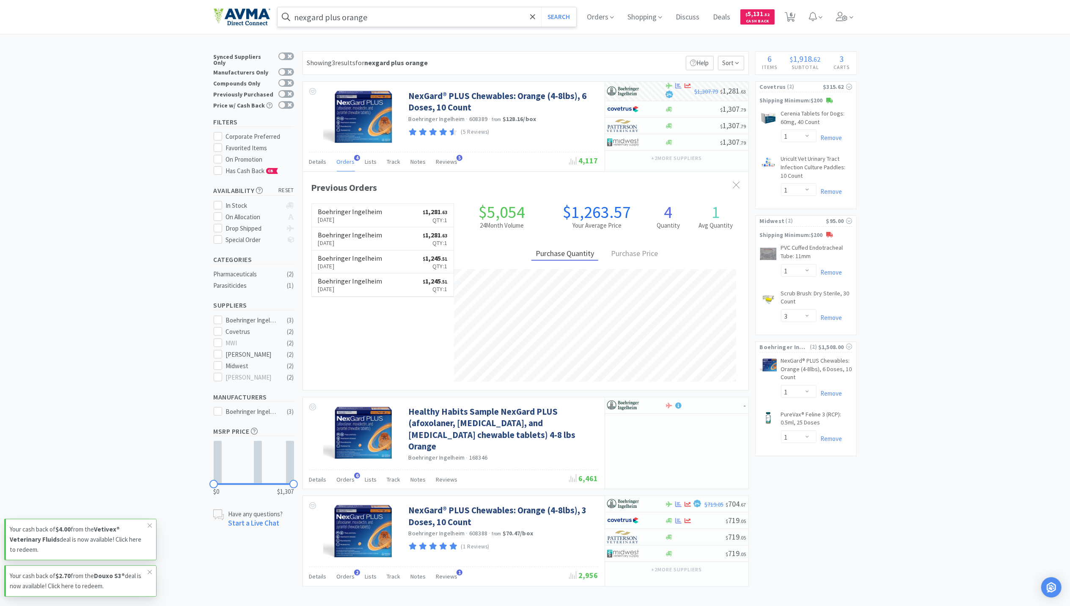
drag, startPoint x: 423, startPoint y: 14, endPoint x: 411, endPoint y: 19, distance: 12.9
click at [423, 14] on input "nexgard plus orange" at bounding box center [427, 16] width 299 height 19
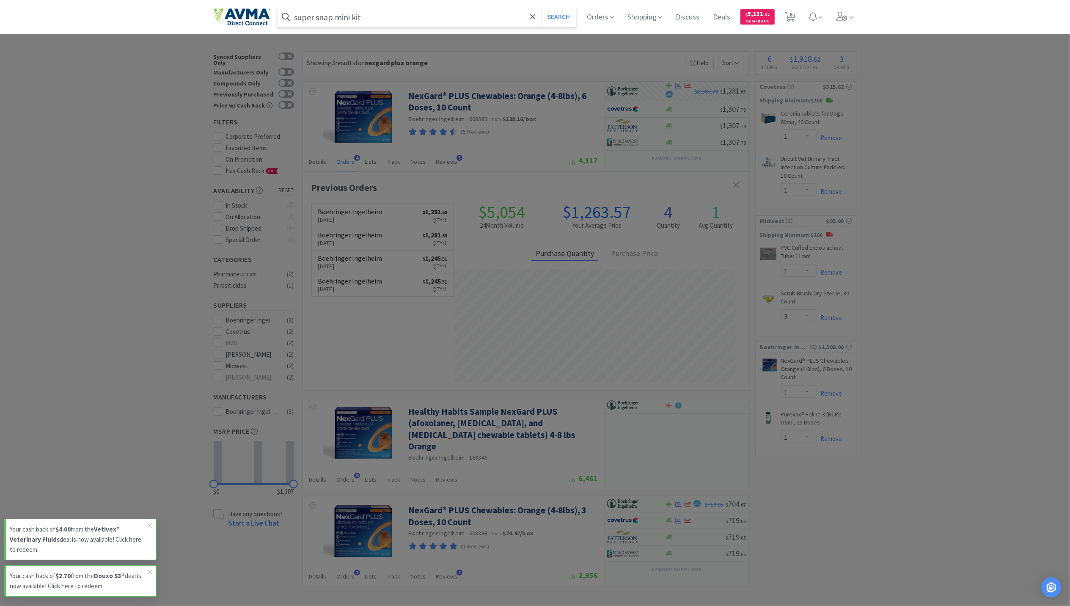
type input "super snap mini kit"
click at [541, 7] on button "Search" at bounding box center [558, 16] width 35 height 19
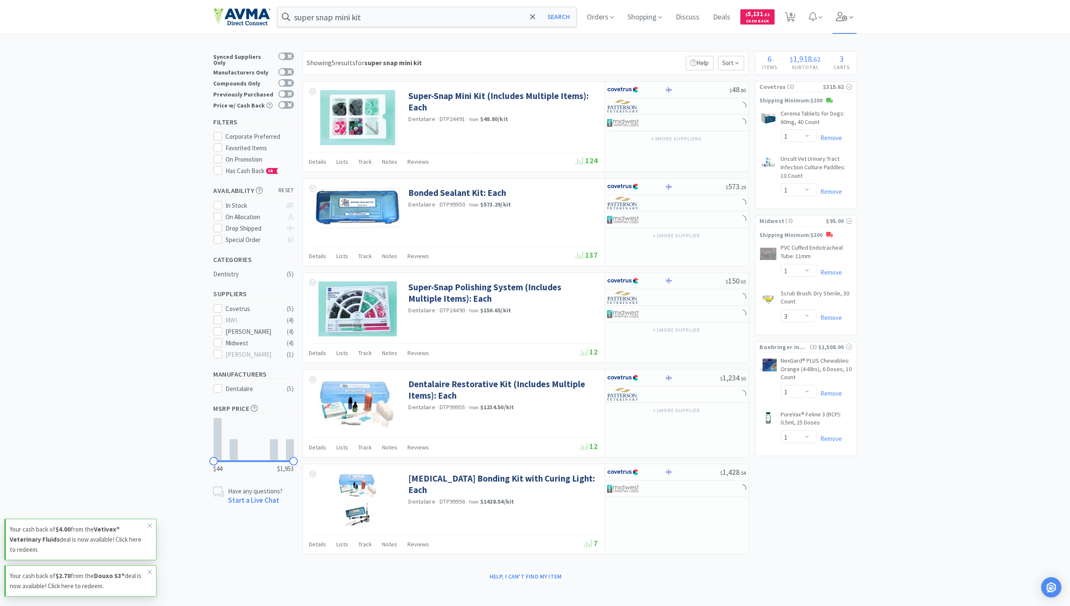
click at [849, 22] on span at bounding box center [845, 17] width 24 height 34
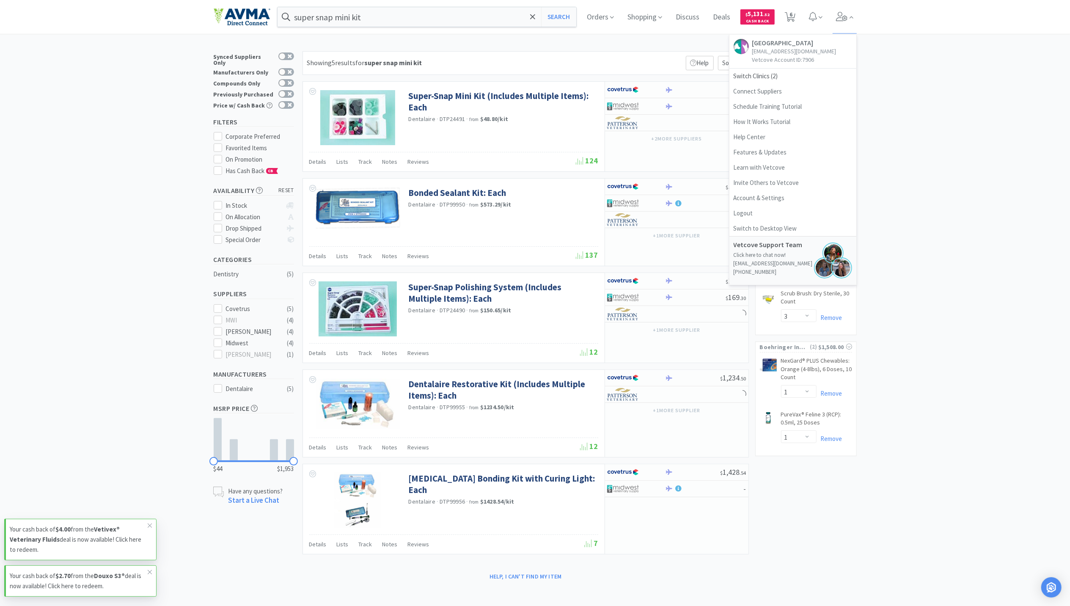
click at [937, 86] on div "× Filter Results Synced Suppliers Only Manufacturers Only Compounds Only Previo…" at bounding box center [535, 317] width 1070 height 532
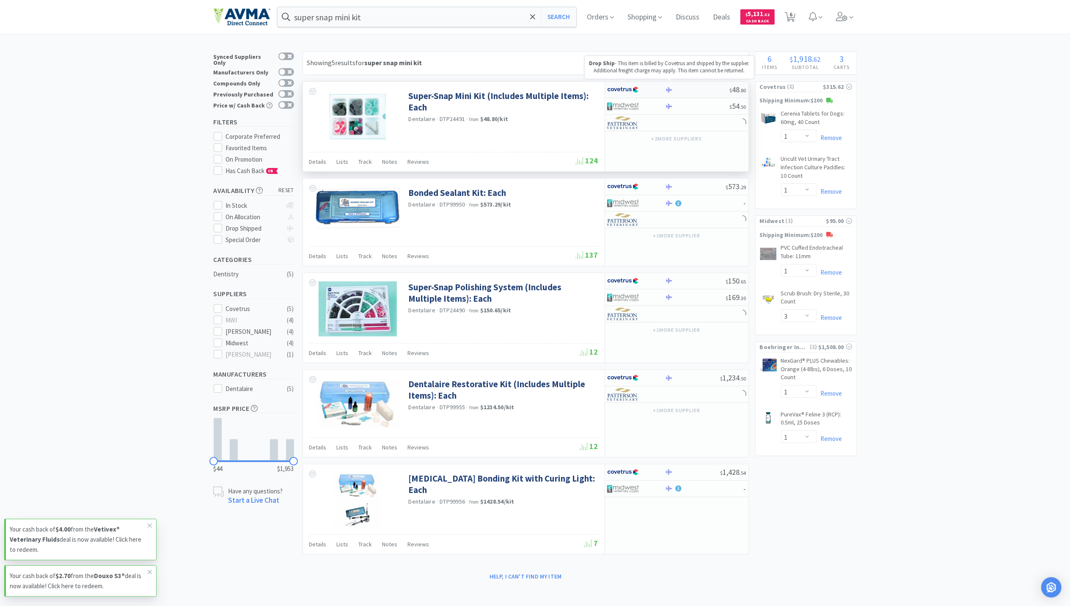
click at [671, 88] on icon at bounding box center [669, 90] width 6 height 6
select select "1"
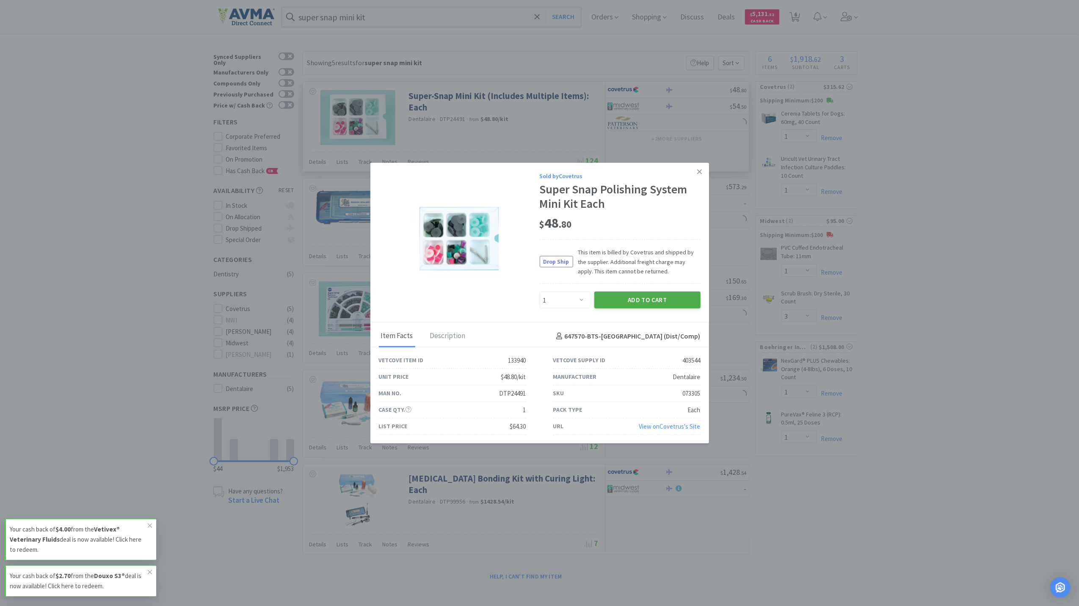
click at [637, 295] on button "Add to Cart" at bounding box center [647, 300] width 106 height 17
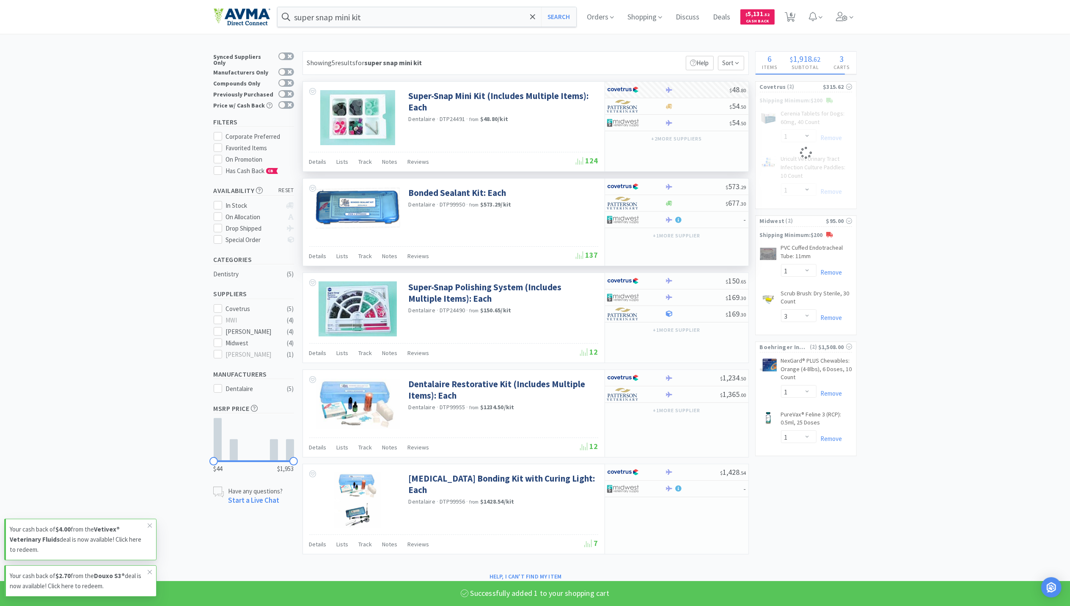
select select "1"
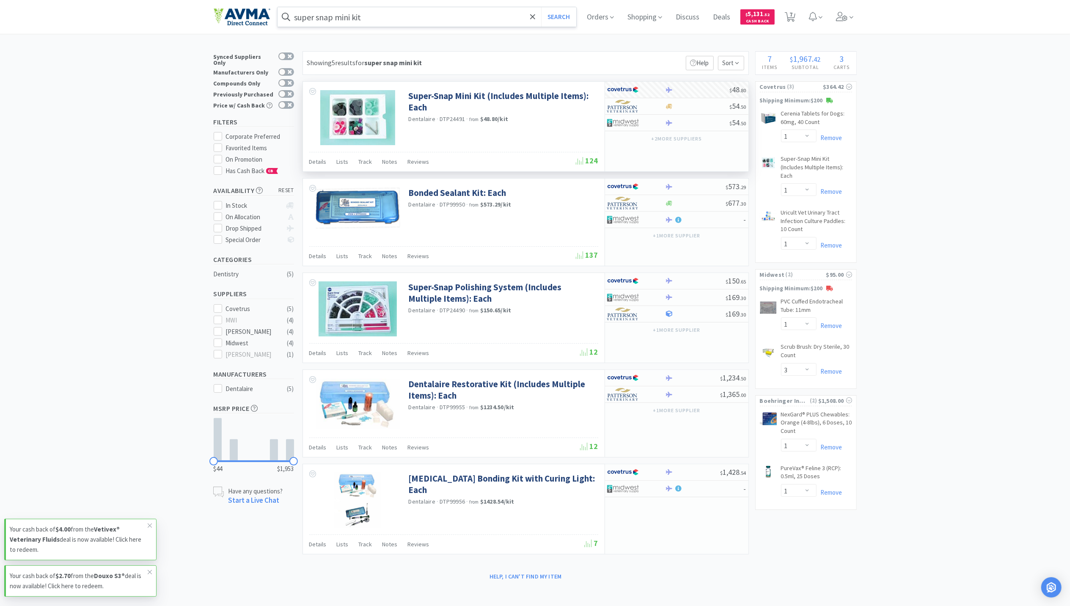
click at [393, 11] on input "super snap mini kit" at bounding box center [427, 16] width 299 height 19
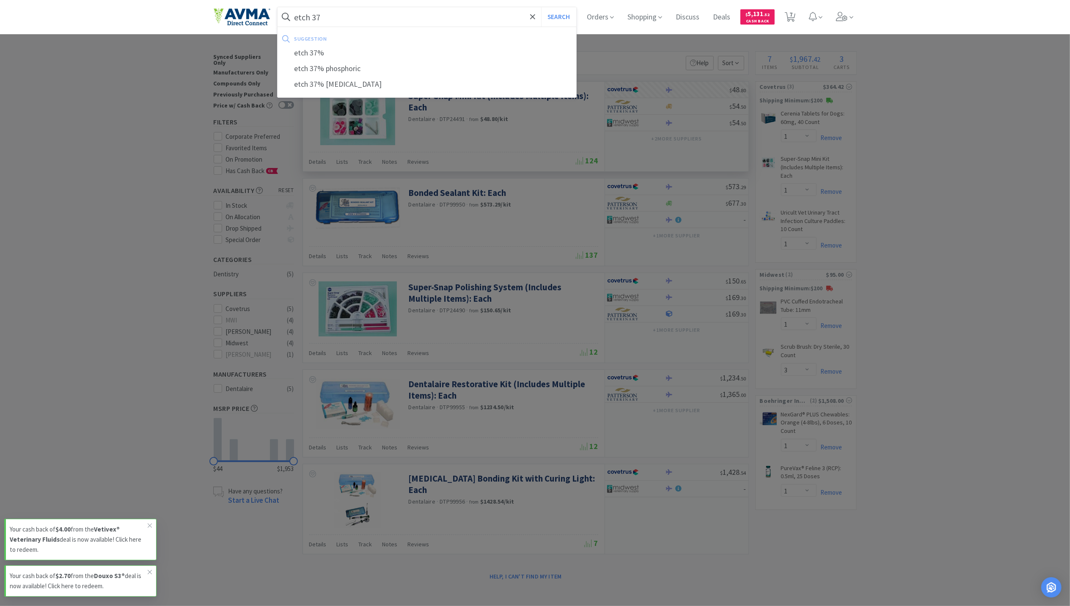
type input "etch 37"
click at [541, 7] on button "Search" at bounding box center [558, 16] width 35 height 19
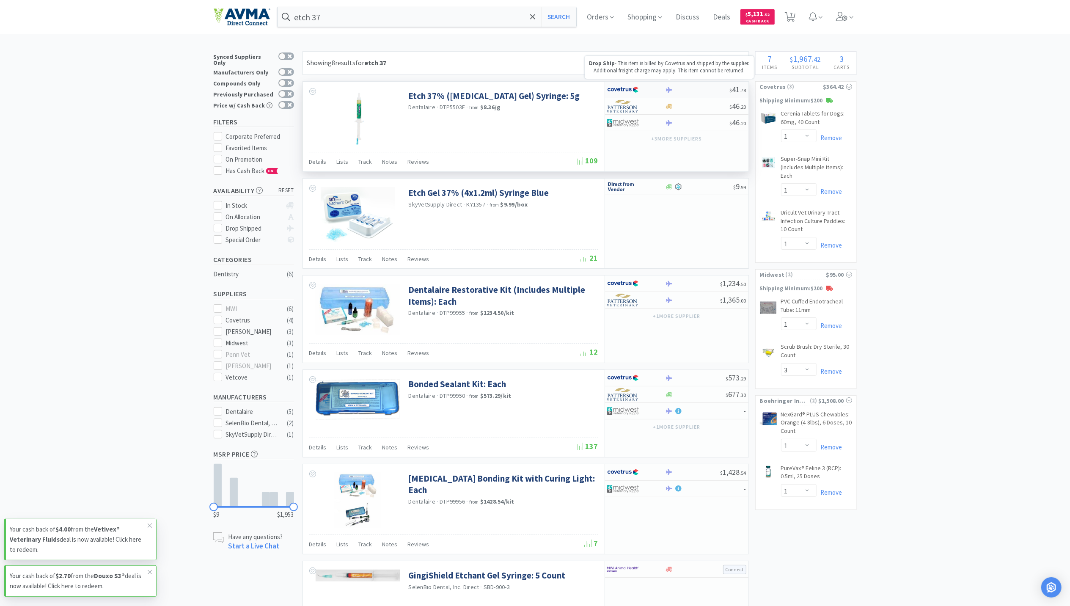
click at [668, 88] on icon at bounding box center [669, 90] width 6 height 6
select select "1"
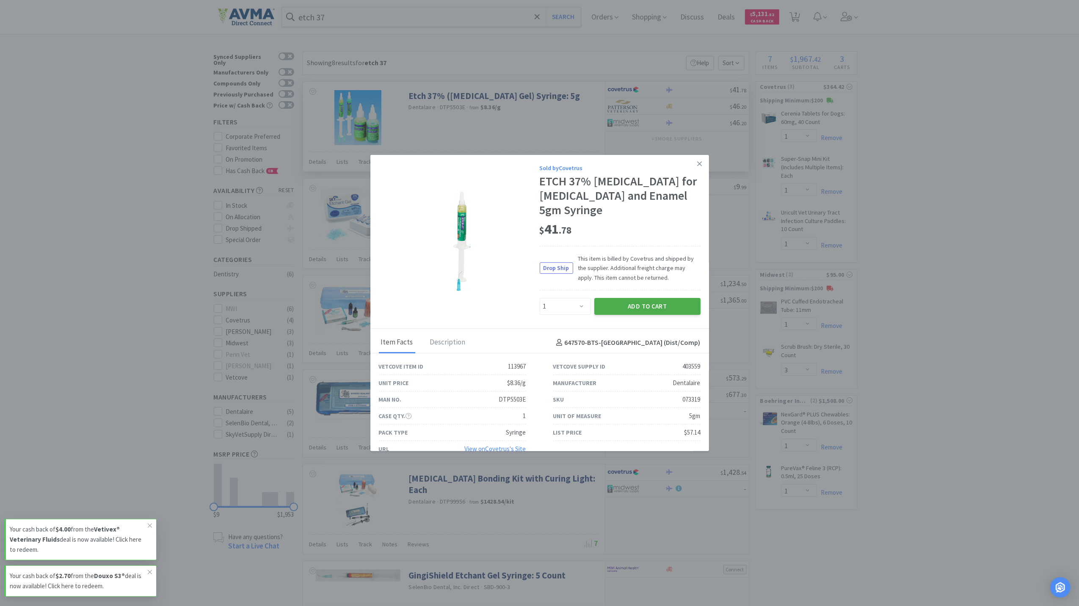
click at [637, 305] on button "Add to Cart" at bounding box center [647, 306] width 106 height 17
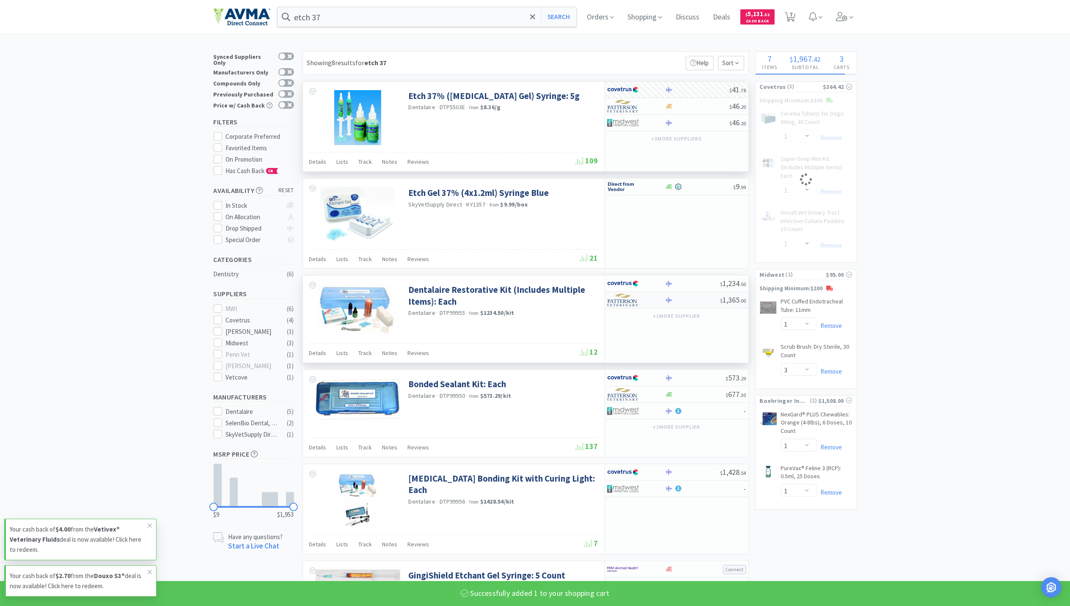
select select "1"
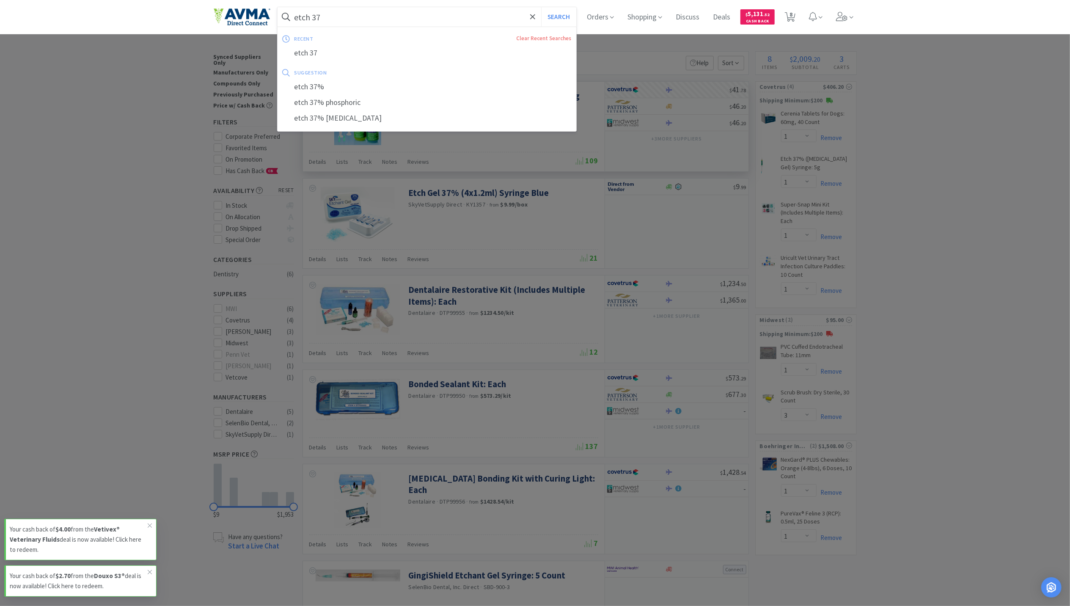
click at [385, 15] on input "etch 37" at bounding box center [427, 16] width 299 height 19
type input "hextra"
click at [541, 7] on button "Search" at bounding box center [558, 16] width 35 height 19
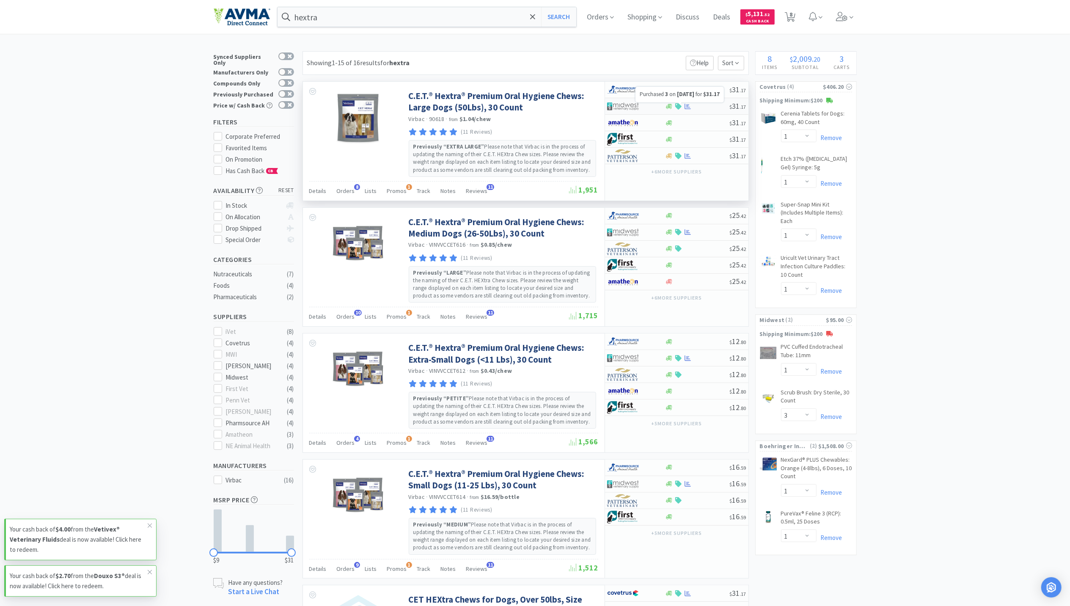
click at [687, 105] on icon at bounding box center [688, 106] width 6 height 6
select select "1"
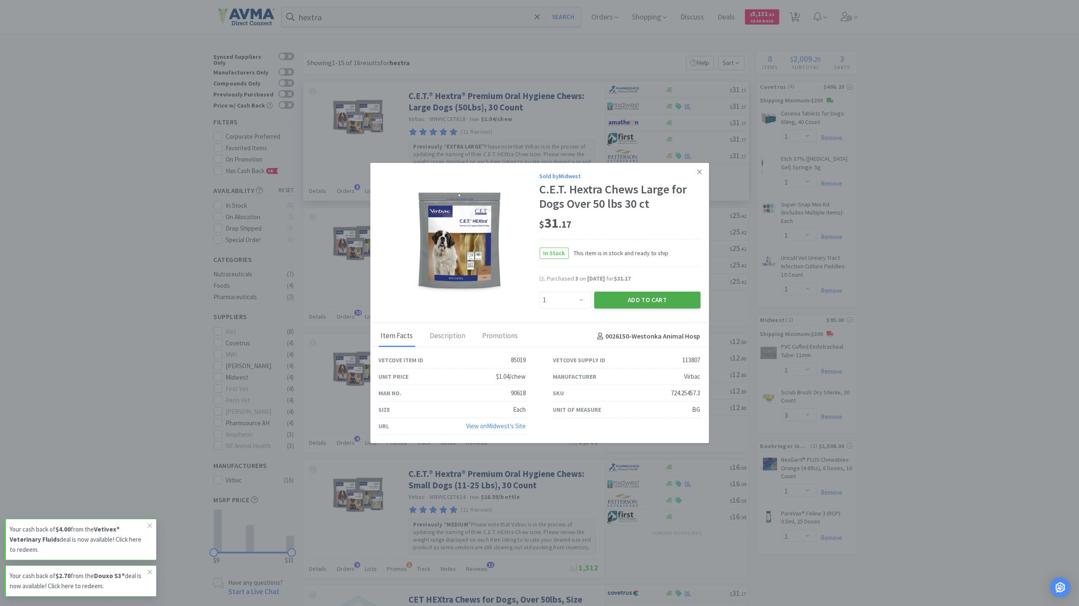
click at [632, 297] on button "Add to Cart" at bounding box center [647, 300] width 106 height 17
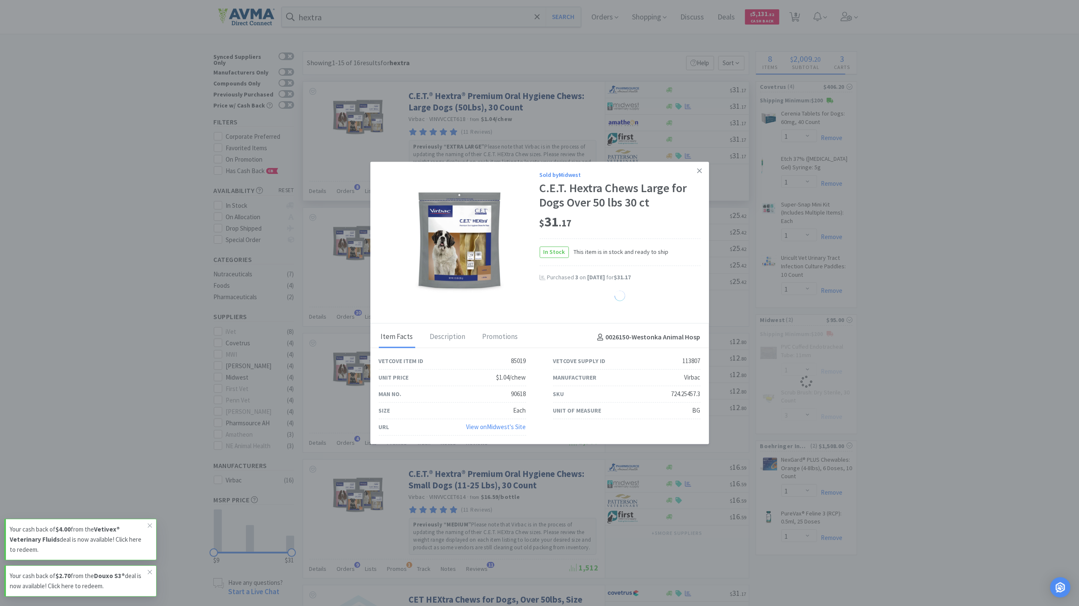
select select "1"
select select "3"
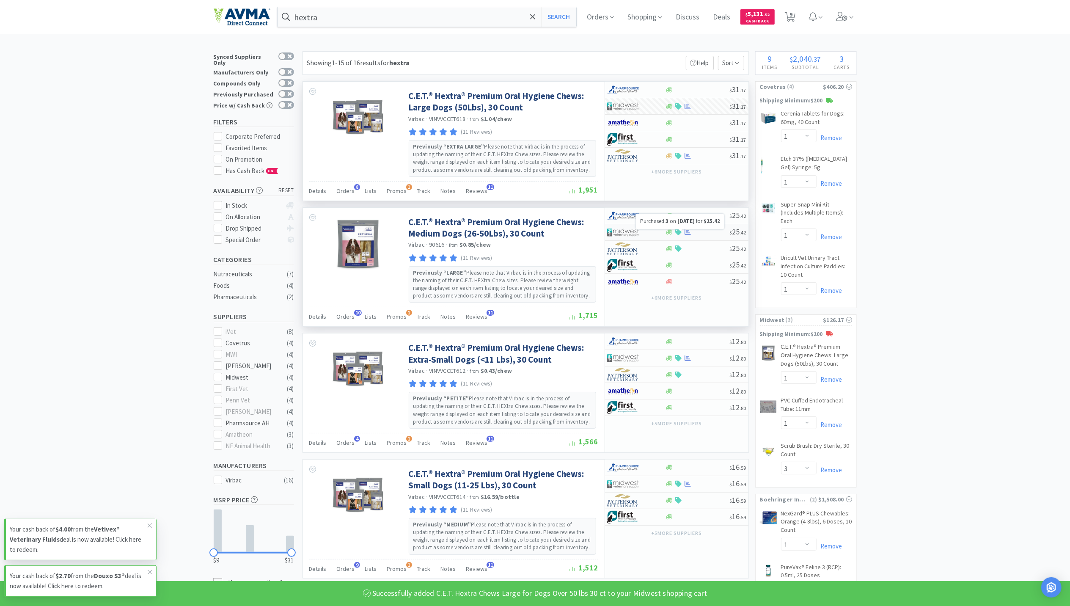
click at [688, 235] on icon at bounding box center [688, 232] width 6 height 6
select select "1"
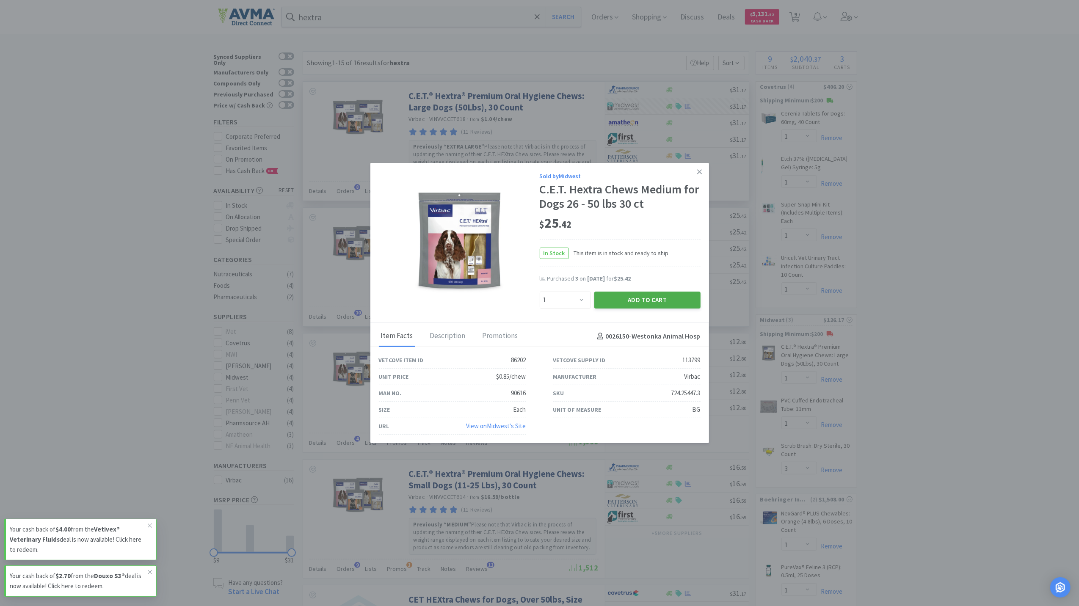
click at [634, 301] on button "Add to Cart" at bounding box center [647, 300] width 106 height 17
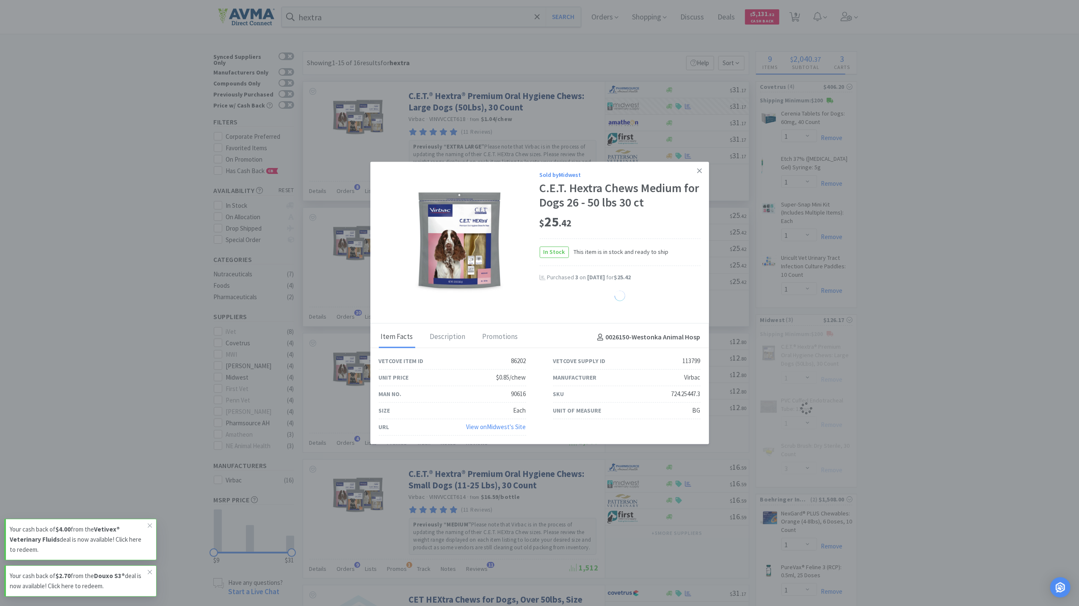
select select "1"
select select "3"
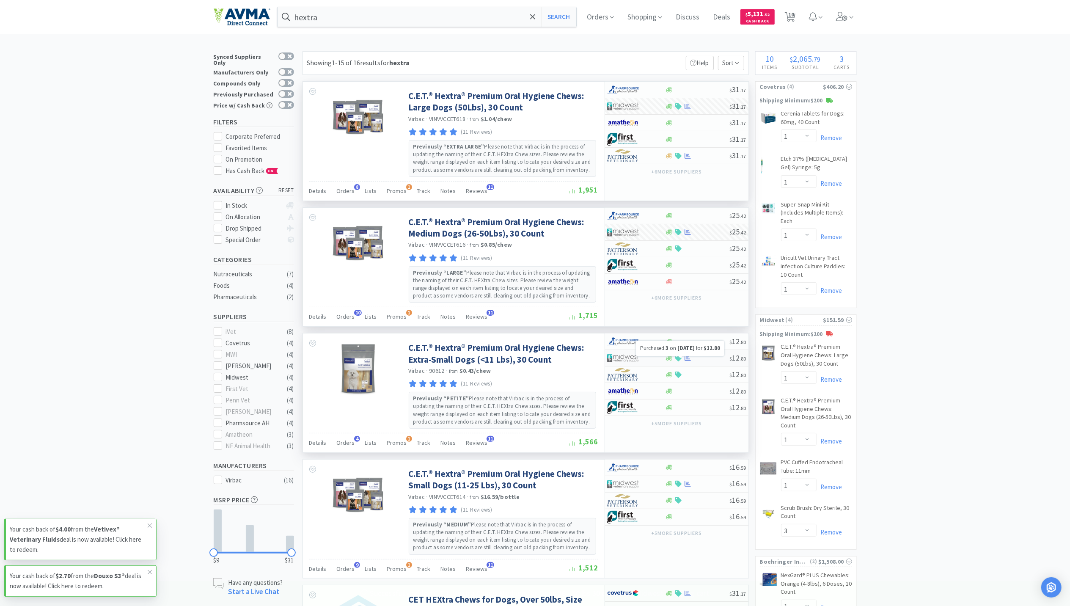
click at [687, 361] on icon at bounding box center [688, 359] width 6 height 6
select select "1"
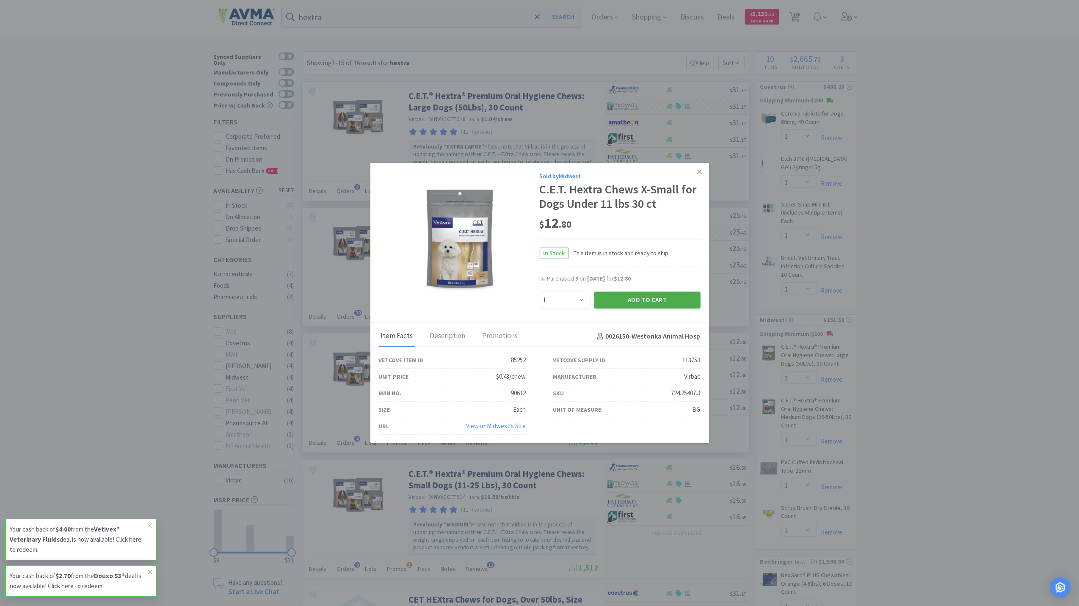
click at [657, 297] on button "Add to Cart" at bounding box center [647, 300] width 106 height 17
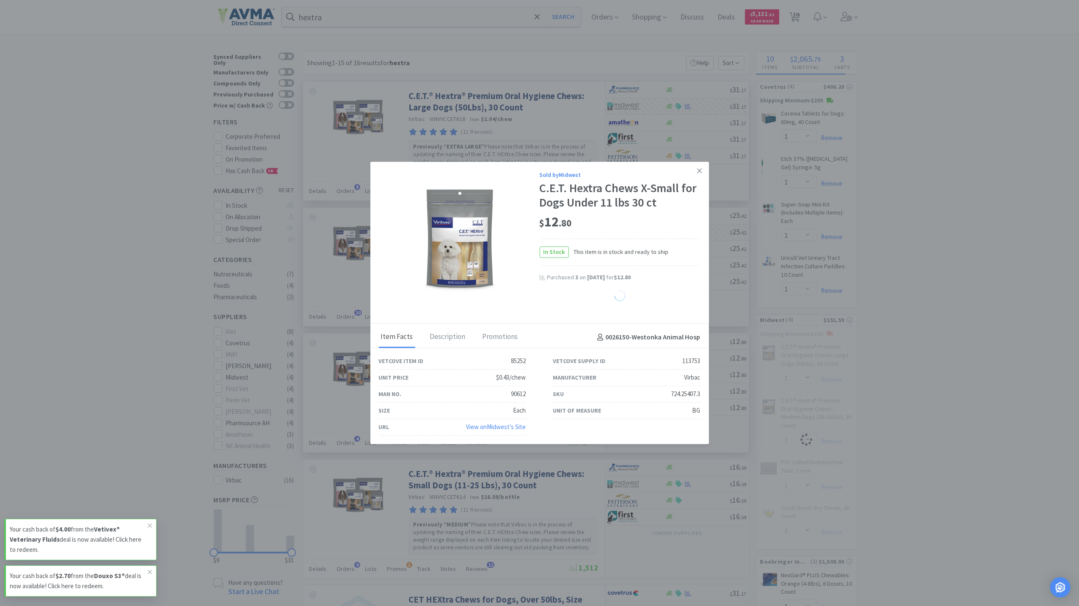
select select "1"
select select "3"
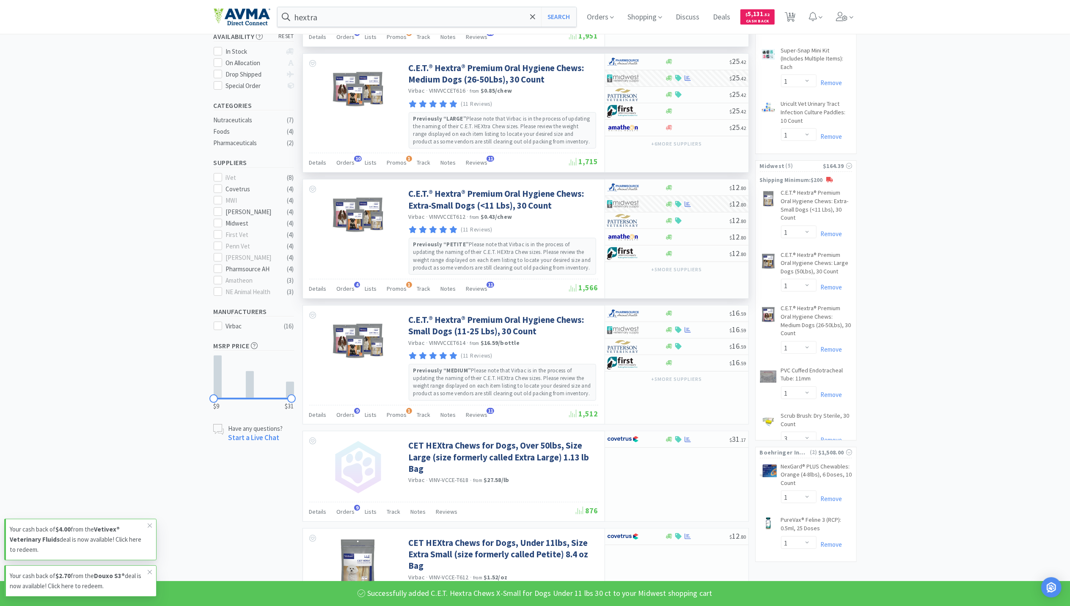
scroll to position [169, 0]
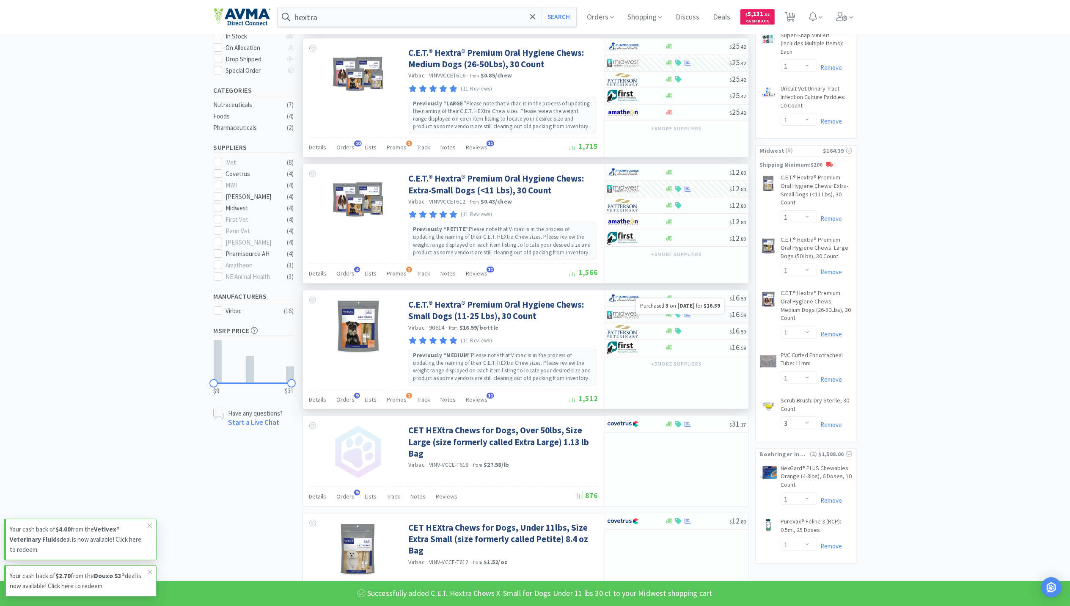
click at [690, 318] on icon at bounding box center [688, 315] width 6 height 6
select select "1"
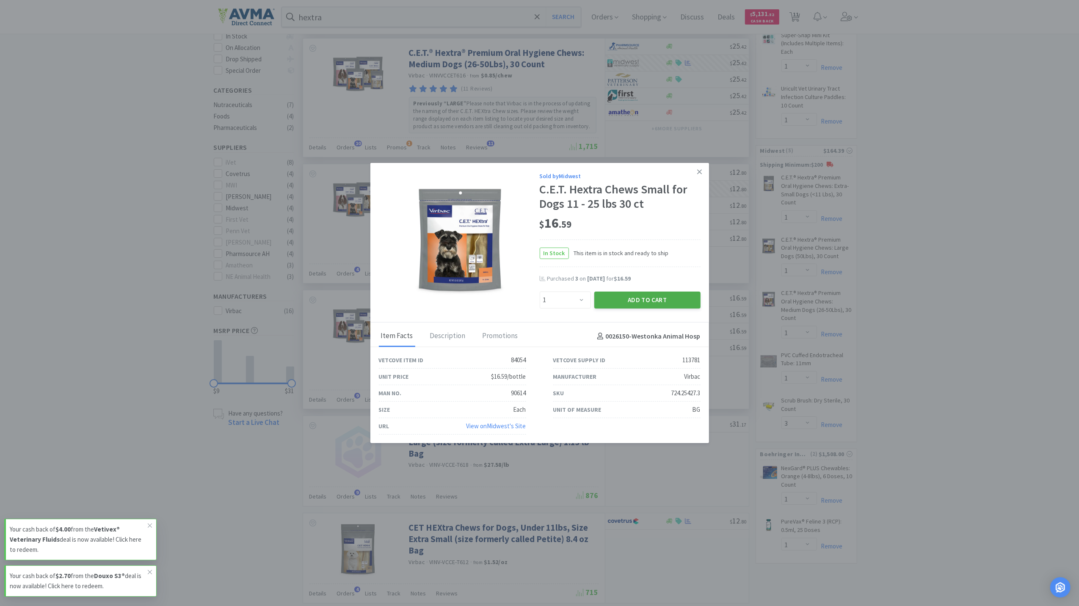
click at [659, 301] on button "Add to Cart" at bounding box center [647, 300] width 106 height 17
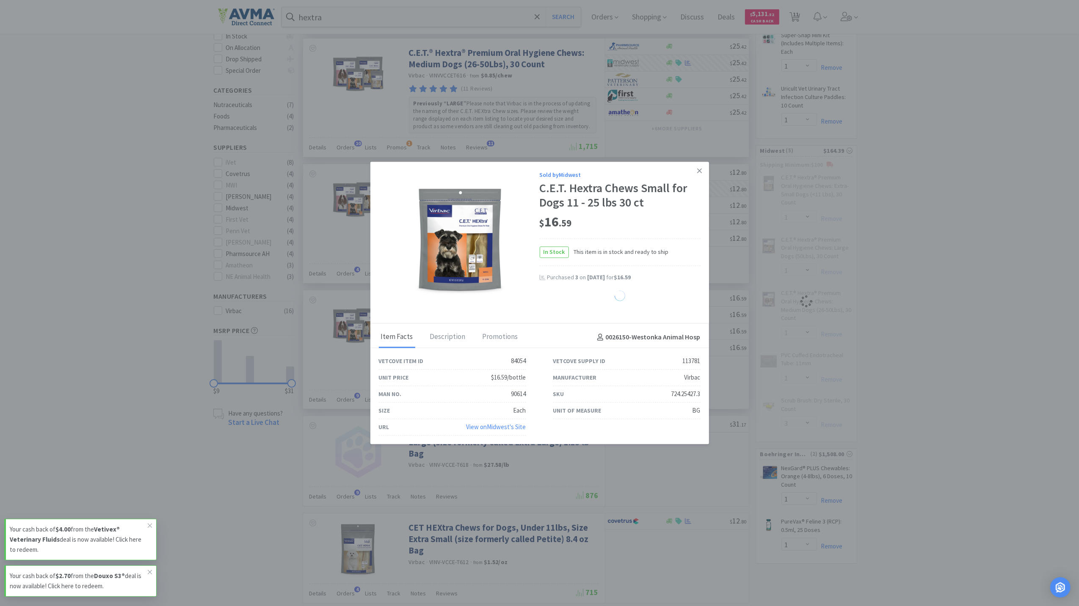
select select "1"
select select "3"
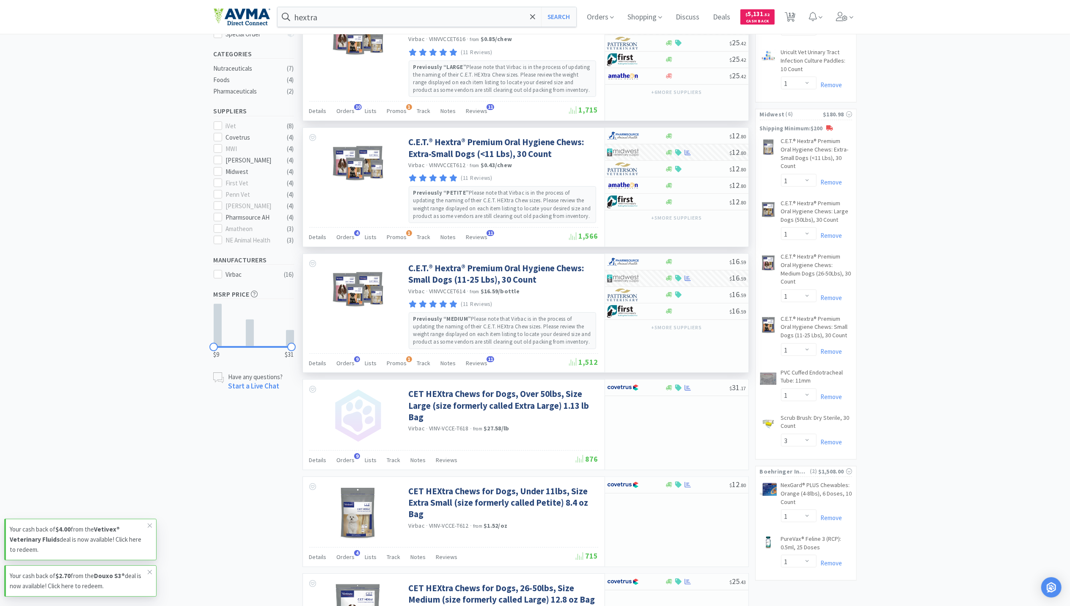
scroll to position [226, 0]
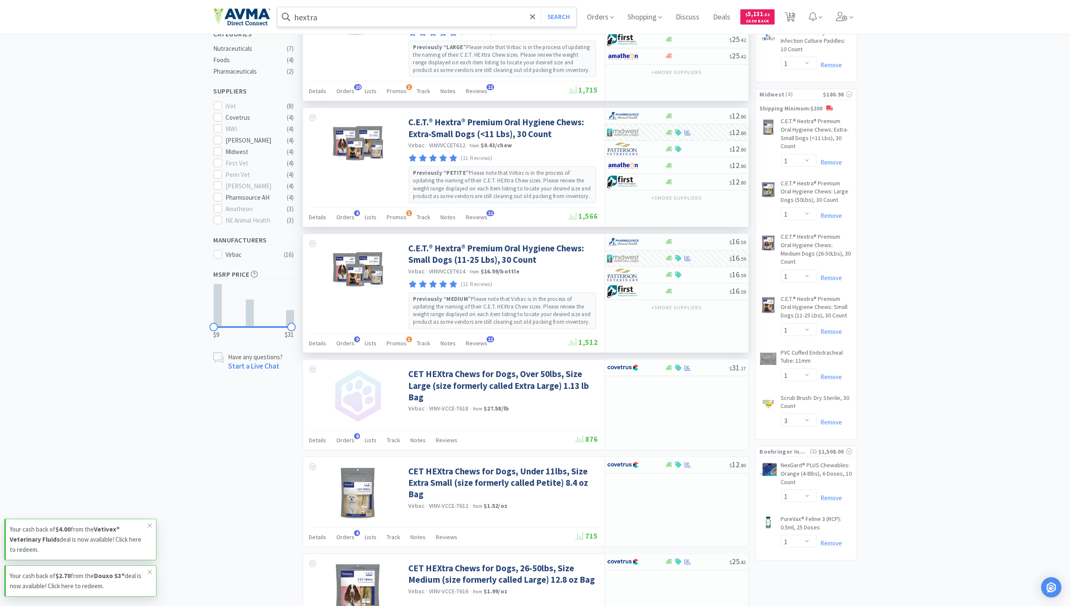
click at [355, 21] on input "hextra" at bounding box center [427, 16] width 299 height 19
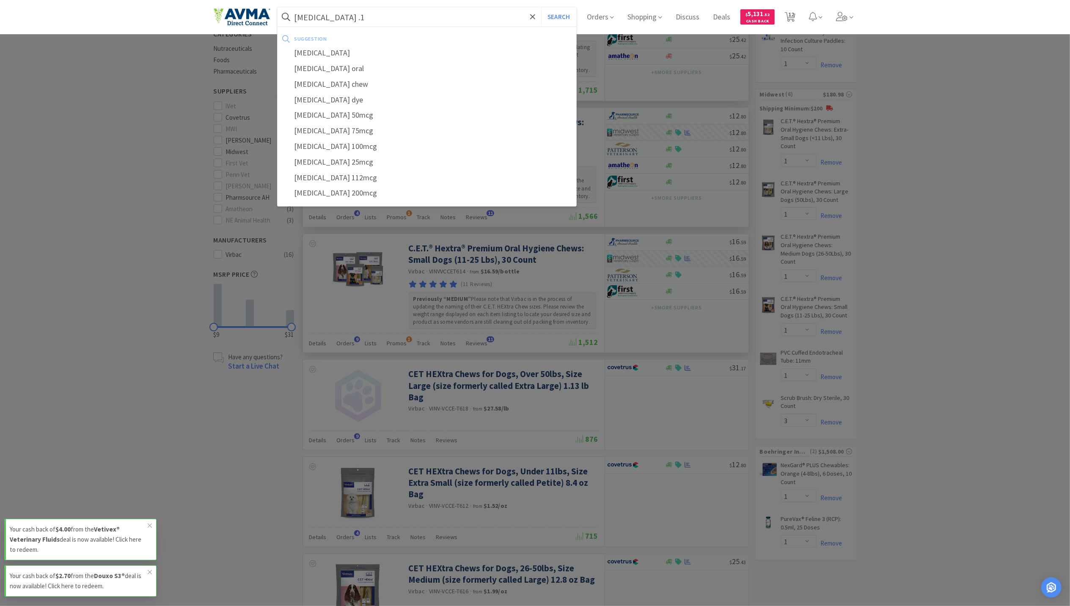
click at [541, 7] on button "Search" at bounding box center [558, 16] width 35 height 19
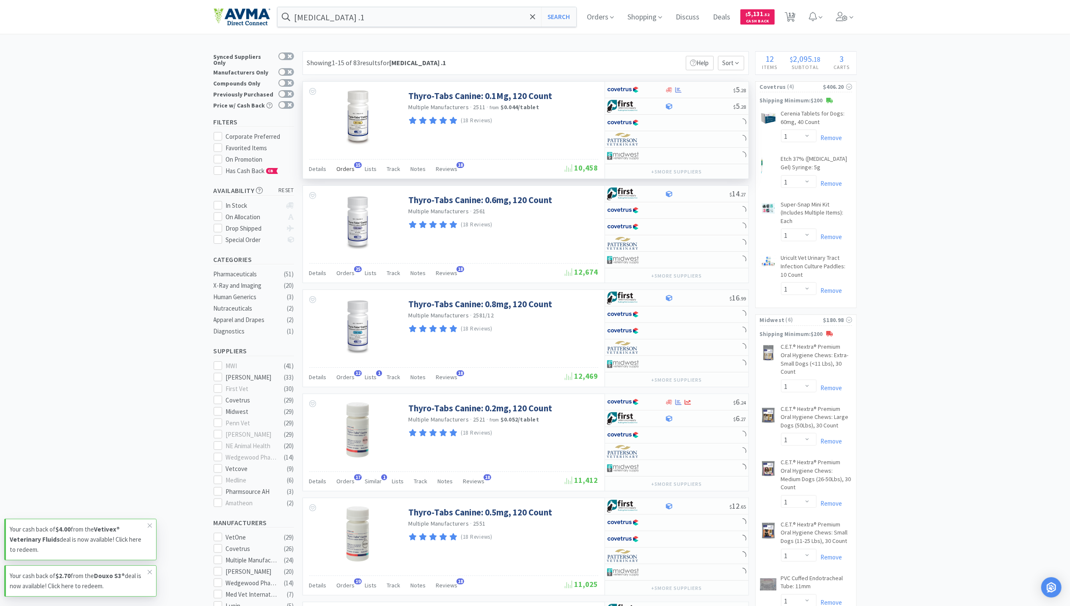
click at [340, 171] on span "Orders" at bounding box center [346, 169] width 18 height 8
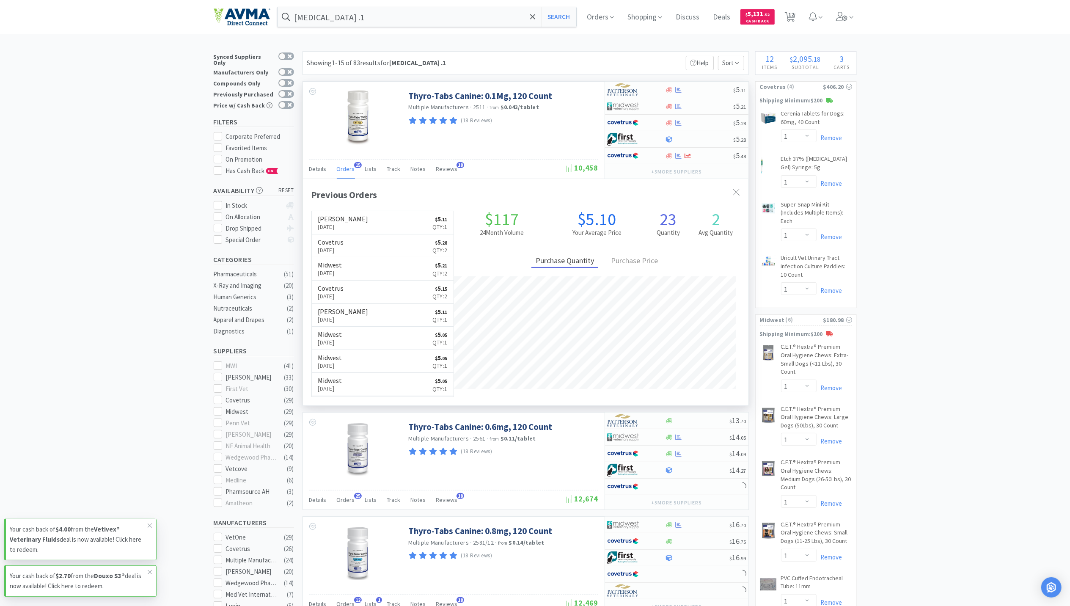
scroll to position [227, 446]
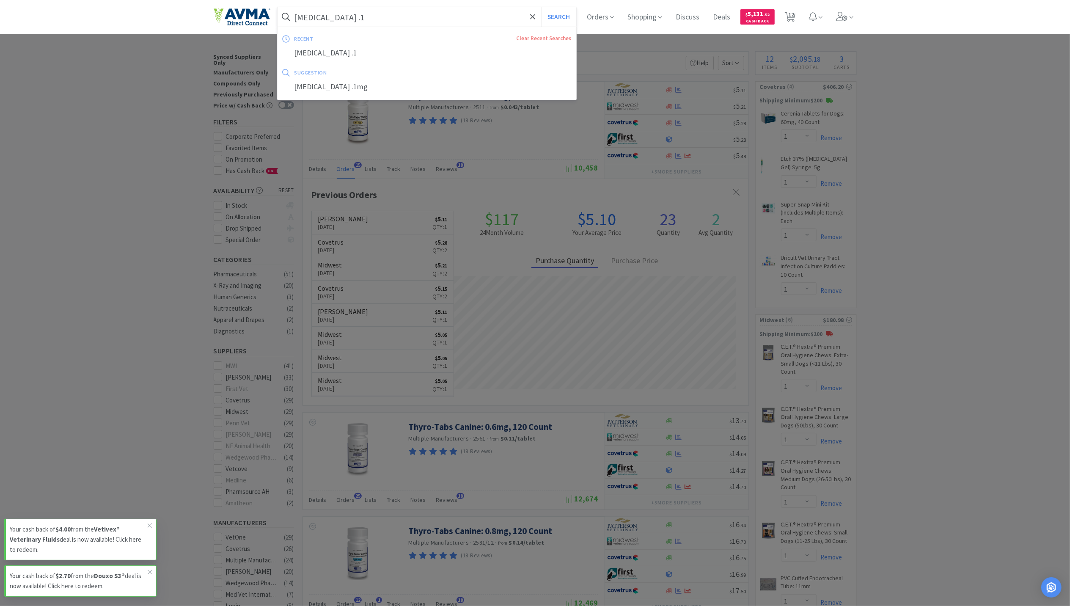
click at [373, 19] on input "[MEDICAL_DATA] .1" at bounding box center [427, 16] width 299 height 19
click at [370, 19] on input "[MEDICAL_DATA] .1" at bounding box center [427, 16] width 299 height 19
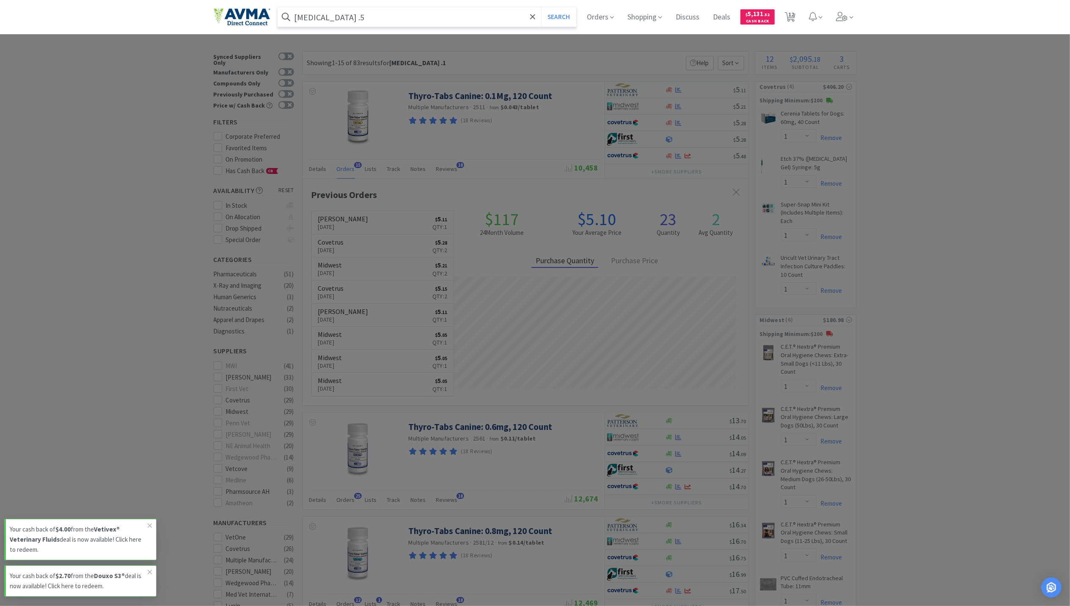
click at [541, 7] on button "Search" at bounding box center [558, 16] width 35 height 19
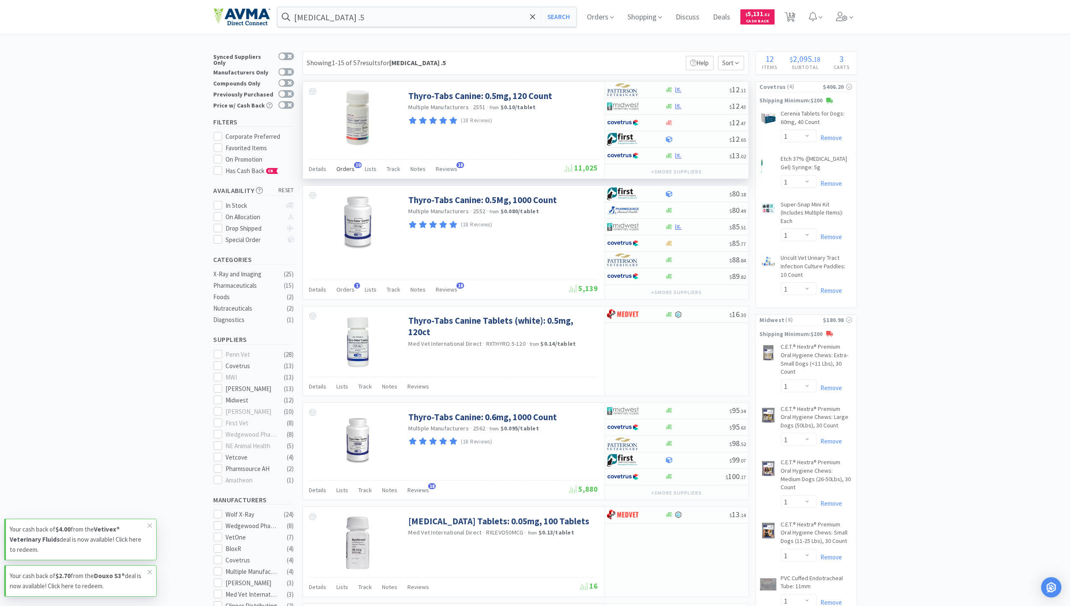
click at [340, 170] on span "Orders" at bounding box center [346, 169] width 18 height 8
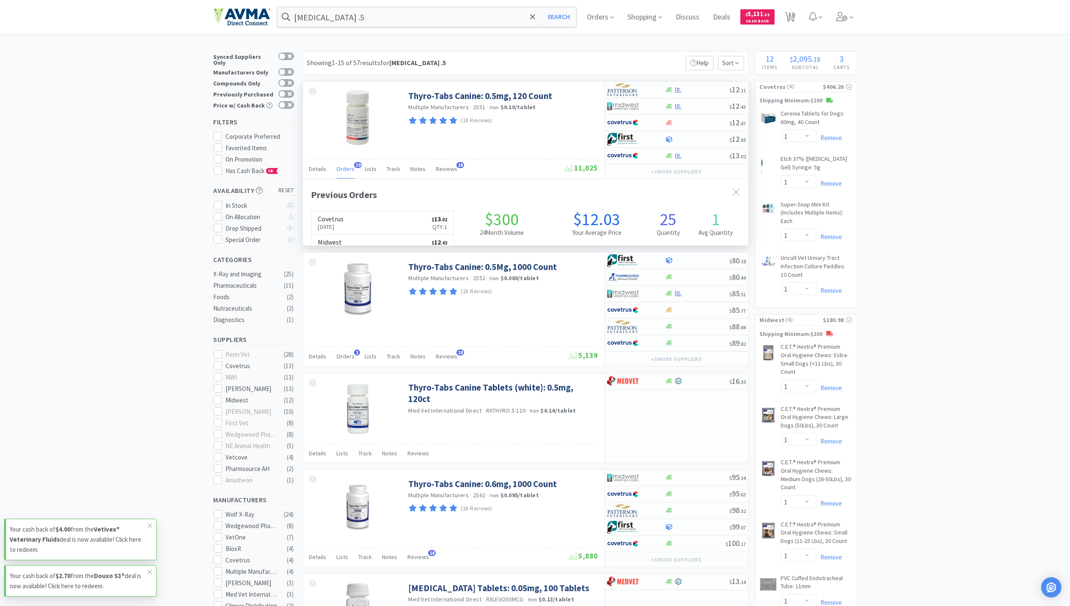
scroll to position [227, 446]
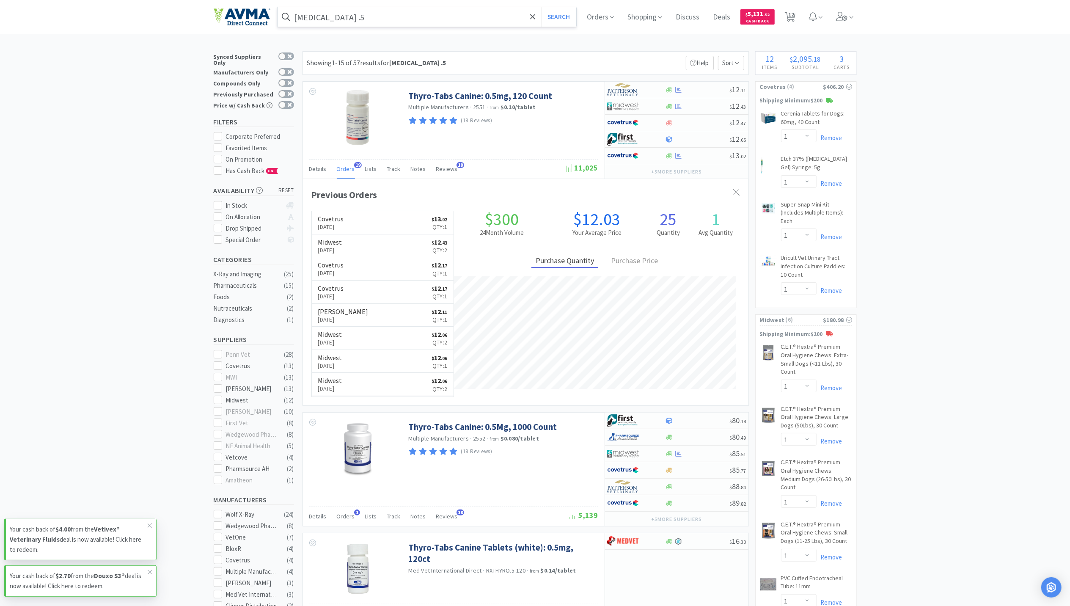
click at [417, 17] on input "[MEDICAL_DATA] .5" at bounding box center [427, 16] width 299 height 19
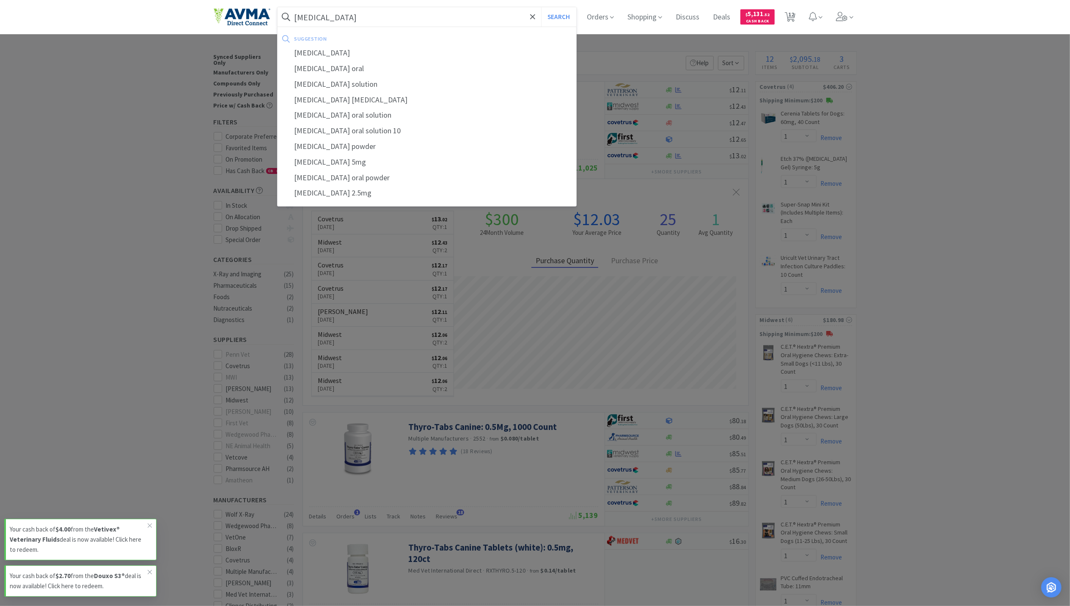
type input "[MEDICAL_DATA]"
click at [541, 7] on button "Search" at bounding box center [558, 16] width 35 height 19
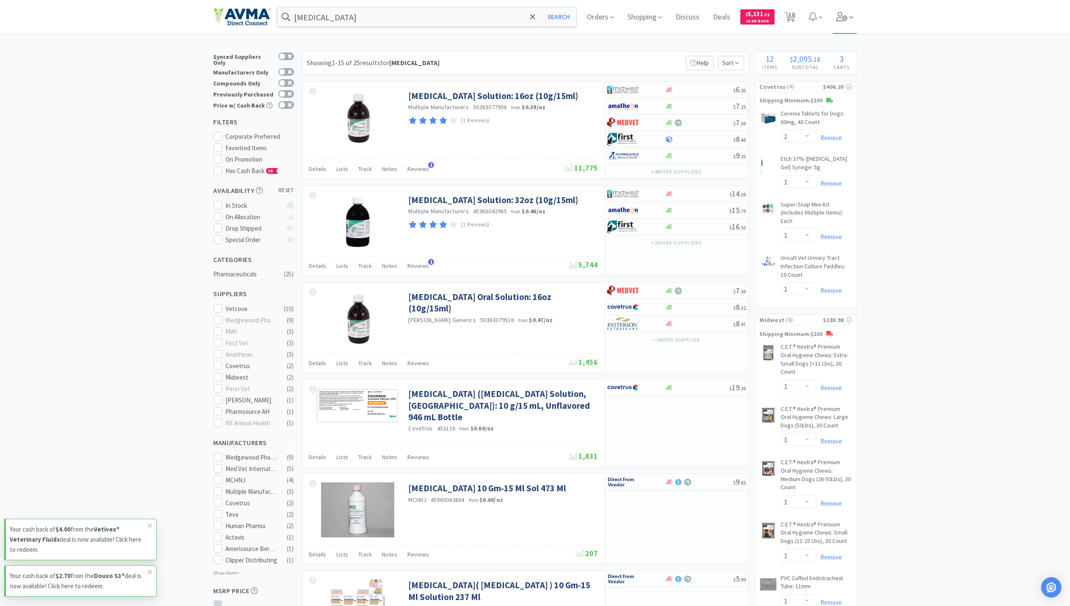
click at [841, 17] on icon at bounding box center [842, 16] width 12 height 9
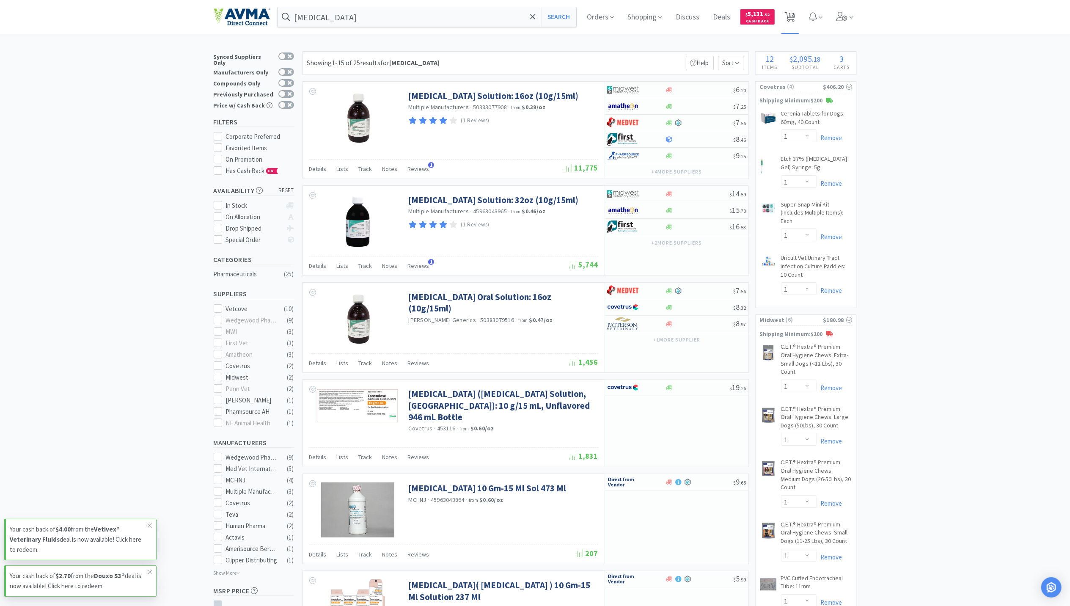
click at [794, 15] on span "12" at bounding box center [792, 14] width 6 height 34
select select "1"
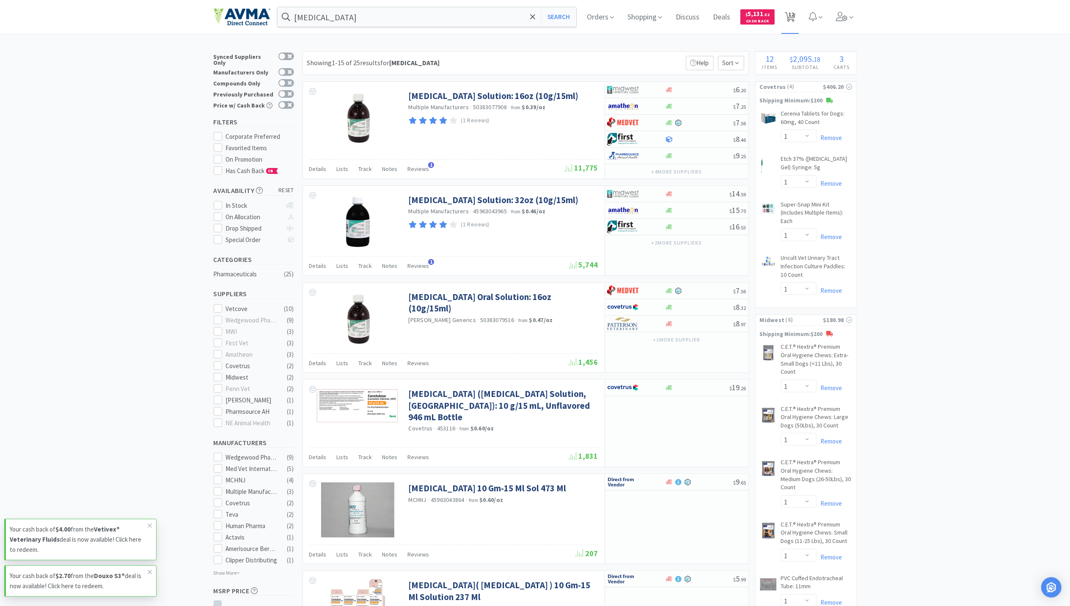
select select "1"
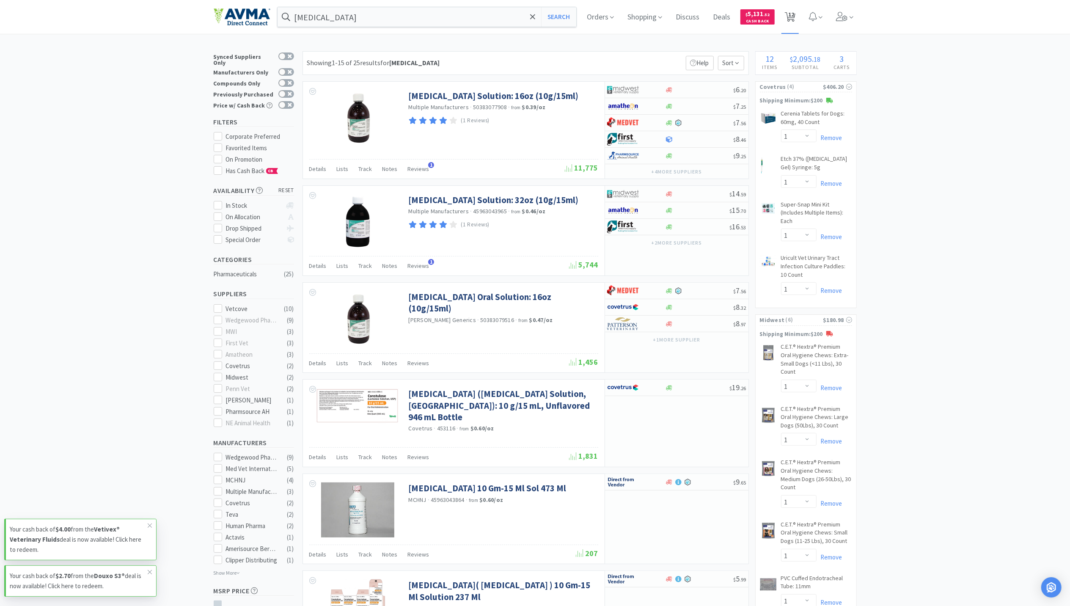
select select "1"
select select "3"
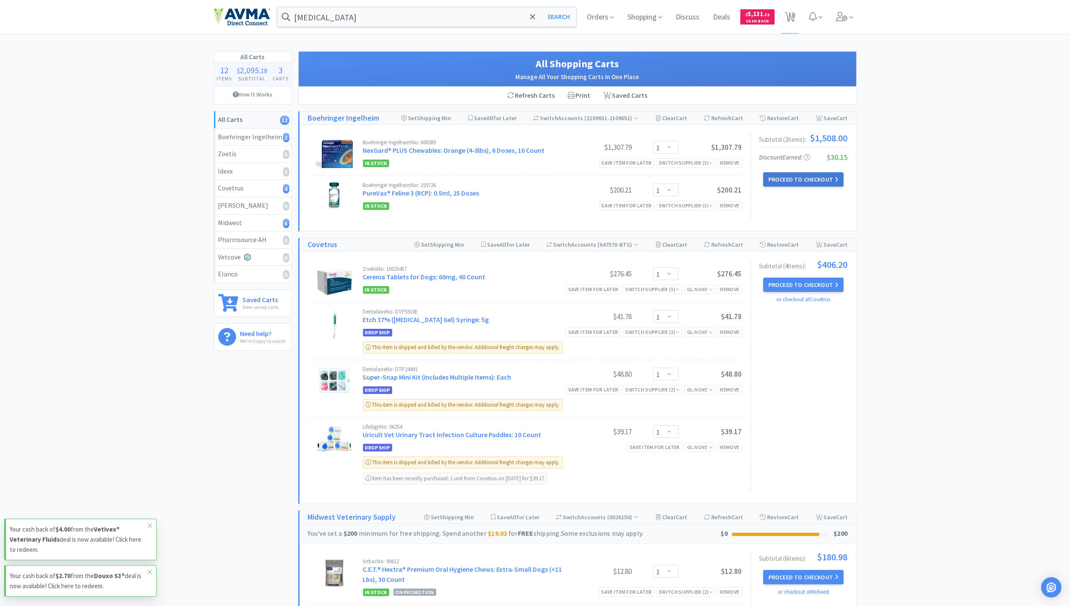
click at [811, 175] on button "Proceed to Checkout" at bounding box center [804, 179] width 80 height 14
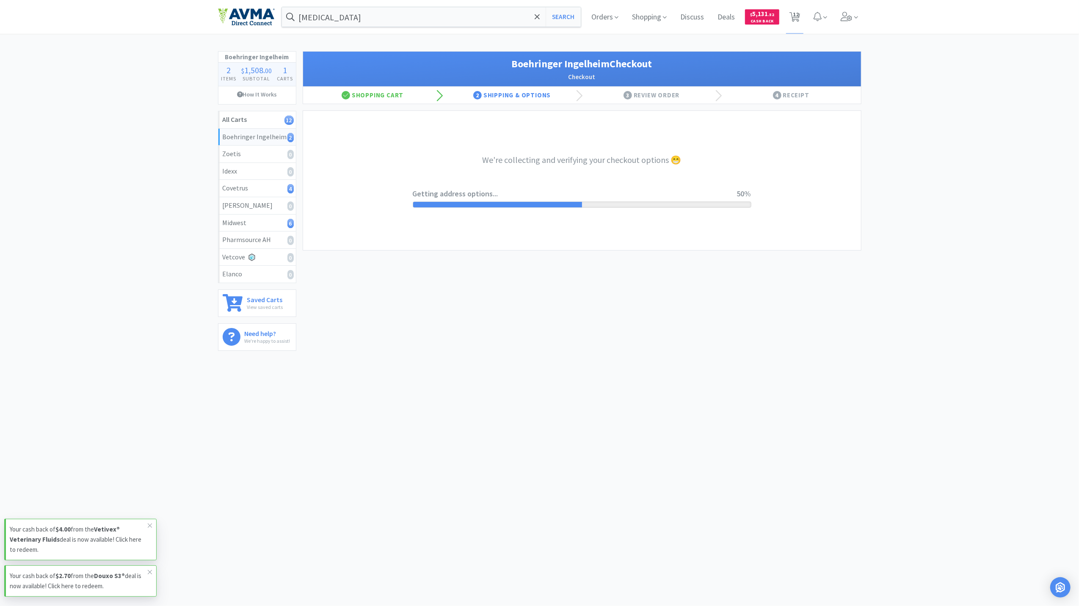
select select "invoice"
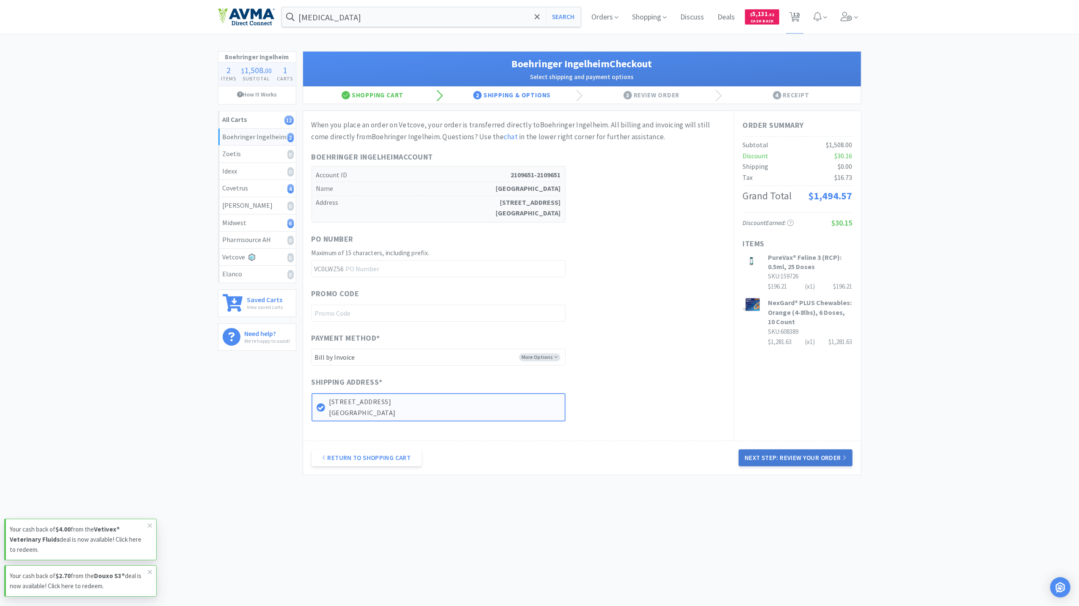
click at [811, 458] on button "Next Step: Review Your Order" at bounding box center [795, 458] width 113 height 17
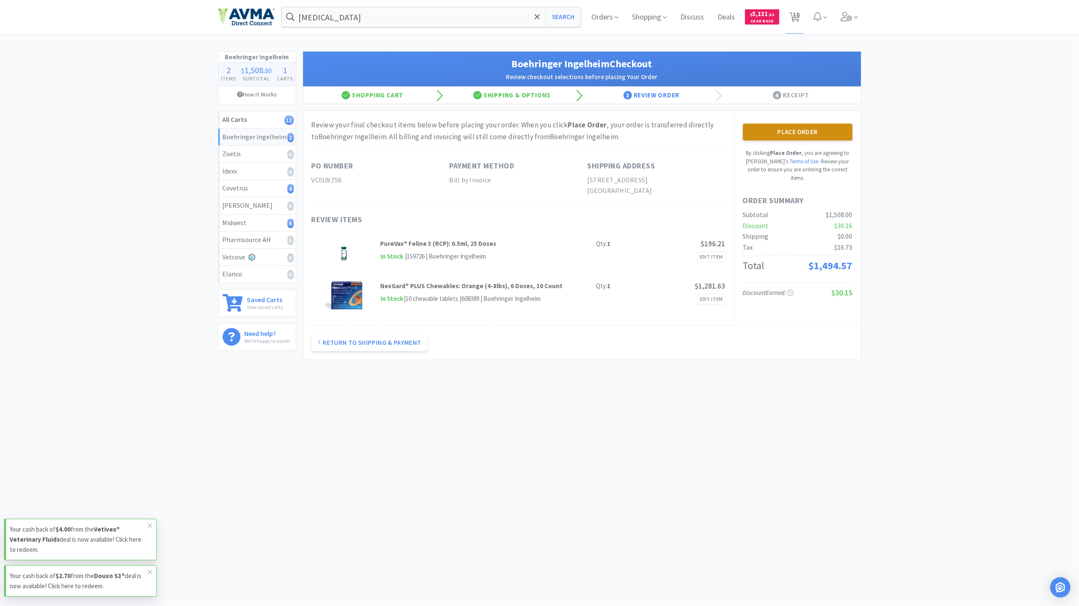
click at [812, 129] on button "Place Order" at bounding box center [798, 132] width 110 height 17
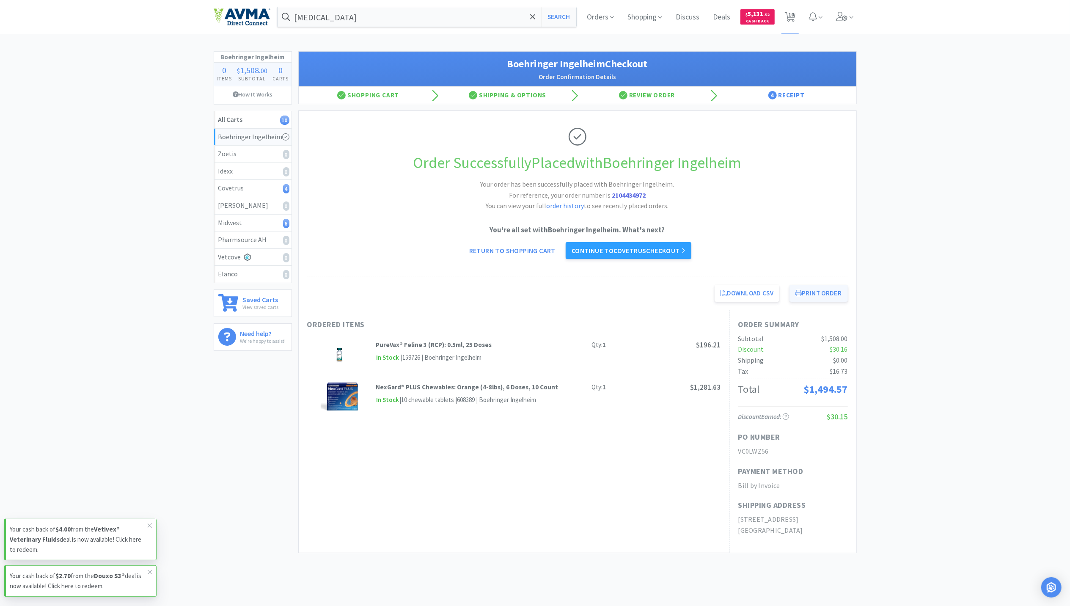
click at [815, 292] on button "Print Order" at bounding box center [819, 293] width 58 height 17
click at [792, 17] on span "10" at bounding box center [792, 14] width 6 height 34
select select "1"
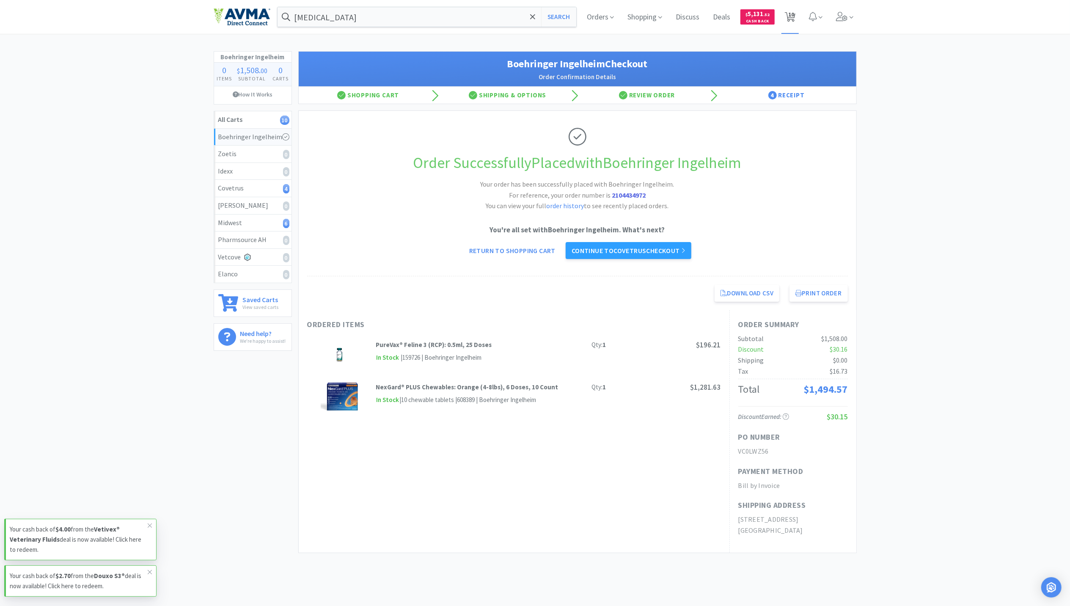
select select "1"
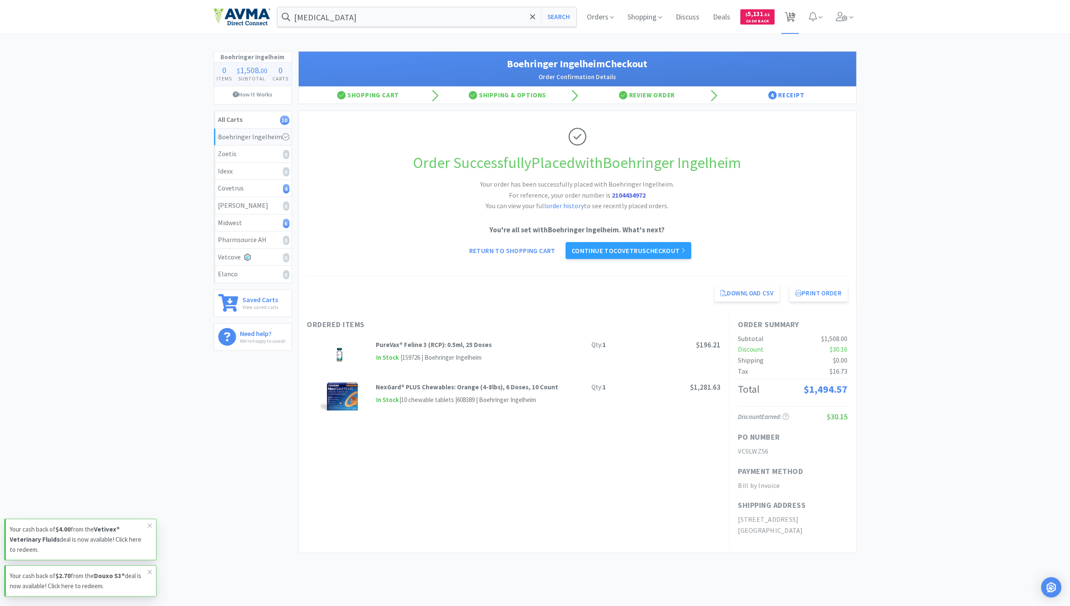
select select "1"
select select "3"
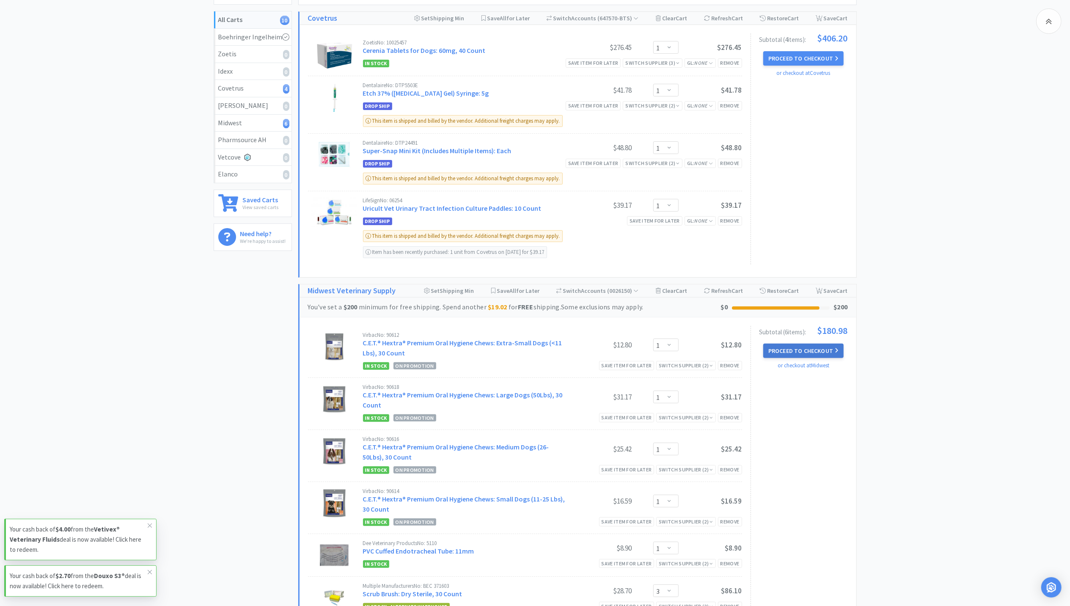
scroll to position [169, 0]
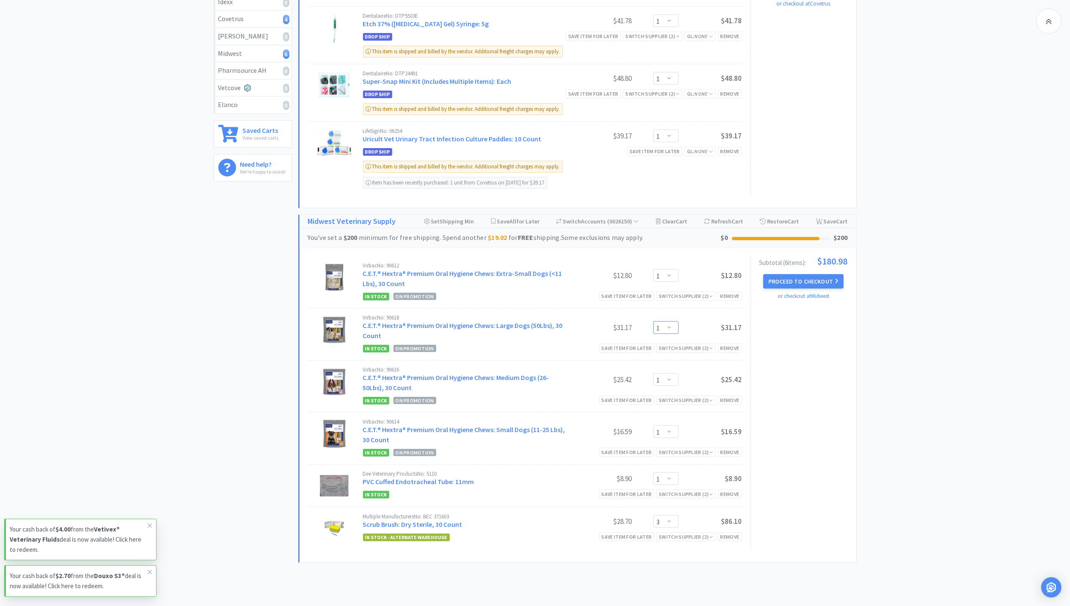
click at [669, 331] on select "Enter Quantity 1 2 3 4 5 6 7 8 9 10 11 12 13 14 15 16 17 18 19 20 Enter Quantity" at bounding box center [666, 327] width 25 height 13
click at [654, 321] on select "Enter Quantity 1 2 3 4 5 6 7 8 9 10 11 12 13 14 15 16 17 18 19 20 Enter Quantity" at bounding box center [666, 327] width 25 height 13
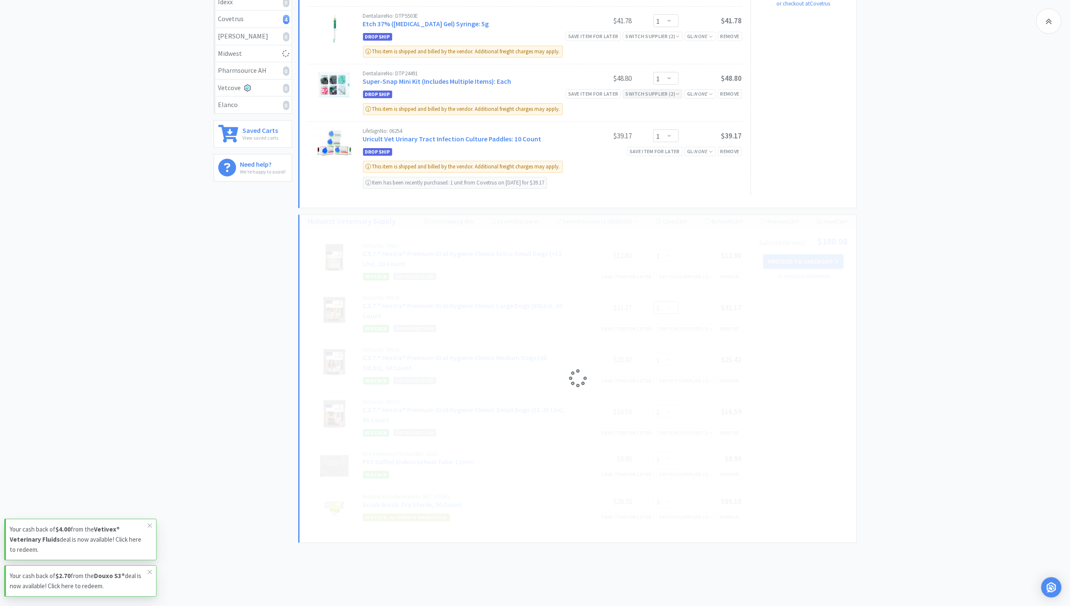
select select "2"
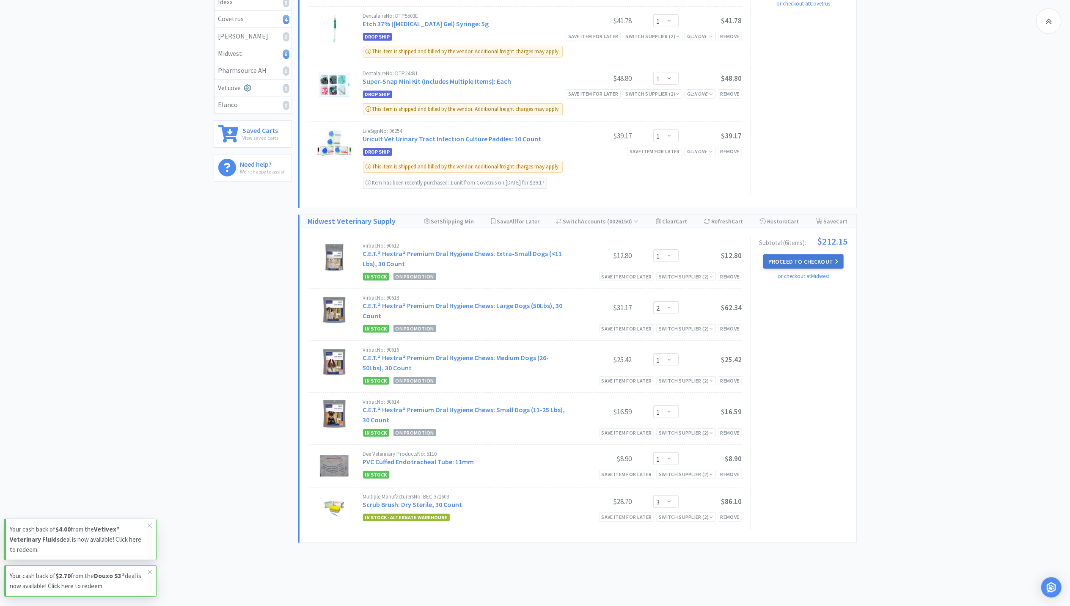
click at [807, 262] on button "Proceed to Checkout" at bounding box center [804, 261] width 80 height 14
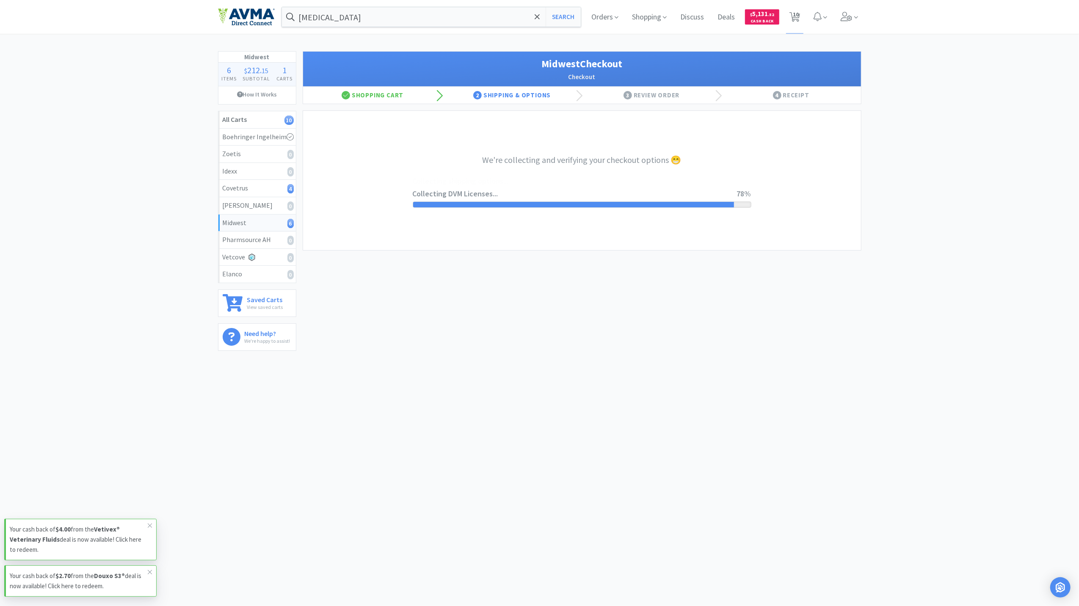
select select "3"
select select "0"
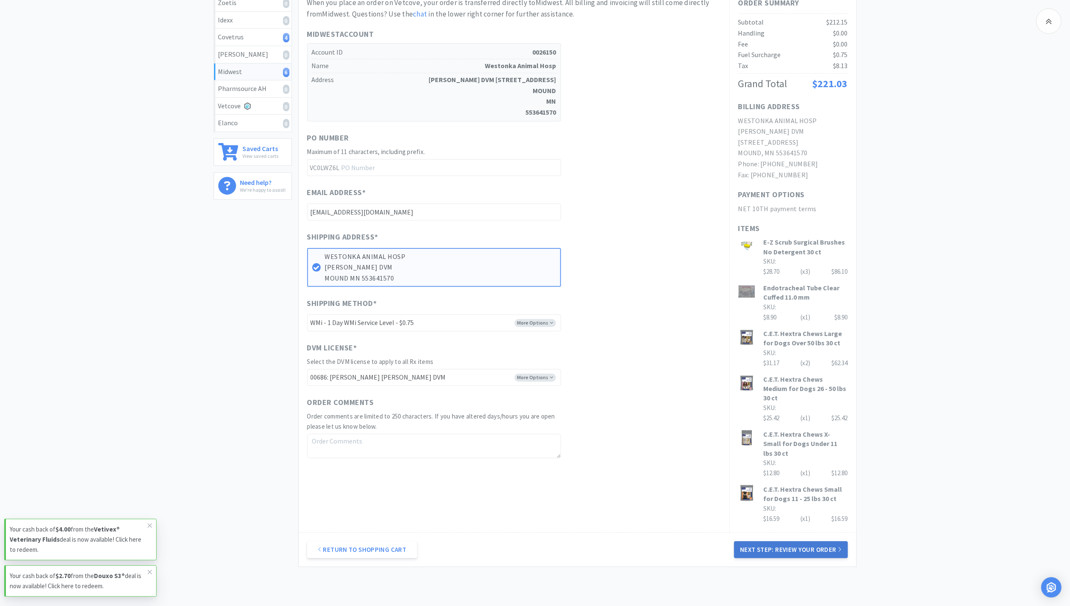
scroll to position [184, 0]
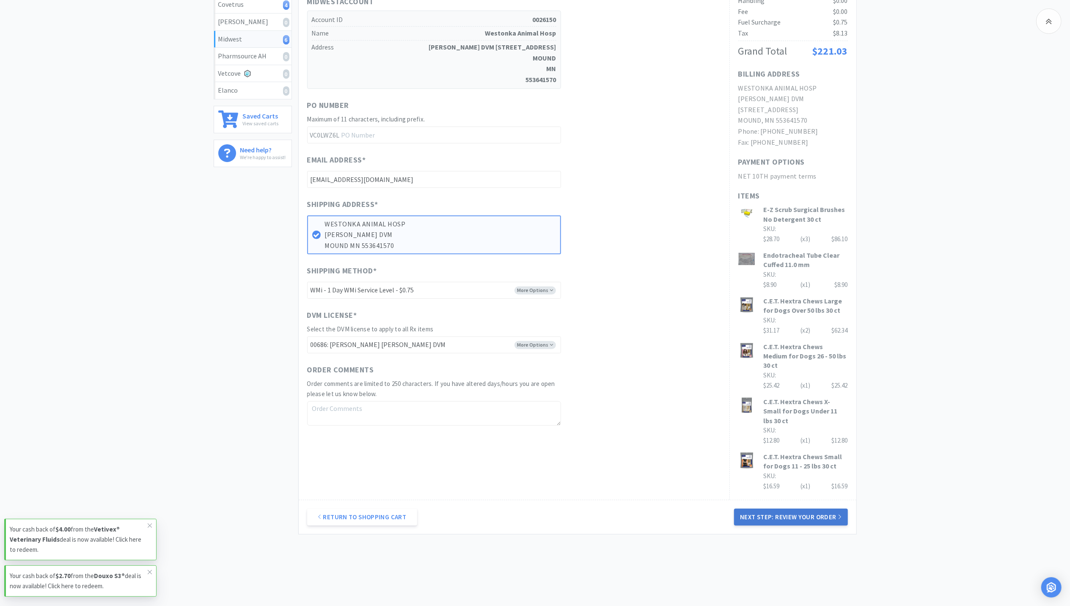
click at [788, 509] on button "Next Step: Review Your Order" at bounding box center [790, 517] width 113 height 17
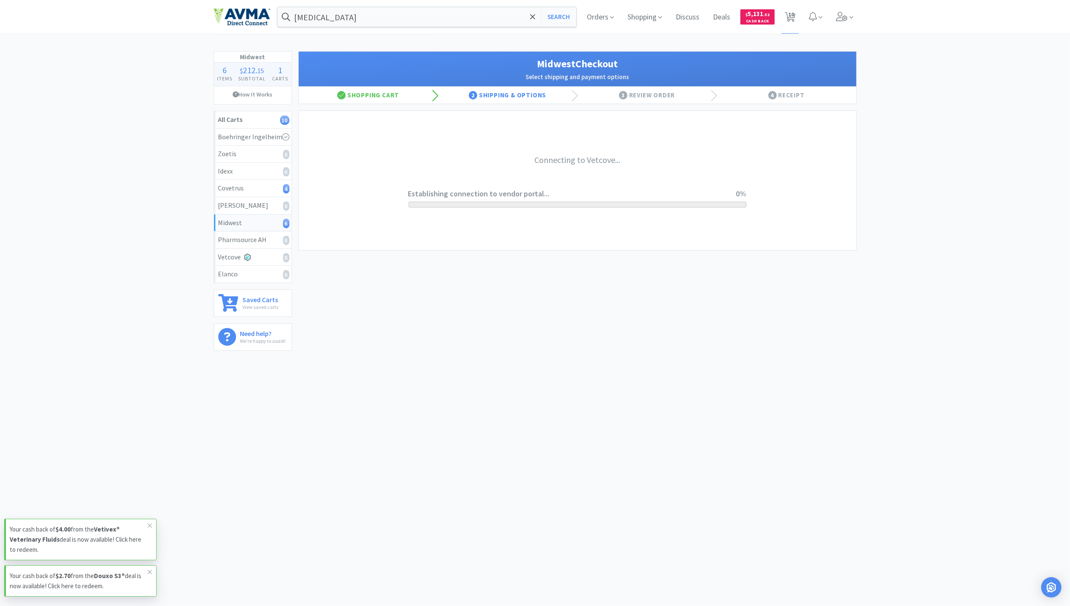
scroll to position [0, 0]
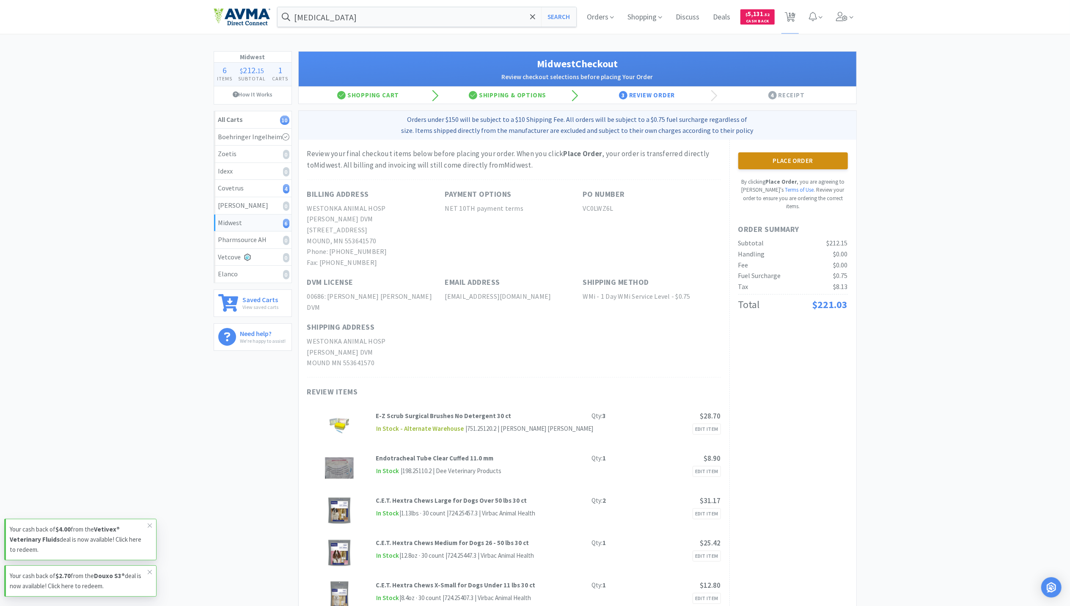
click at [808, 161] on button "Place Order" at bounding box center [794, 160] width 110 height 17
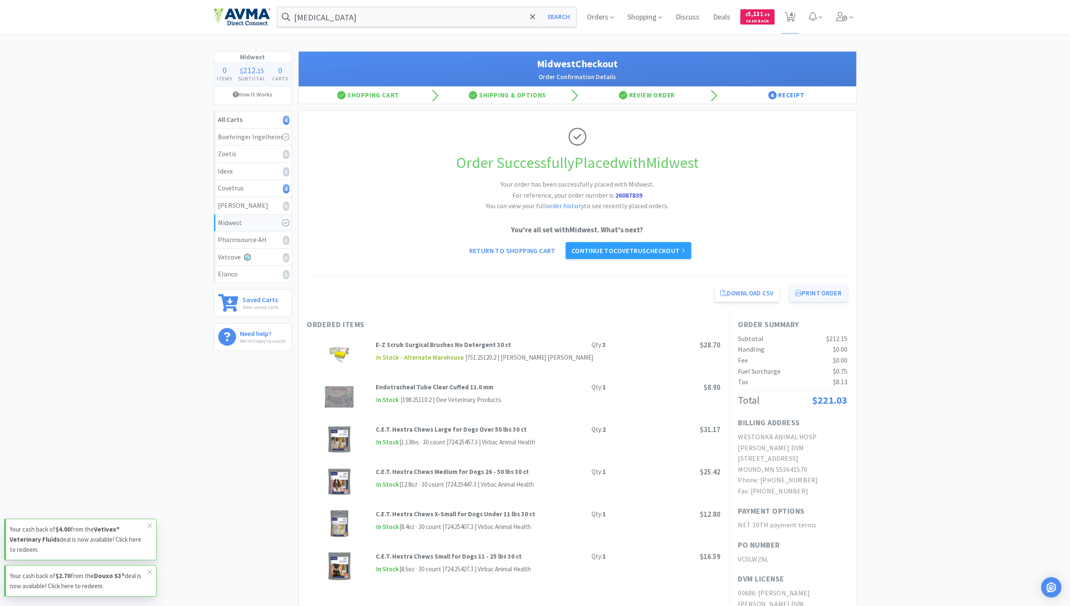
click at [808, 297] on button "Print Order" at bounding box center [819, 293] width 58 height 17
click at [791, 13] on span "4" at bounding box center [791, 14] width 3 height 34
select select "1"
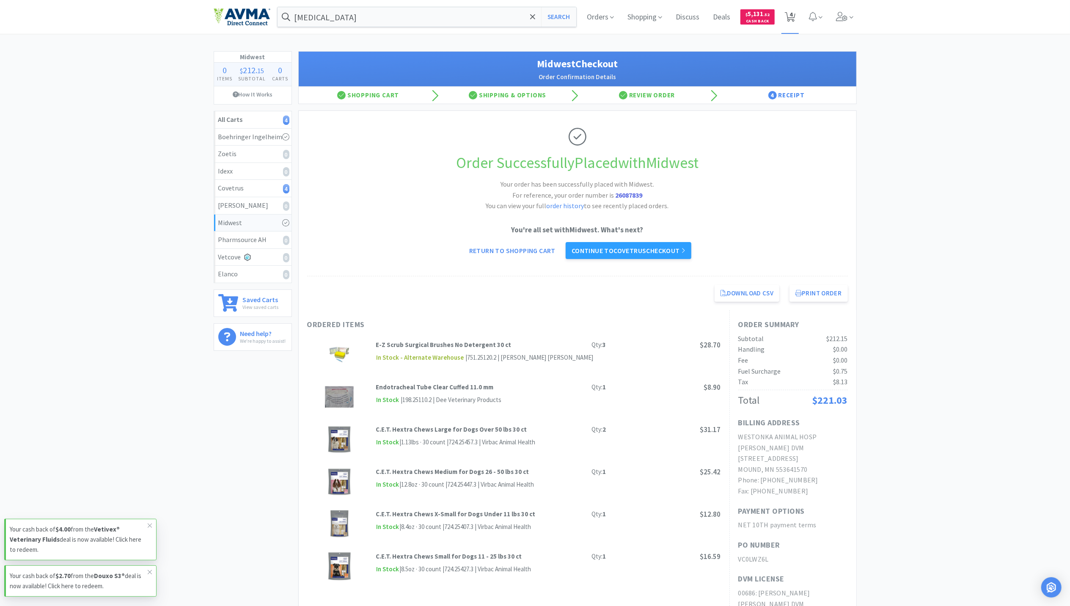
select select "1"
